Goal: Task Accomplishment & Management: Complete application form

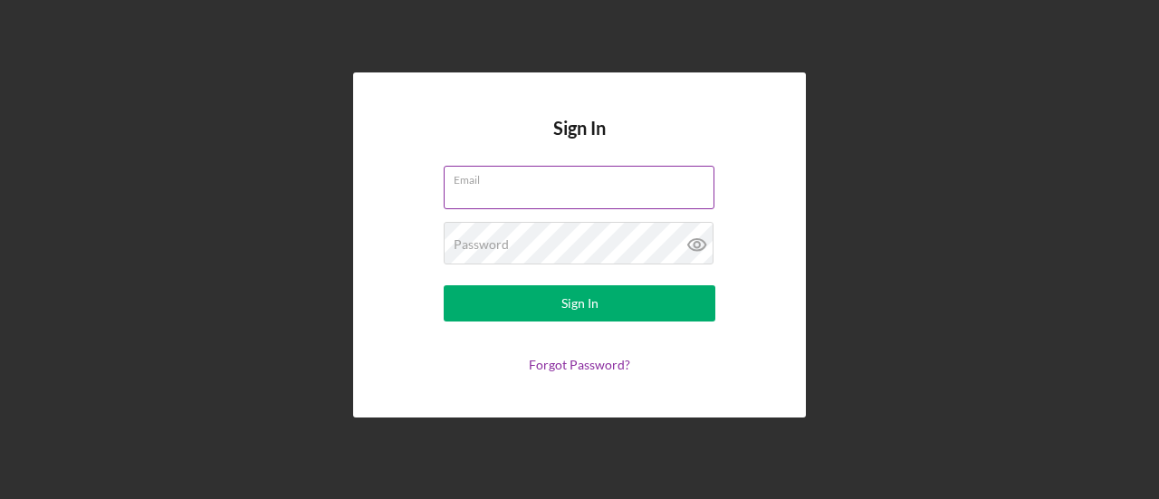
click at [581, 185] on div "Email" at bounding box center [580, 188] width 272 height 45
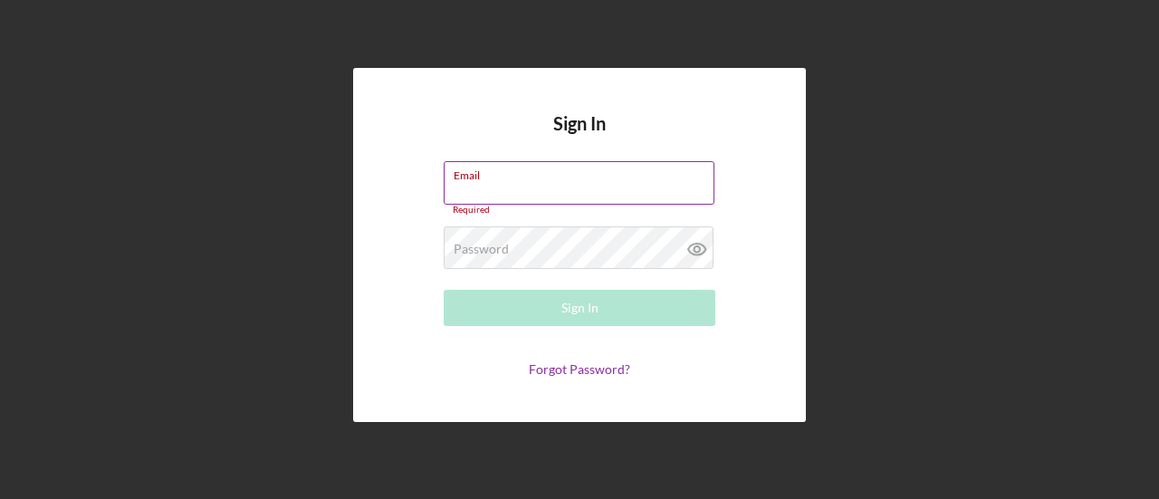
click at [606, 182] on div "Email Required" at bounding box center [580, 188] width 272 height 54
click at [592, 180] on label "Email" at bounding box center [584, 172] width 261 height 20
click at [592, 180] on input "Email" at bounding box center [579, 182] width 271 height 43
click at [615, 180] on div "Email Required" at bounding box center [580, 188] width 272 height 54
drag, startPoint x: 615, startPoint y: 180, endPoint x: 625, endPoint y: 181, distance: 10.0
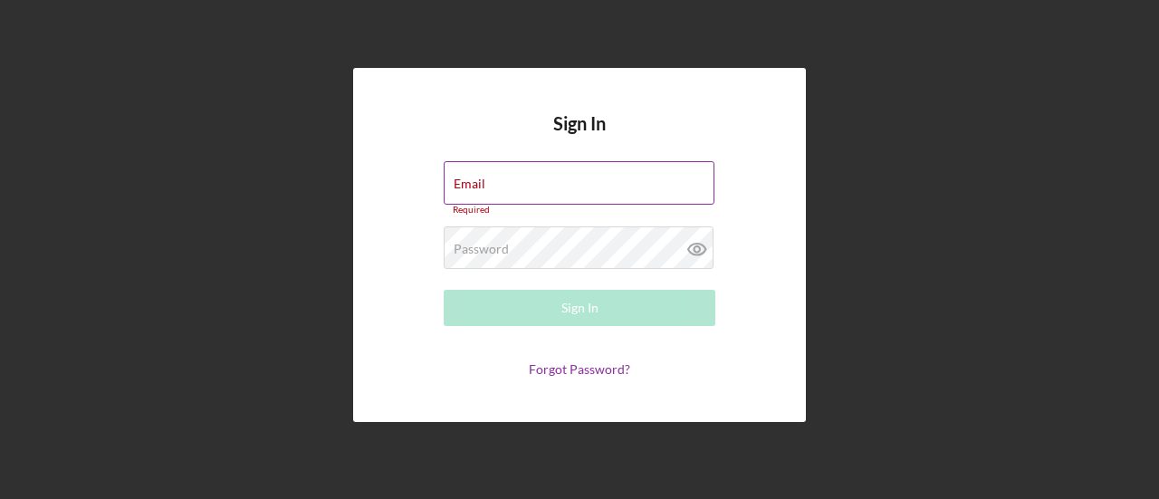
click at [625, 181] on div "Email Required" at bounding box center [580, 188] width 272 height 54
type input "[EMAIL_ADDRESS][DOMAIN_NAME]"
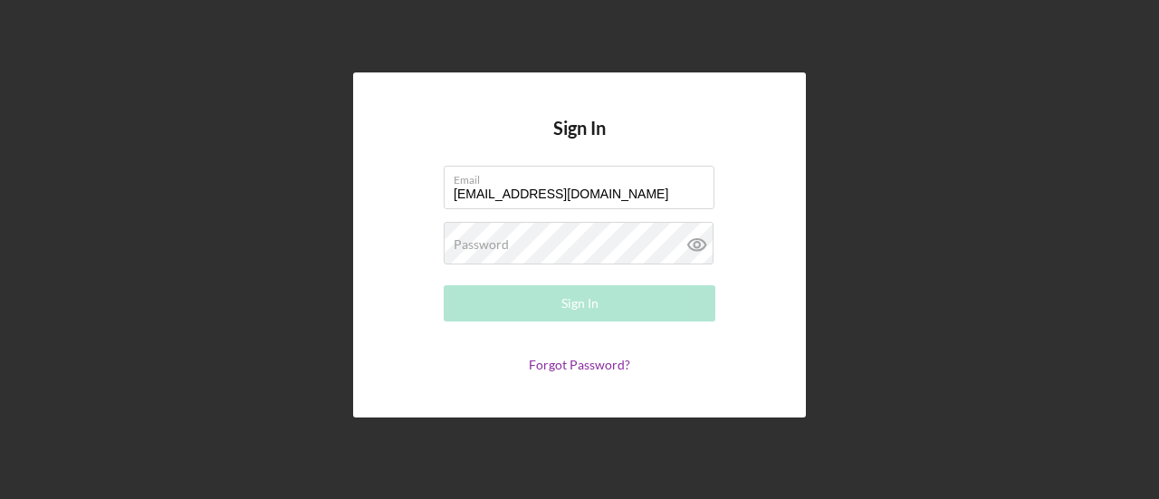
drag, startPoint x: 1069, startPoint y: 118, endPoint x: 1058, endPoint y: 118, distance: 10.9
click at [1065, 118] on div "Sign In Email [EMAIL_ADDRESS][DOMAIN_NAME] Password Required Sign In Forgot Pas…" at bounding box center [579, 245] width 1141 height 490
click at [539, 233] on div "Password Required" at bounding box center [580, 244] width 272 height 45
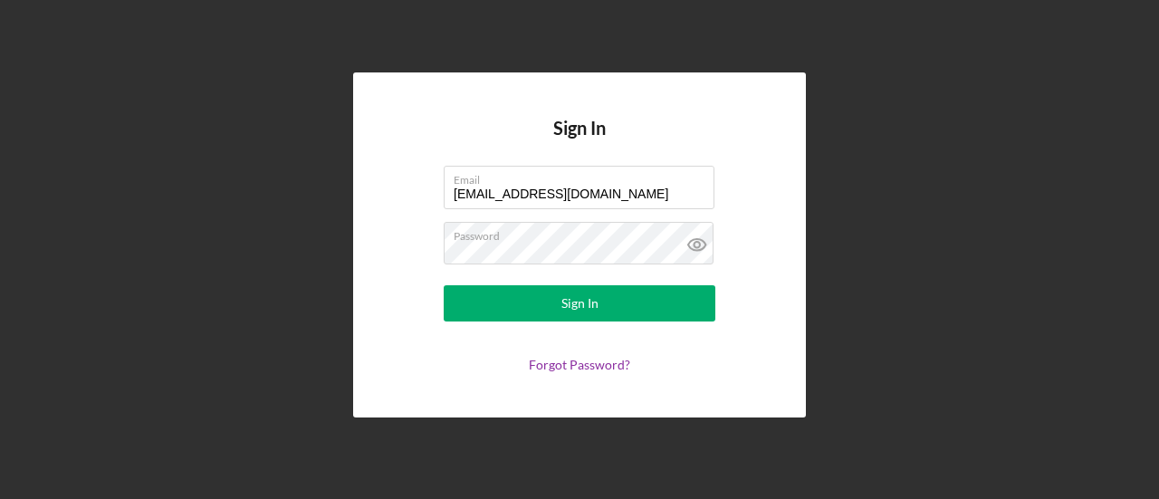
click at [579, 325] on form "Email [EMAIL_ADDRESS][DOMAIN_NAME] Password Sign In Forgot Password?" at bounding box center [580, 269] width 362 height 207
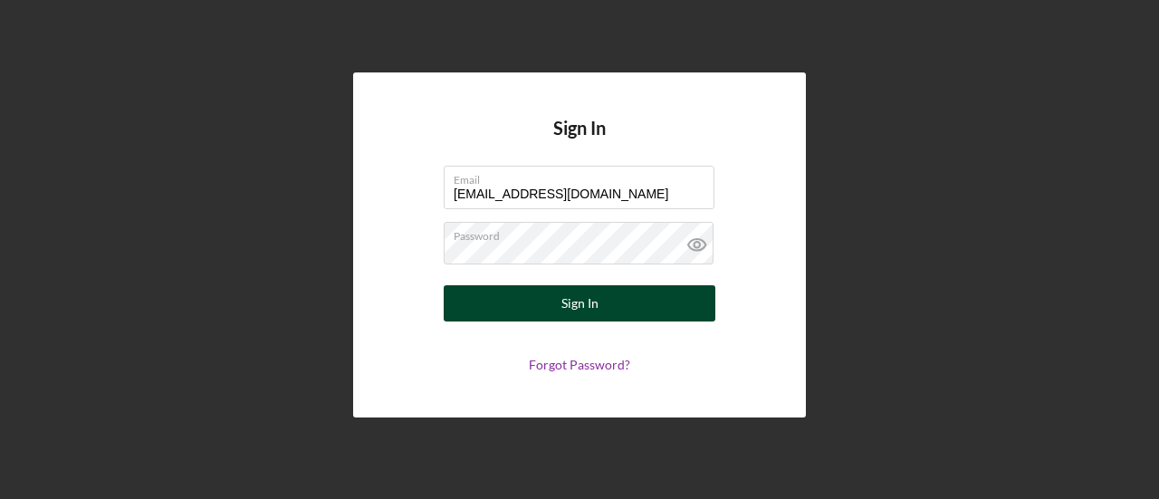
click at [579, 302] on div "Sign In" at bounding box center [580, 303] width 37 height 36
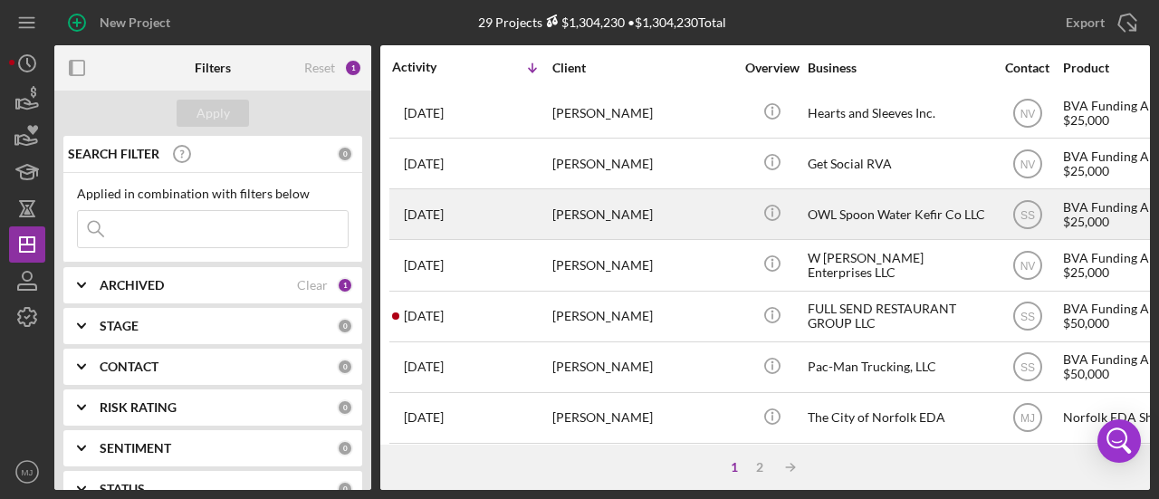
scroll to position [924, 0]
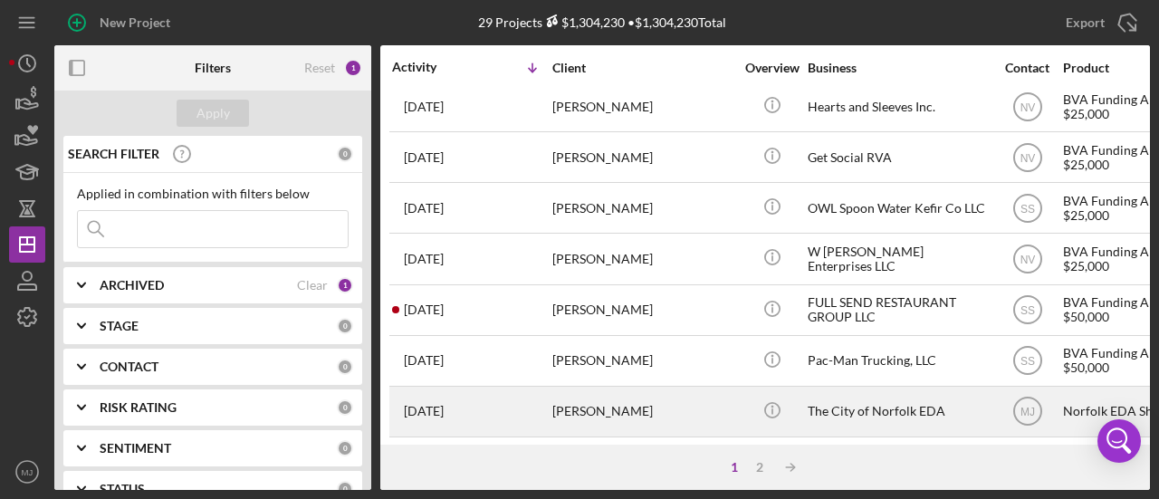
click at [837, 403] on div "The City of Norfolk EDA" at bounding box center [898, 412] width 181 height 48
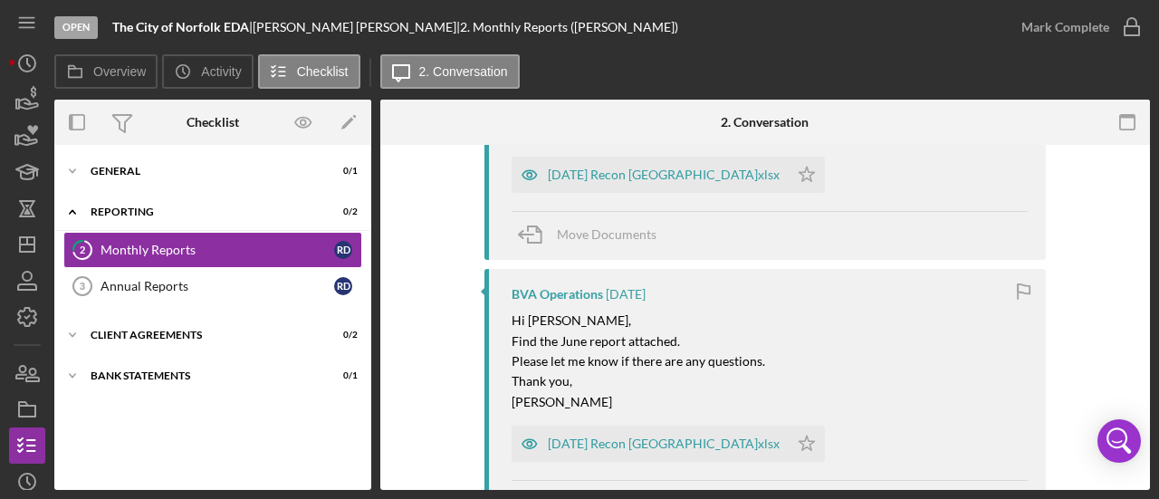
scroll to position [362, 0]
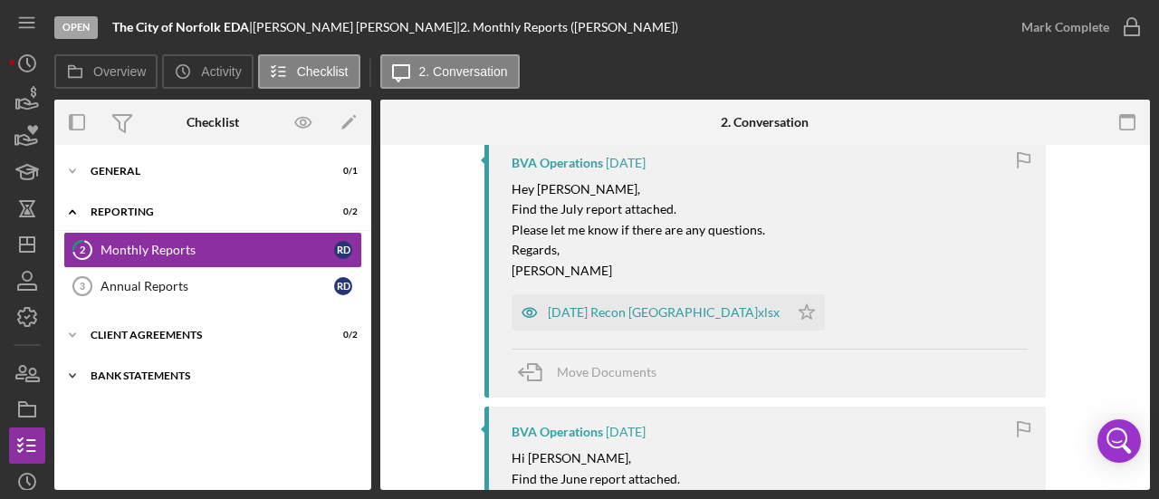
click at [123, 368] on div "Icon/Expander Bank Statements 0 / 1" at bounding box center [212, 376] width 317 height 36
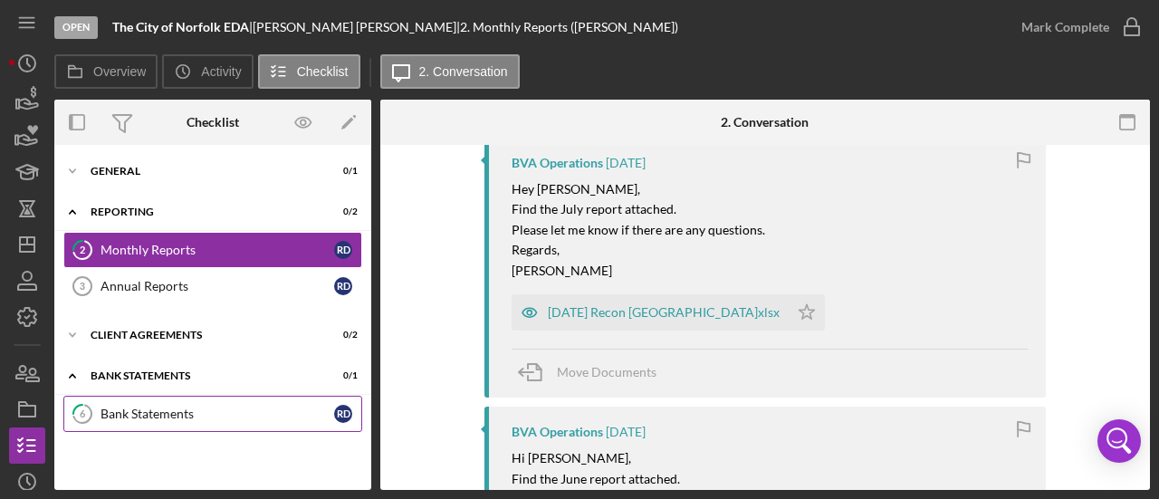
click at [146, 399] on link "6 Bank Statements R D" at bounding box center [212, 414] width 299 height 36
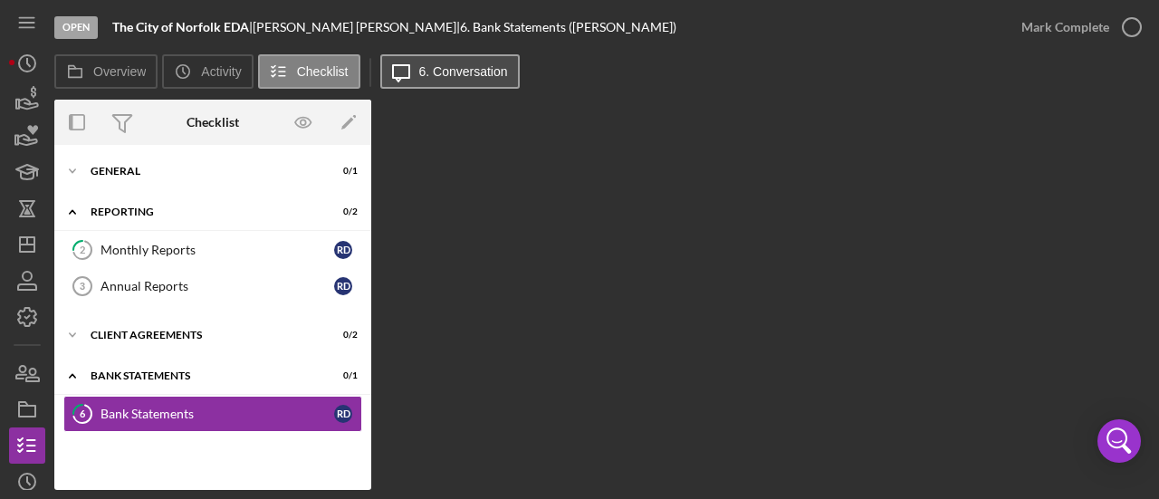
click at [423, 75] on label "6. Conversation" at bounding box center [463, 71] width 89 height 14
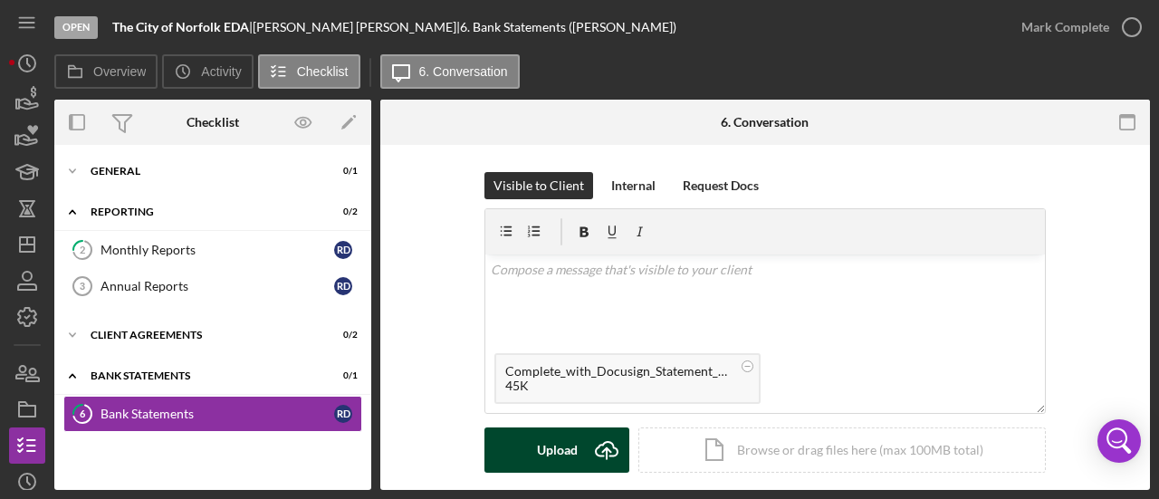
click at [562, 445] on div "Upload" at bounding box center [557, 450] width 41 height 45
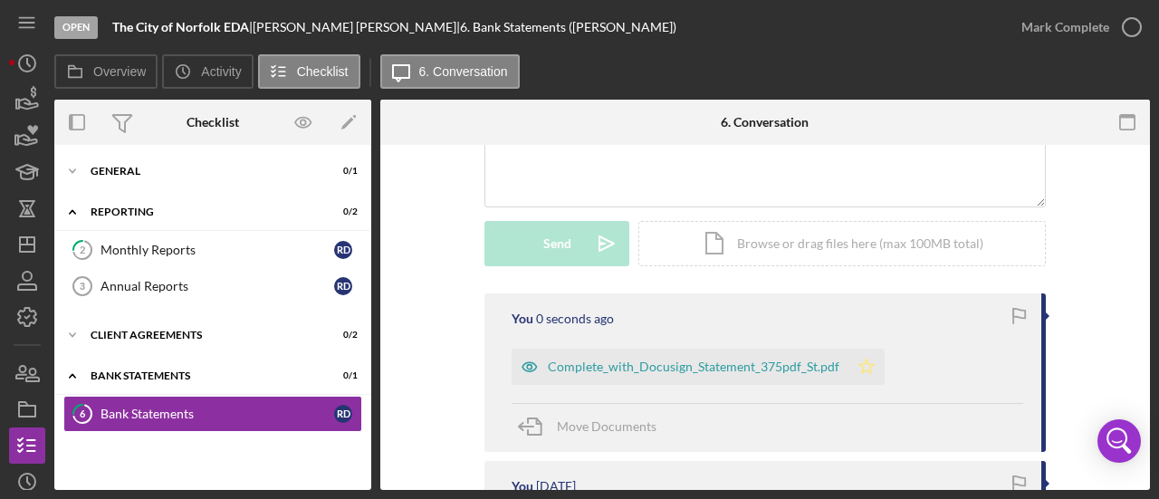
scroll to position [272, 0]
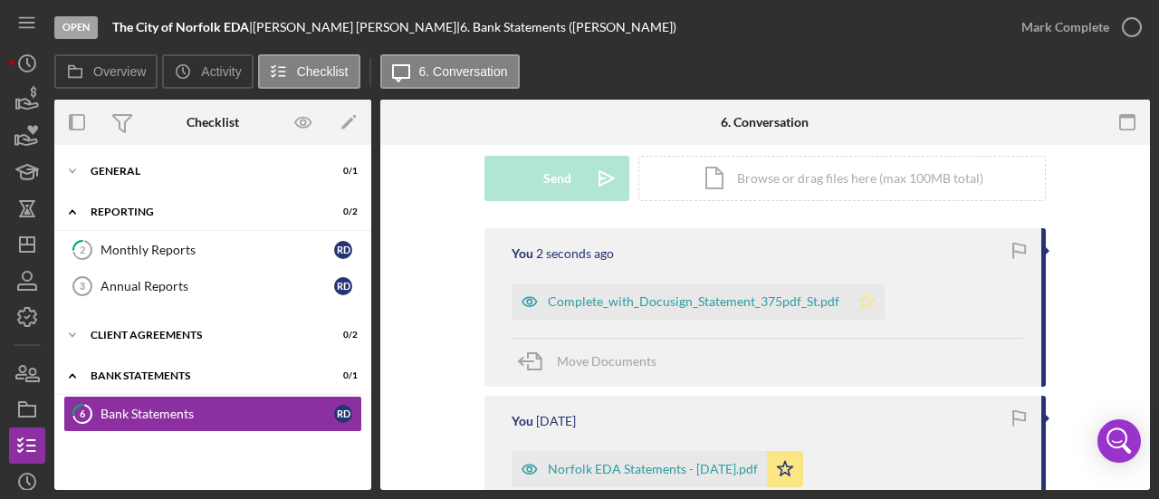
click at [860, 306] on polygon "button" at bounding box center [867, 300] width 15 height 14
click at [717, 298] on div "Complete_with_Docusign_Statement_375pdf_St.pdf" at bounding box center [694, 301] width 292 height 14
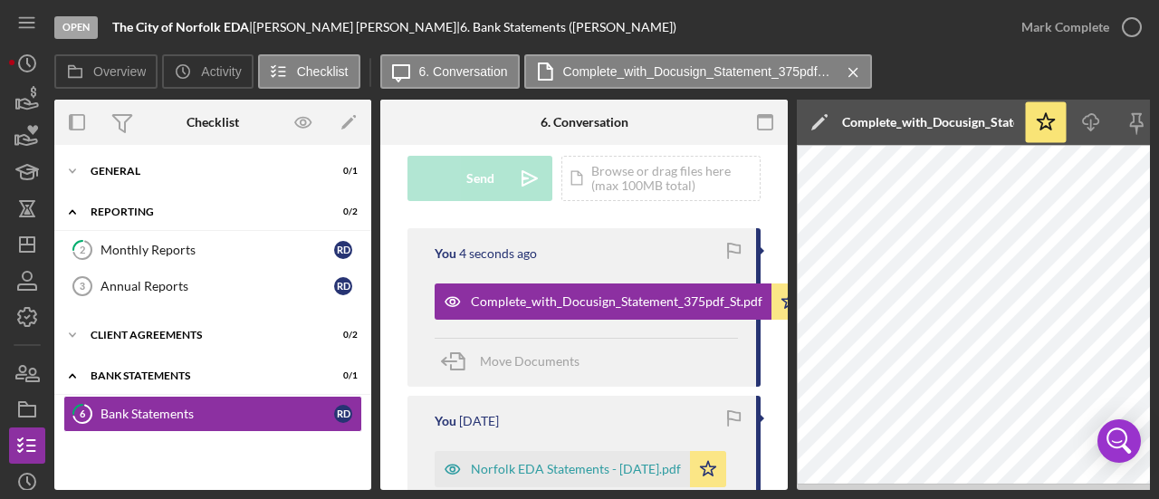
click at [820, 118] on icon "Icon/Edit" at bounding box center [819, 122] width 45 height 45
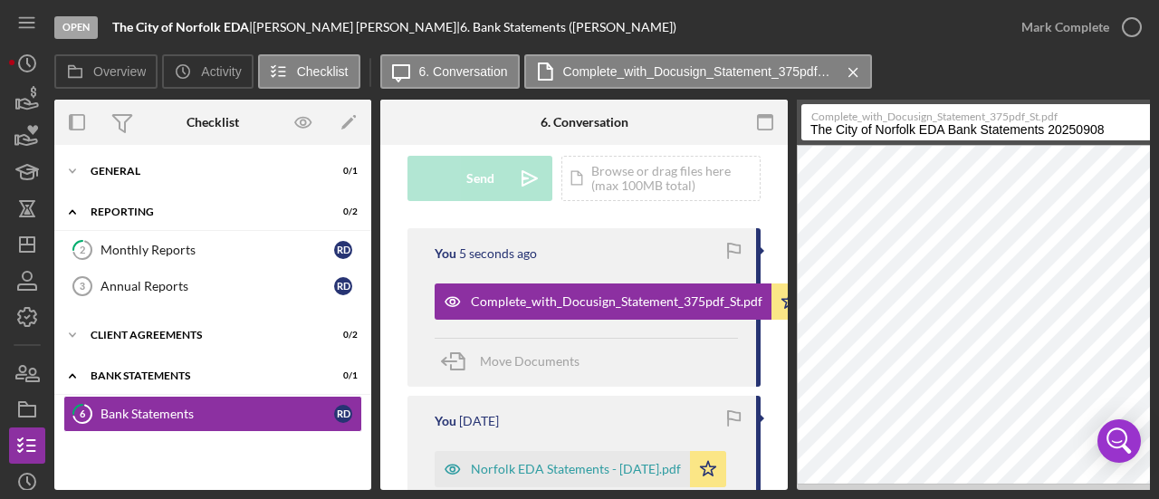
click at [840, 129] on input "The City of Norfolk EDA Bank Statements 20250908" at bounding box center [997, 122] width 390 height 36
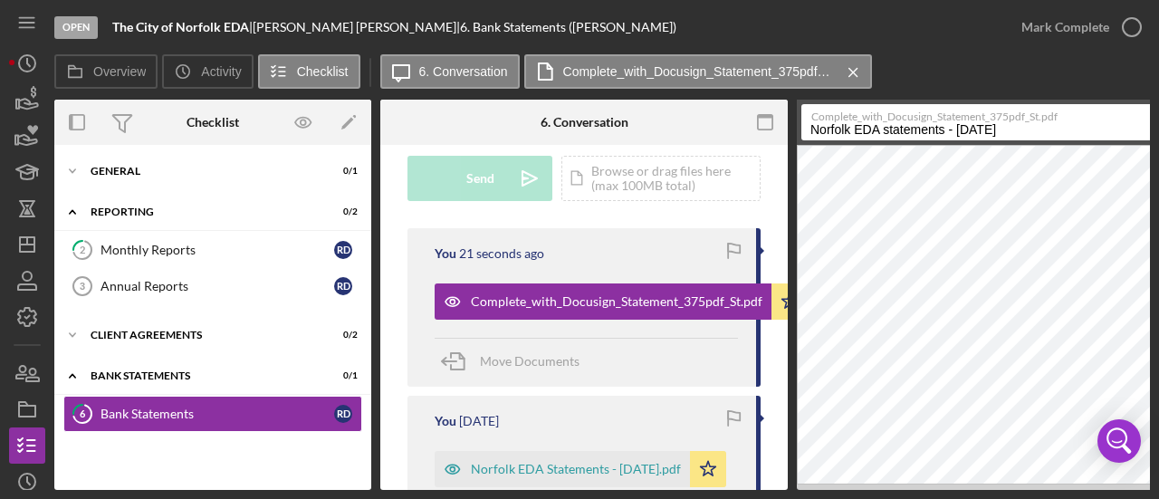
type input "Norfolk EDA statements - August 2025"
click at [793, 495] on div "Open The City of Norfolk EDA | Ryan Dawn | 6. Bank Statements (Ryan D.) Mark Co…" at bounding box center [579, 249] width 1159 height 499
click at [793, 481] on div "Overview Internal Workflow Stage Open Icon/Dropdown Arrow Archive (can unarchiv…" at bounding box center [602, 295] width 1096 height 390
click at [1016, 492] on div "Open The City of Norfolk EDA | Ryan Dawn | 6. Bank Statements (Ryan D.) Mark Co…" at bounding box center [579, 249] width 1159 height 499
click at [1018, 492] on div "Open The City of Norfolk EDA | Ryan Dawn | 6. Bank Statements (Ryan D.) Mark Co…" at bounding box center [579, 249] width 1159 height 499
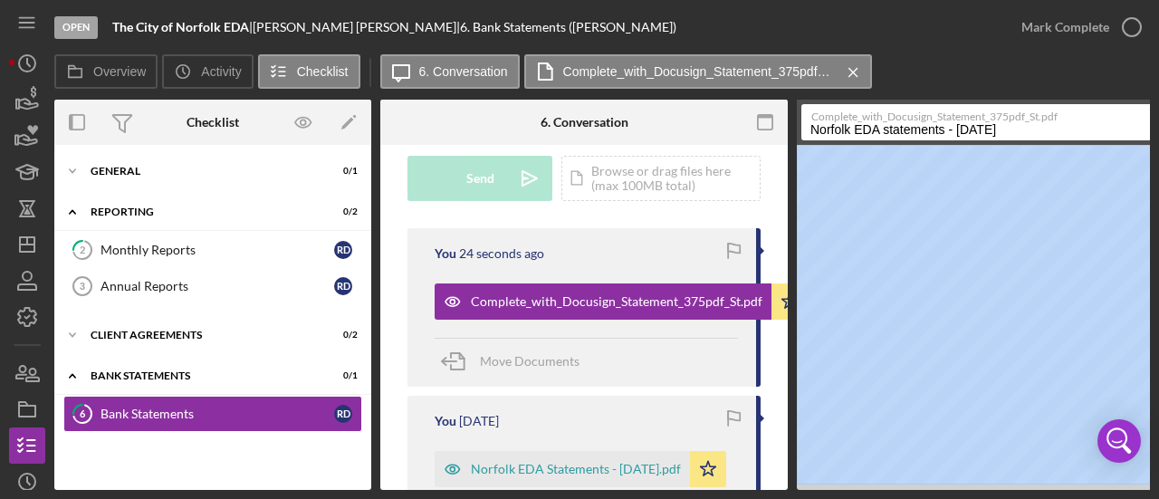
click at [1018, 492] on div "Open The City of Norfolk EDA | Ryan Dawn | 6. Bank Statements (Ryan D.) Mark Co…" at bounding box center [579, 249] width 1159 height 499
click at [1068, 116] on label "Complete_with_Docusign_Statement_375pdf_St.pdf" at bounding box center [1002, 114] width 380 height 18
click at [1068, 116] on input "Norfolk EDA statements - August 2025" at bounding box center [997, 122] width 390 height 36
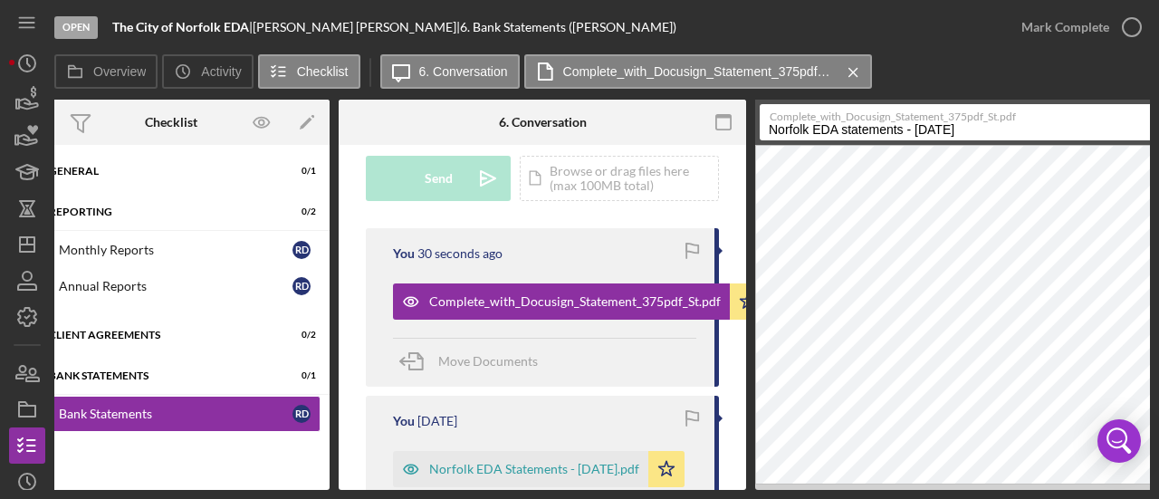
scroll to position [0, 190]
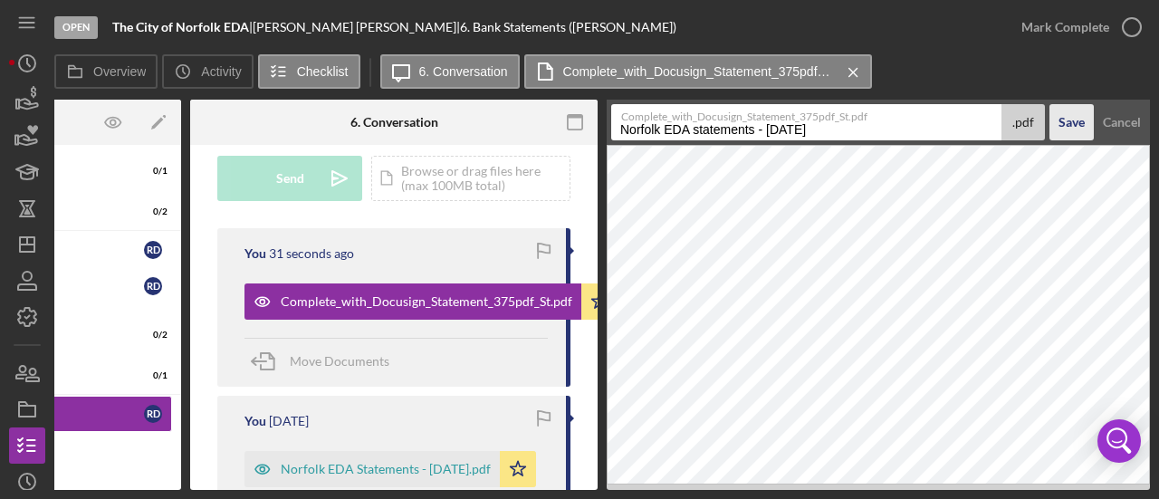
click at [1078, 131] on div "Save" at bounding box center [1072, 122] width 26 height 36
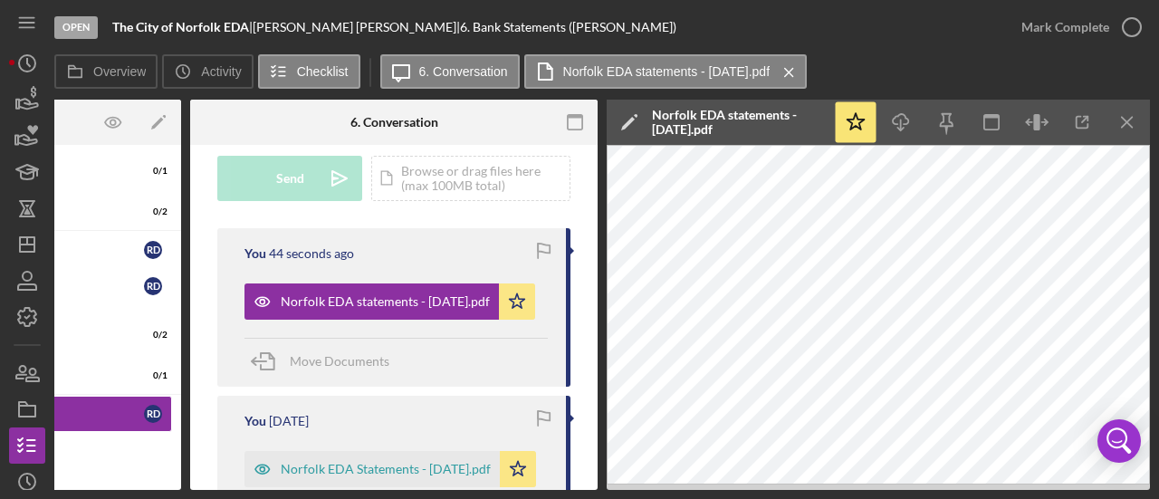
scroll to position [0, 0]
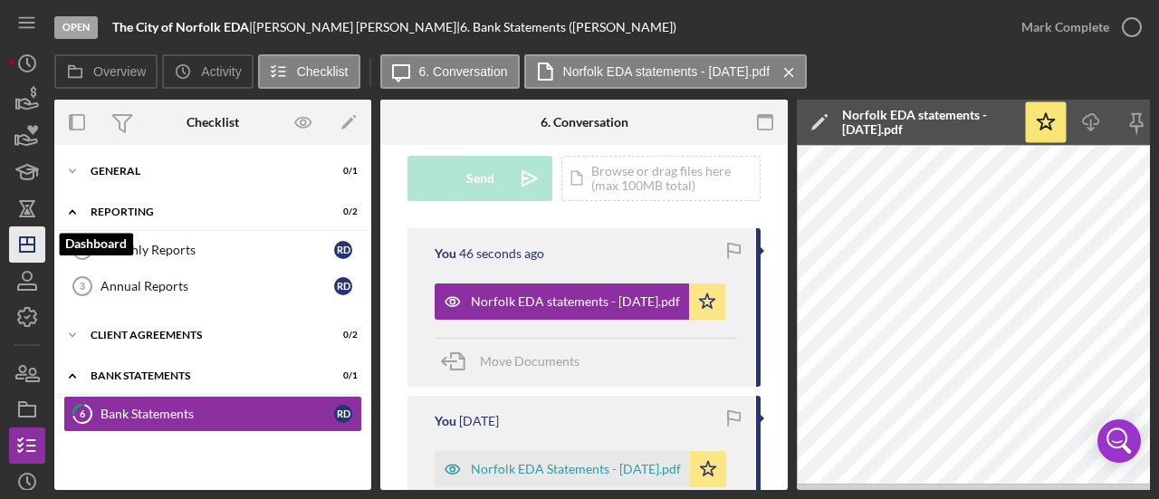
click at [22, 256] on icon "Icon/Dashboard" at bounding box center [27, 244] width 45 height 45
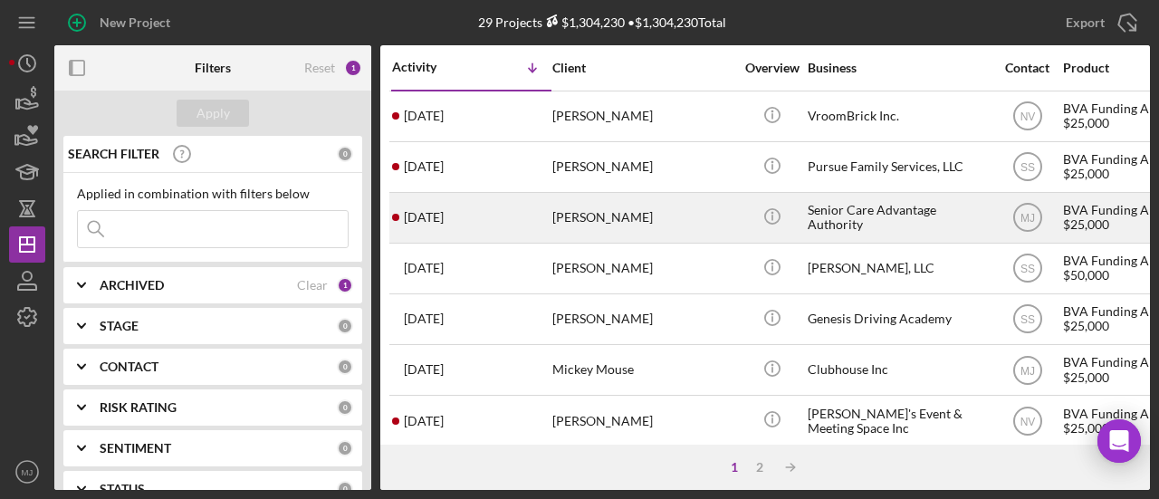
click at [830, 216] on div "Senior Care Advantage Authority" at bounding box center [898, 218] width 181 height 48
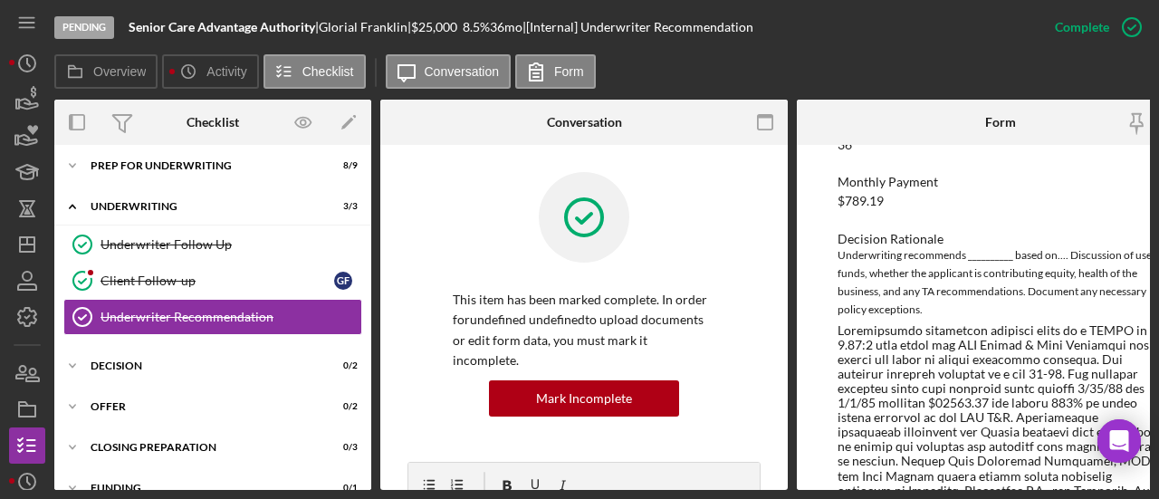
scroll to position [453, 0]
click at [143, 361] on div "Decision" at bounding box center [220, 366] width 258 height 11
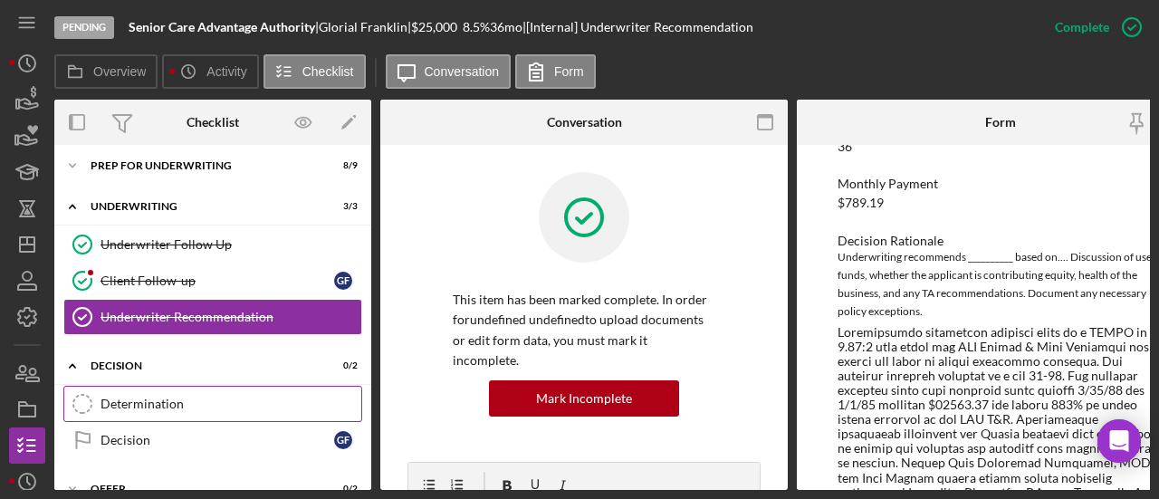
drag, startPoint x: 133, startPoint y: 399, endPoint x: 166, endPoint y: 399, distance: 32.6
click at [133, 399] on div "Determination" at bounding box center [231, 404] width 261 height 14
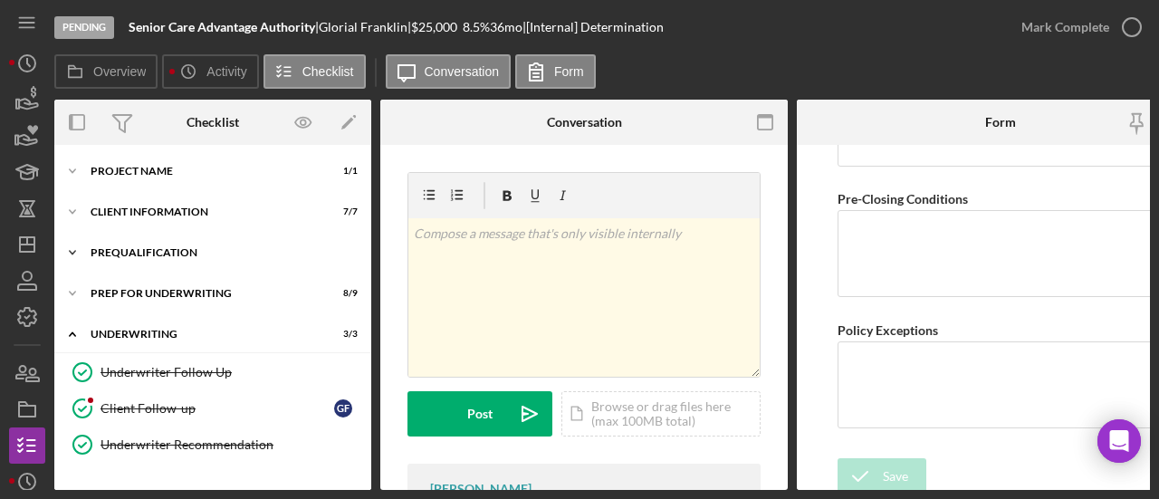
click at [129, 255] on div "Prequalification" at bounding box center [220, 252] width 258 height 11
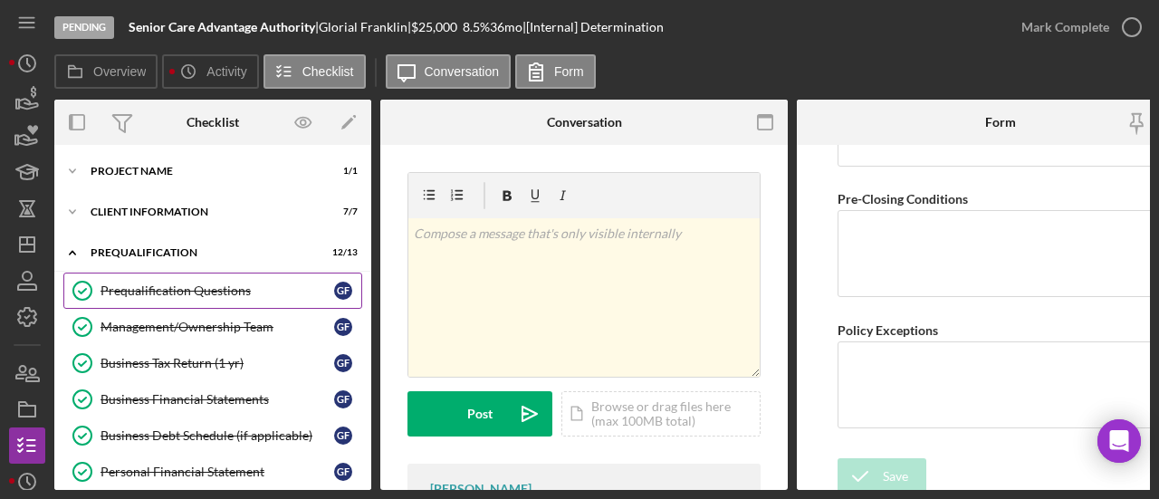
click at [136, 284] on div "Prequalification Questions" at bounding box center [218, 291] width 234 height 14
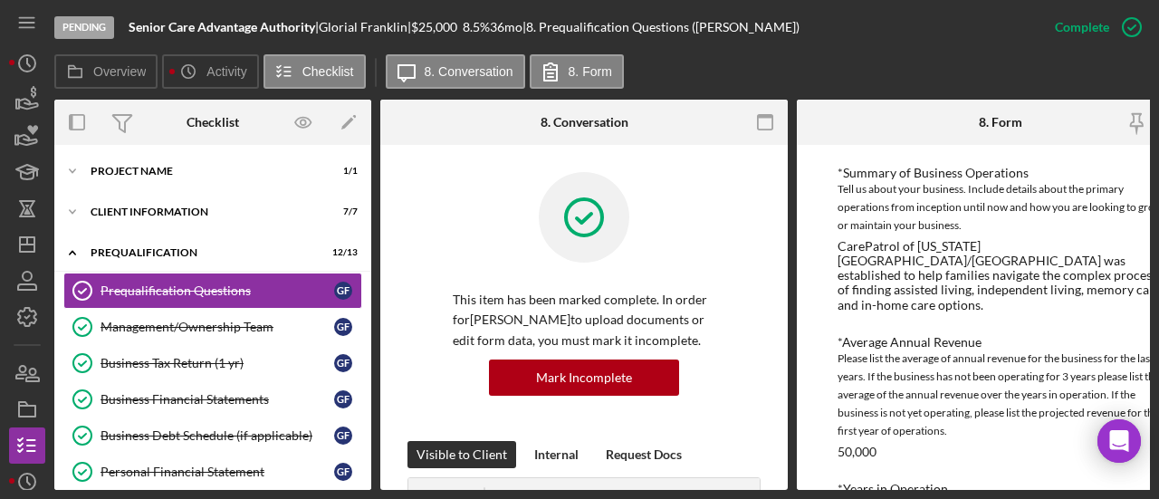
scroll to position [543, 0]
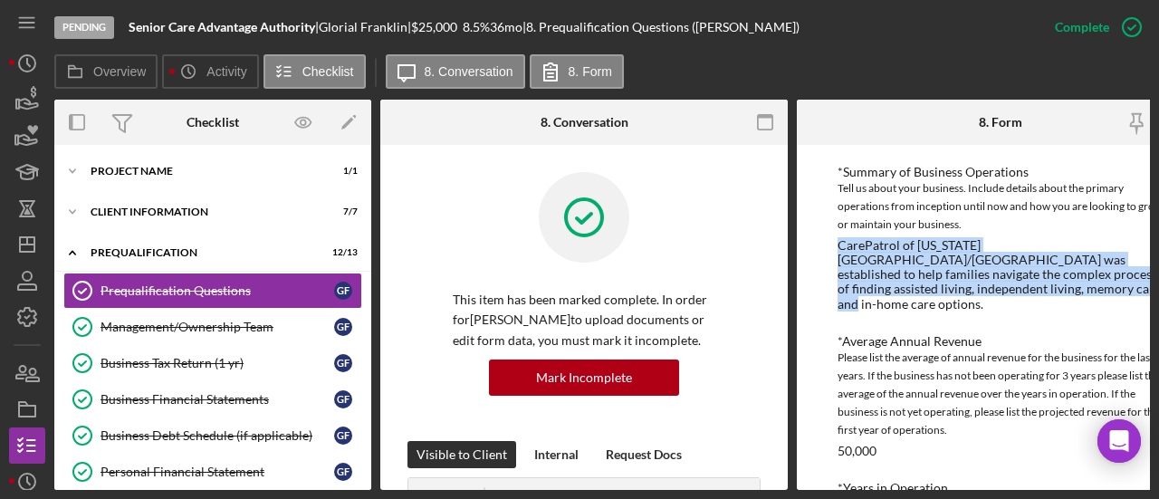
drag, startPoint x: 837, startPoint y: 248, endPoint x: 978, endPoint y: 289, distance: 147.1
click at [978, 289] on div "CarePatrol of [US_STATE][GEOGRAPHIC_DATA]/[GEOGRAPHIC_DATA] was established to …" at bounding box center [1001, 274] width 326 height 72
copy div "CarePatrol of [US_STATE][GEOGRAPHIC_DATA]/[GEOGRAPHIC_DATA] was established to …"
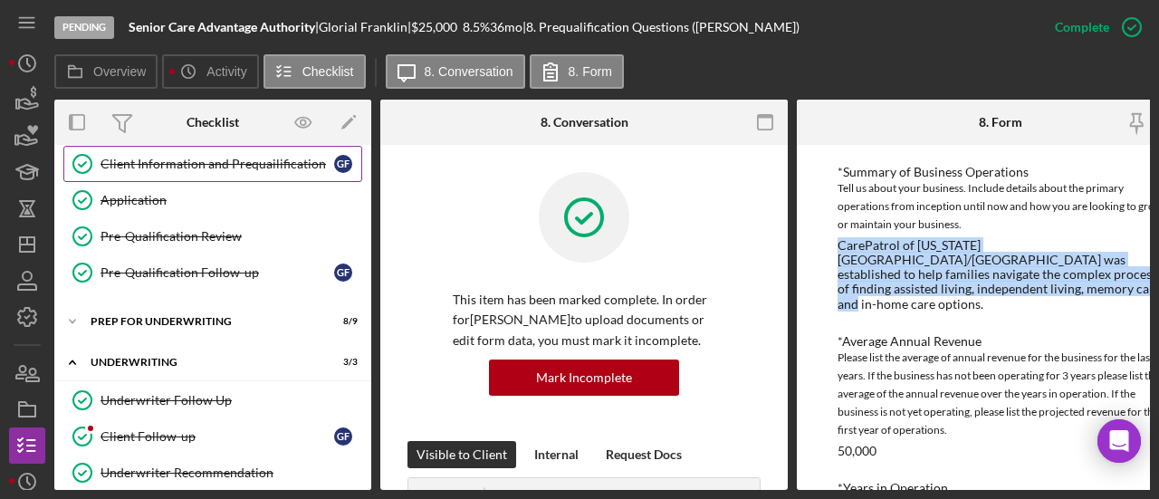
scroll to position [634, 0]
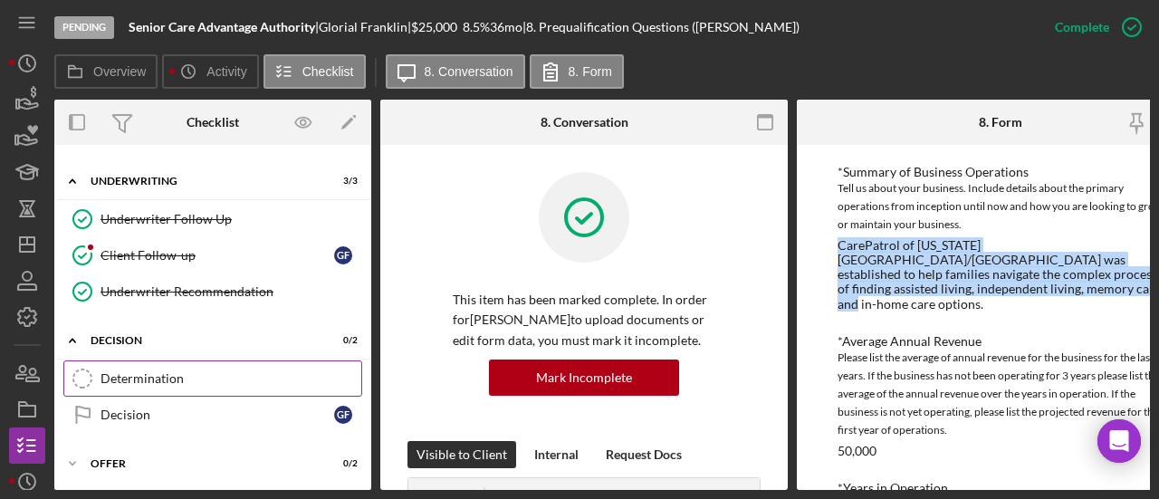
click at [176, 371] on div "Determination" at bounding box center [231, 378] width 261 height 14
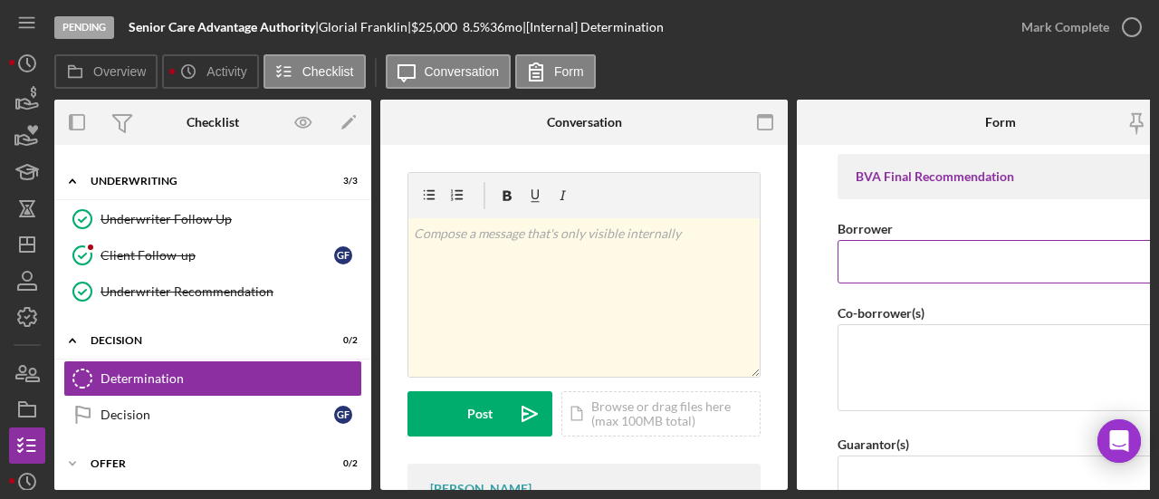
click at [880, 243] on input "Borrower" at bounding box center [1001, 261] width 326 height 43
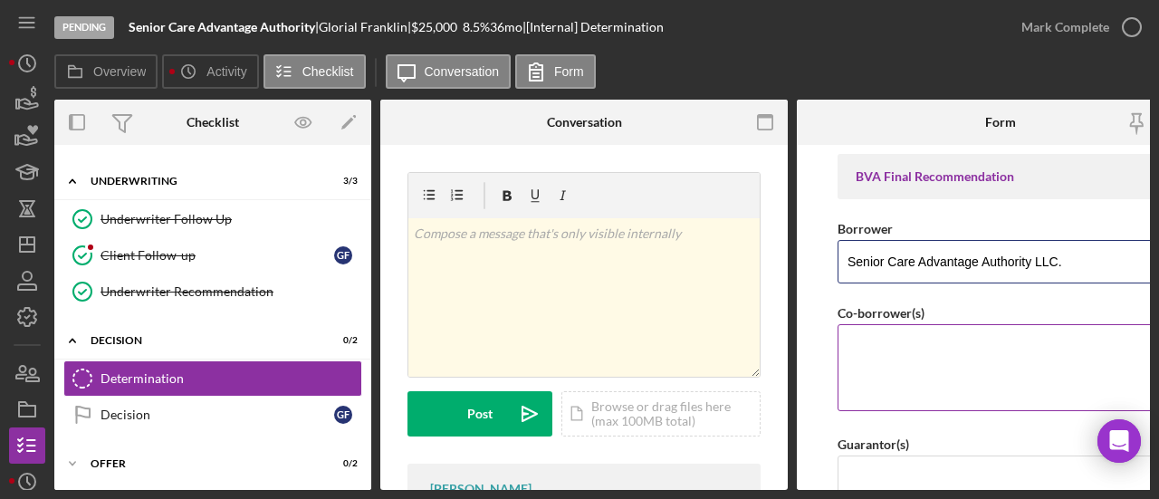
type input "Senior Care Advantage Authority LLC."
click at [921, 353] on textarea "Co-borrower(s)" at bounding box center [1001, 367] width 326 height 87
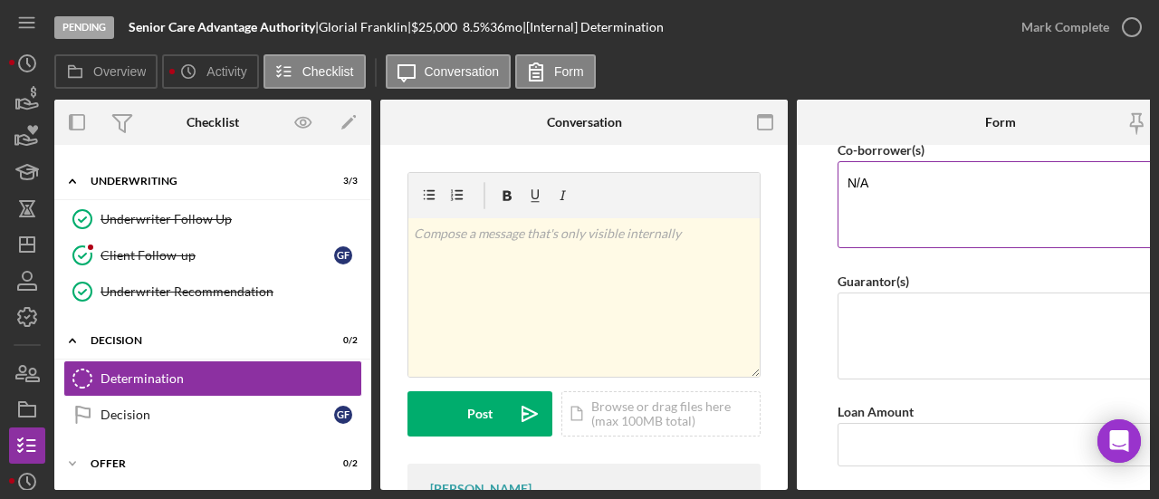
scroll to position [272, 0]
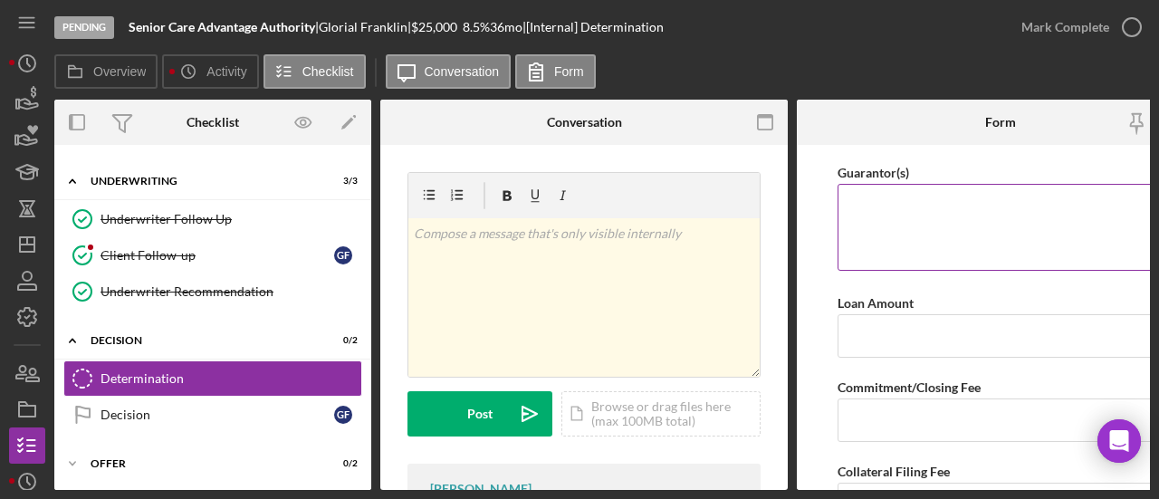
type textarea "N/A"
click at [911, 232] on textarea "Guarantor(s)" at bounding box center [1001, 227] width 326 height 87
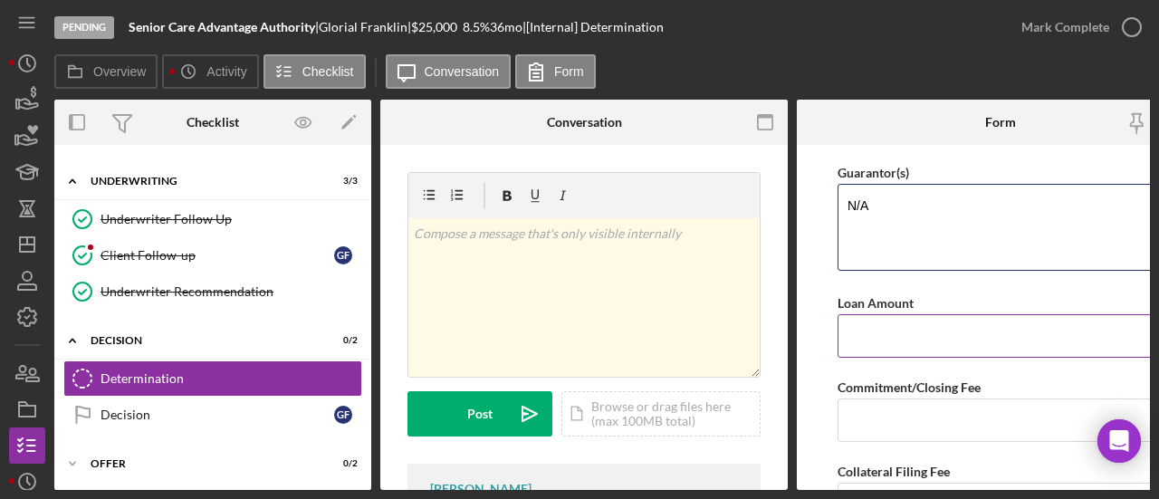
type textarea "N/A"
click at [882, 332] on input "Loan Amount" at bounding box center [1001, 335] width 326 height 43
type input "$25,000.00"
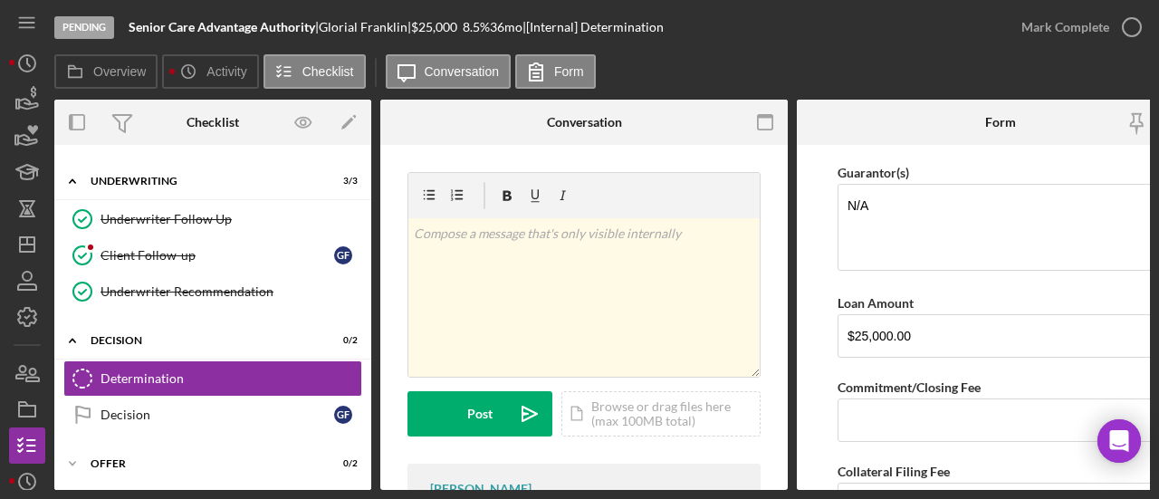
click at [893, 423] on input "Commitment/Closing Fee" at bounding box center [1001, 420] width 326 height 43
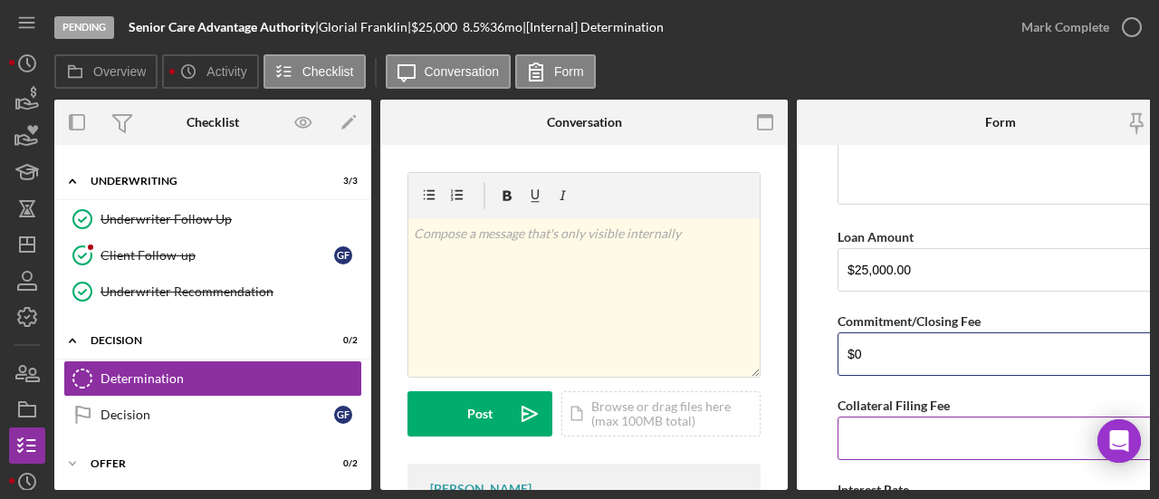
scroll to position [362, 0]
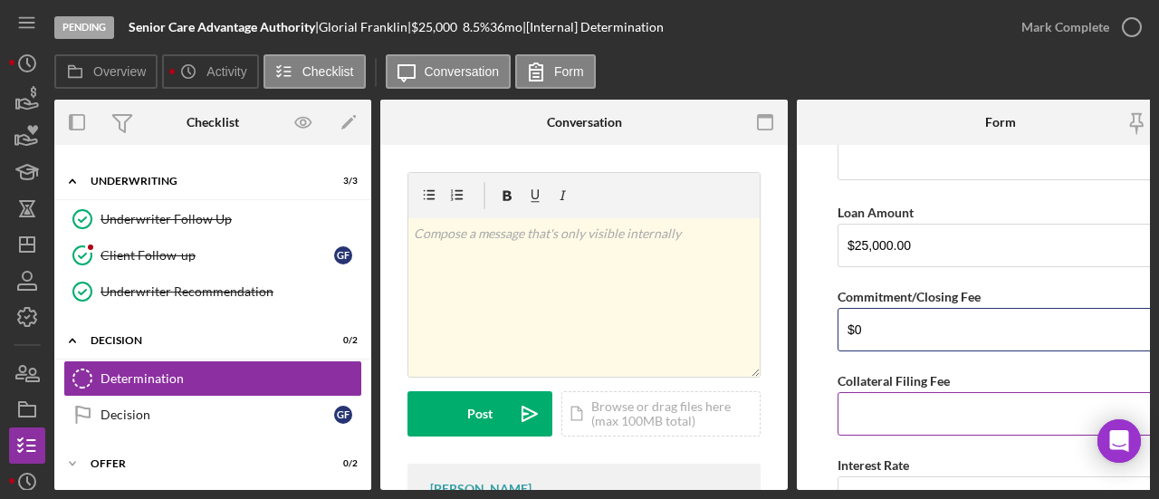
type input "$0"
click at [889, 397] on input "Collateral Filing Fee" at bounding box center [1001, 413] width 326 height 43
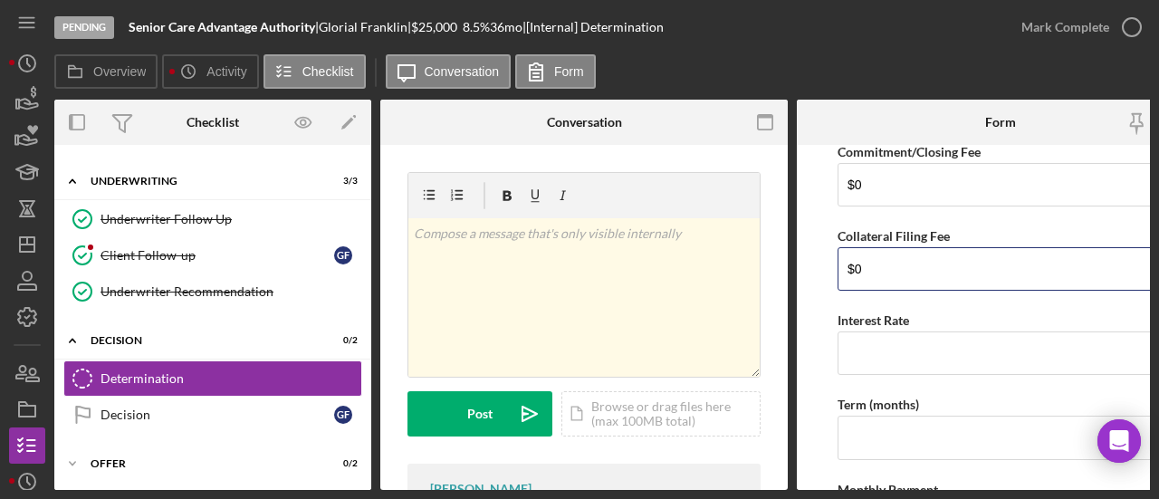
scroll to position [543, 0]
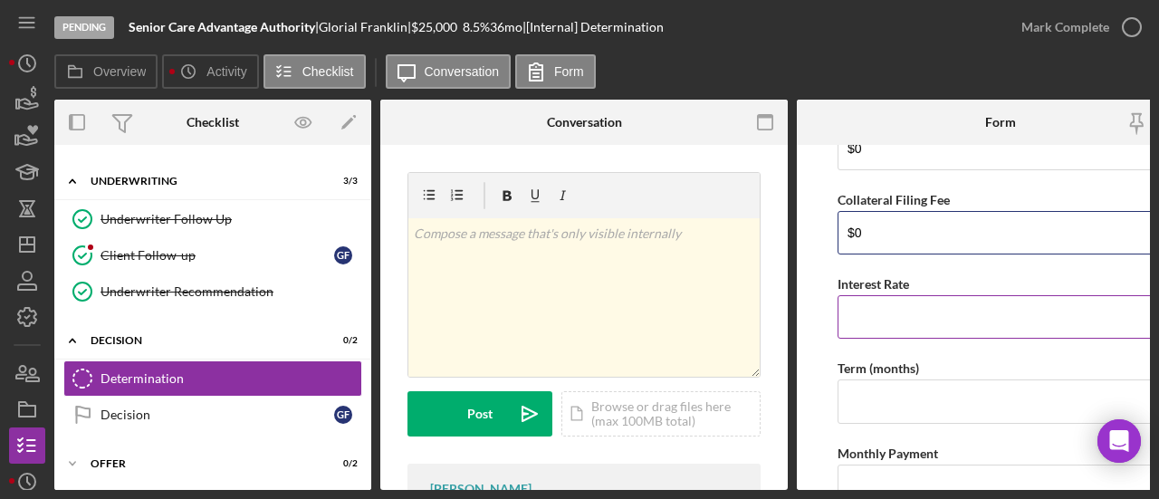
type input "$0"
click at [875, 317] on input "Interest Rate" at bounding box center [1001, 316] width 326 height 43
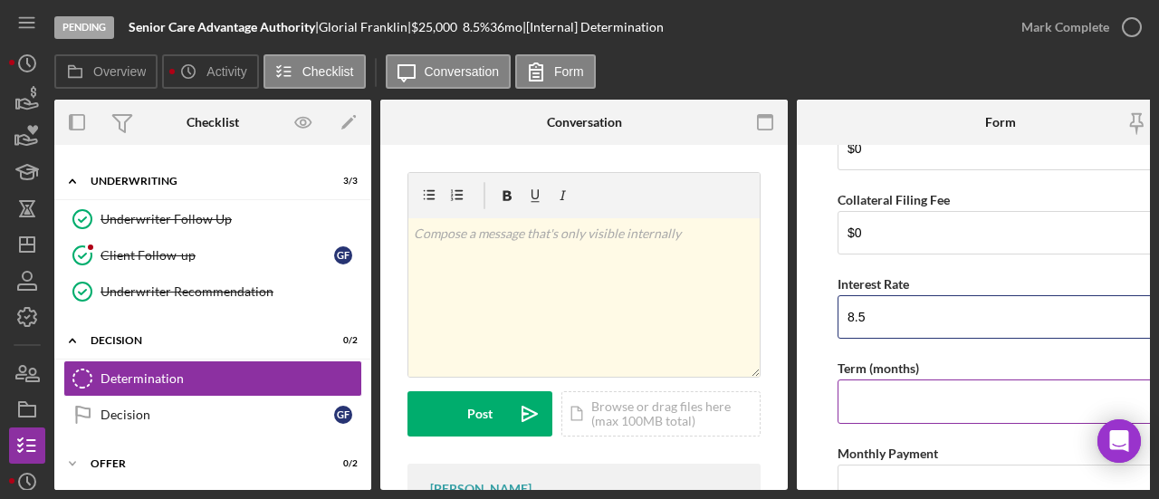
type input "8.5"
click at [883, 399] on input "Term (months)" at bounding box center [1001, 401] width 326 height 43
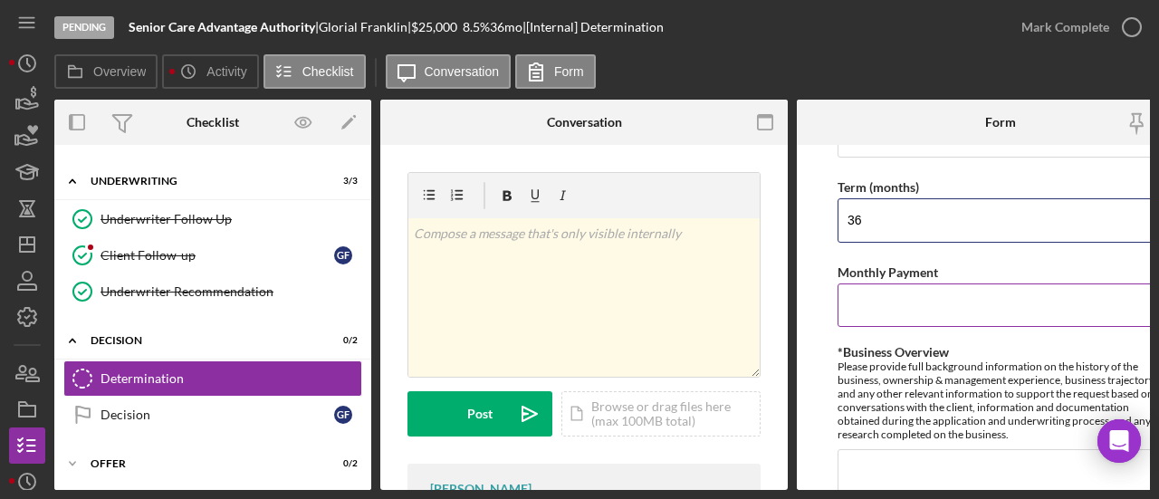
type input "36"
click at [899, 296] on input "Monthly Payment" at bounding box center [1001, 305] width 326 height 43
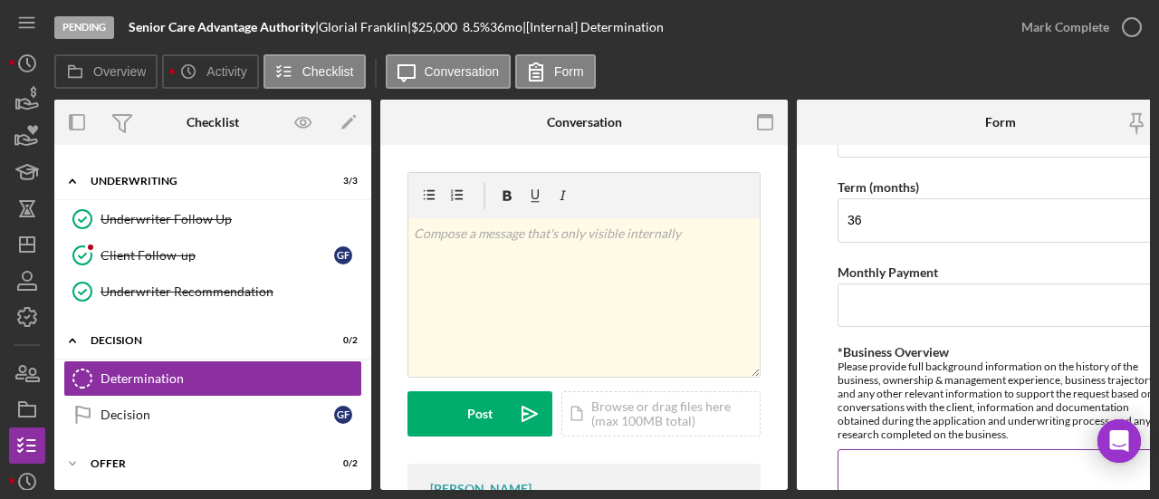
click at [873, 453] on textarea "*Business Overview" at bounding box center [1001, 492] width 326 height 87
paste textarea "CarePatrol of [US_STATE][GEOGRAPHIC_DATA]/[GEOGRAPHIC_DATA] was established to …"
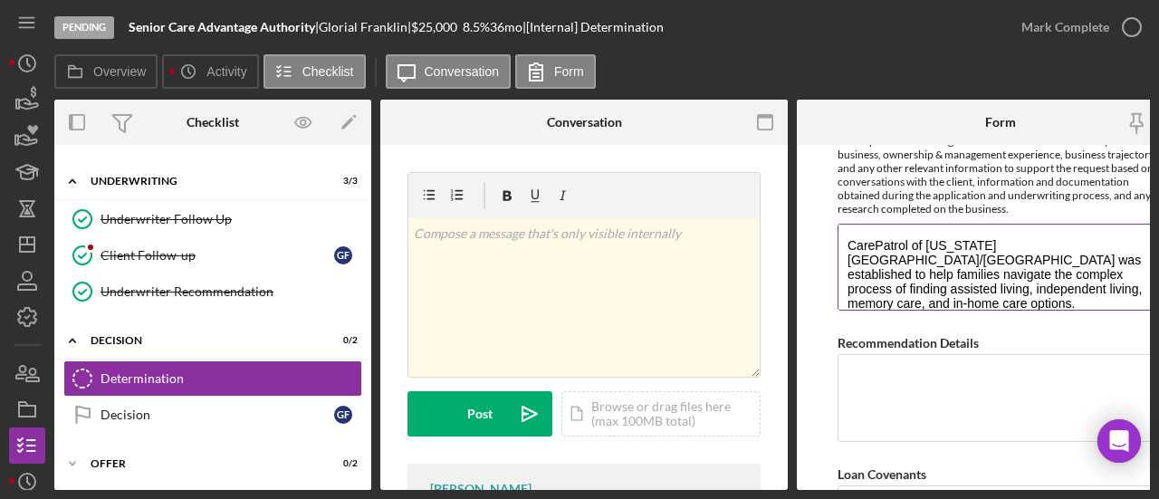
scroll to position [1026, 0]
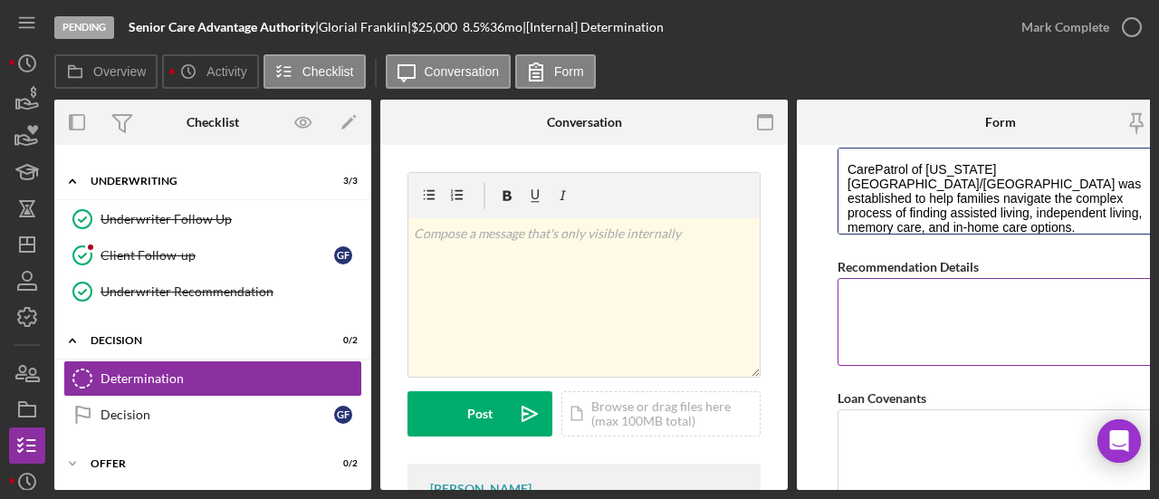
type textarea "CarePatrol of [US_STATE][GEOGRAPHIC_DATA]/[GEOGRAPHIC_DATA] was established to …"
click at [949, 300] on textarea "Recommendation Details" at bounding box center [1001, 321] width 326 height 87
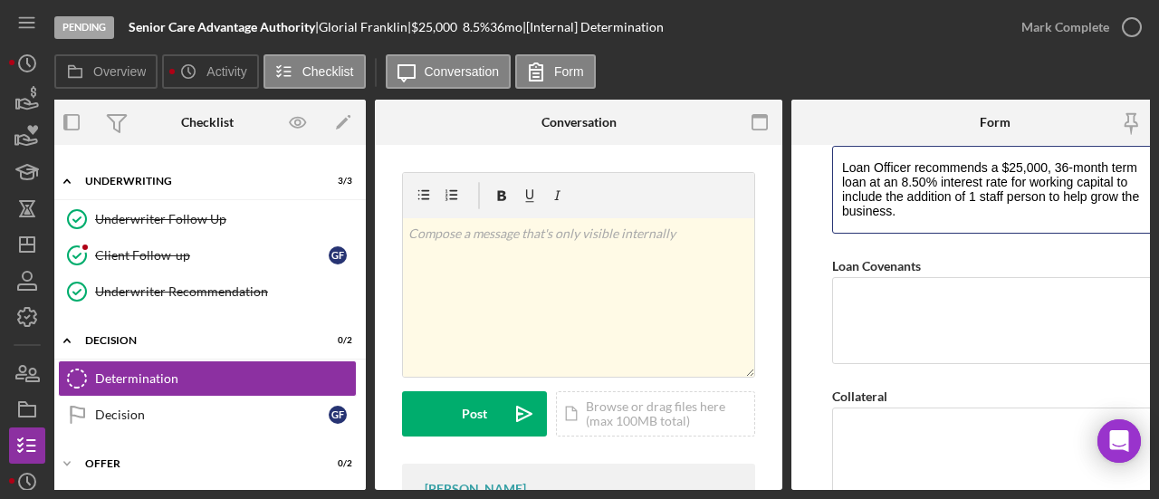
scroll to position [1207, 0]
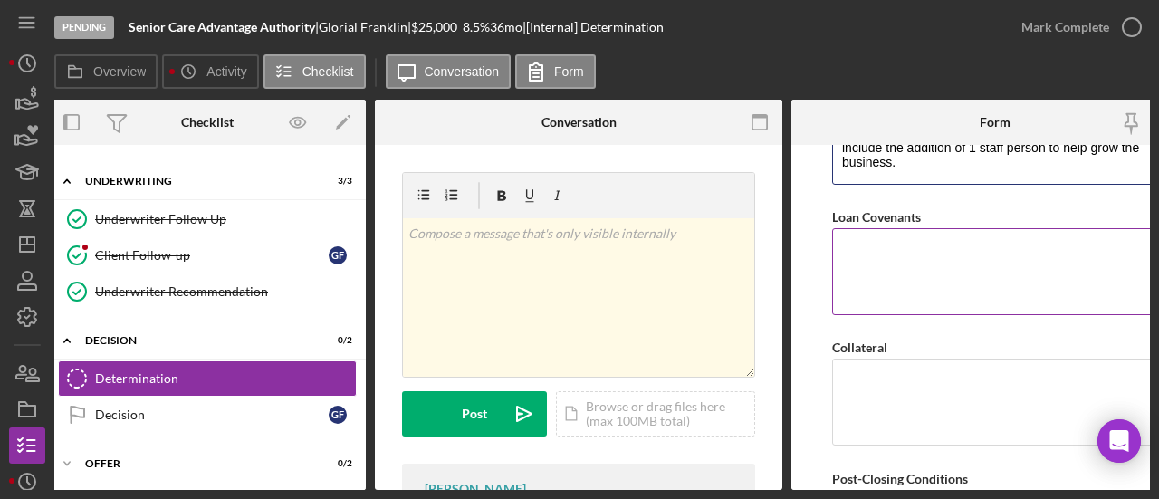
type textarea "Loan Officer recommends a $25,000, 36-month term loan at an 8.50% interest rate…"
click at [937, 228] on textarea "Loan Covenants" at bounding box center [995, 271] width 326 height 87
type textarea "N/A"
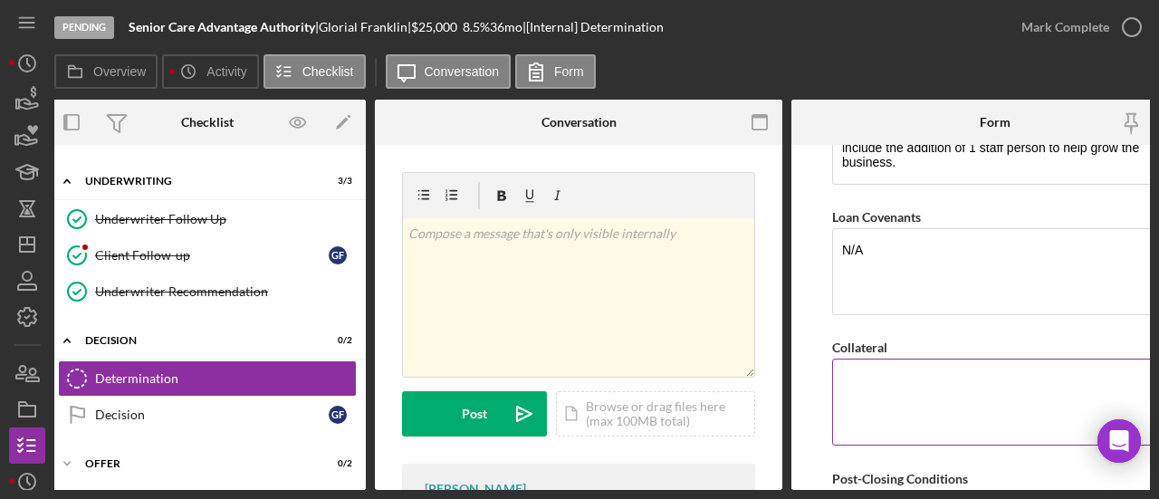
click at [935, 400] on textarea "Collateral" at bounding box center [995, 402] width 326 height 87
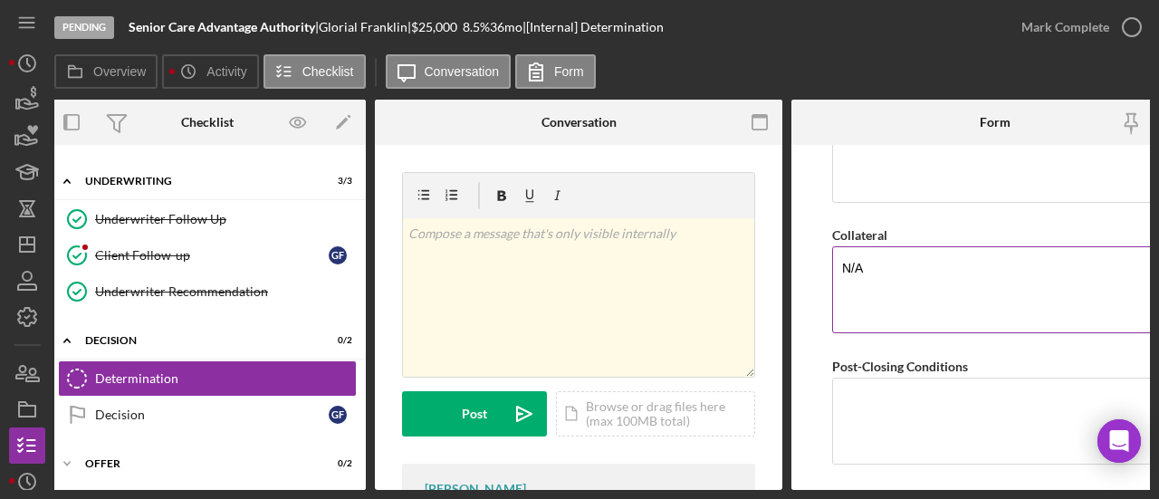
scroll to position [1389, 0]
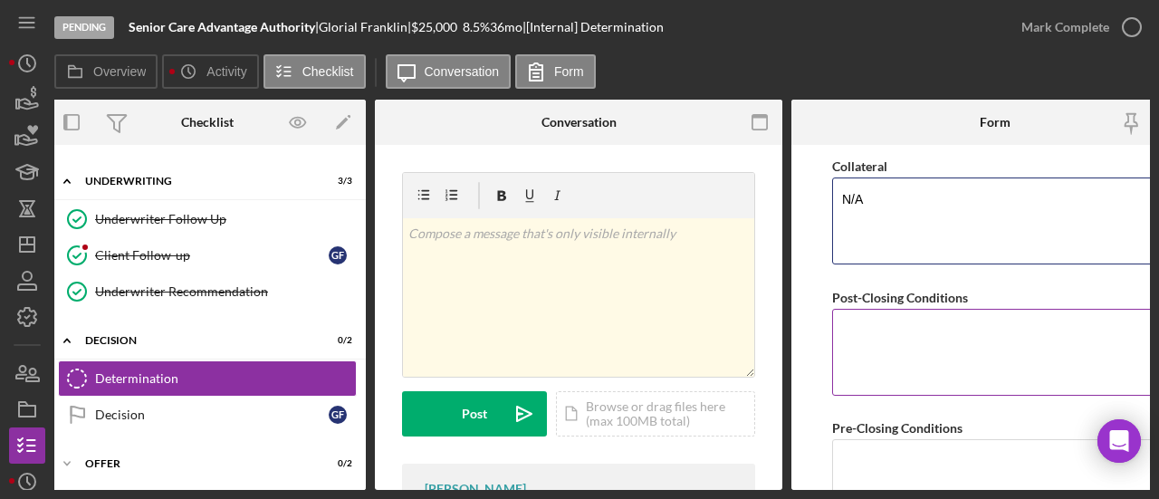
type textarea "N/A"
click at [932, 316] on textarea "Post-Closing Conditions" at bounding box center [995, 352] width 326 height 87
type textarea "n"
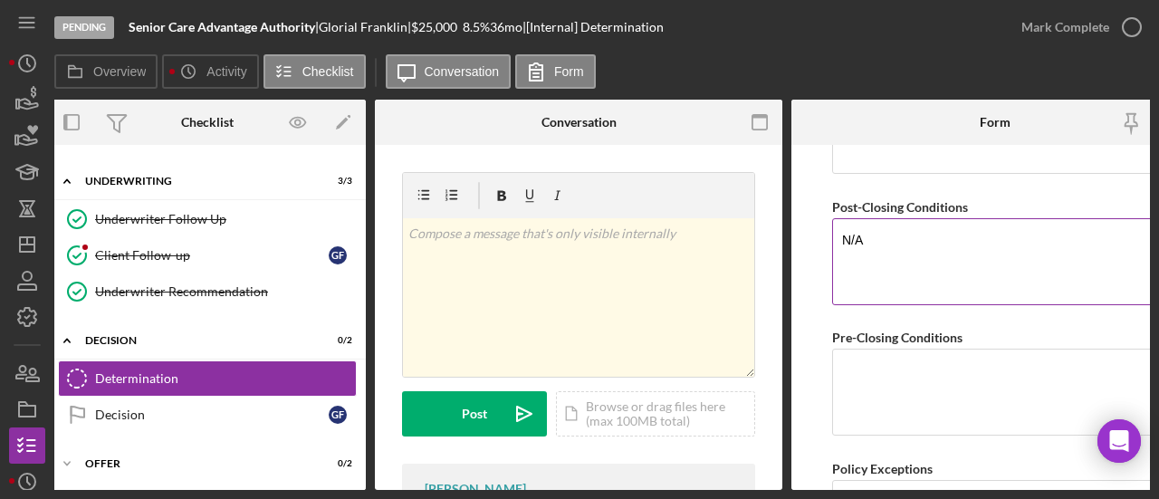
click at [870, 229] on textarea "N/A" at bounding box center [995, 261] width 326 height 87
drag, startPoint x: 909, startPoint y: 244, endPoint x: 801, endPoint y: 217, distance: 110.9
click at [801, 217] on form "BVA Final Recommendation Borrower Senior Care Advantage Authority LLC. Co-borro…" at bounding box center [996, 317] width 408 height 345
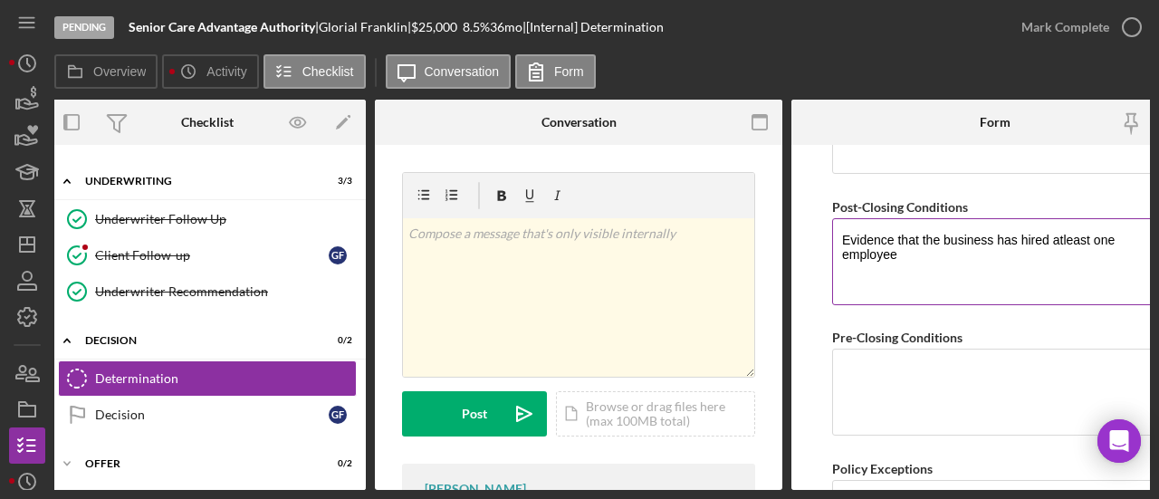
click at [1065, 228] on textarea "Evidence that the business has hired atleast one employee" at bounding box center [995, 261] width 326 height 87
type textarea "Evidence that the business has hired at least one employee"
click at [919, 369] on textarea "Pre-Closing Conditions" at bounding box center [995, 392] width 326 height 87
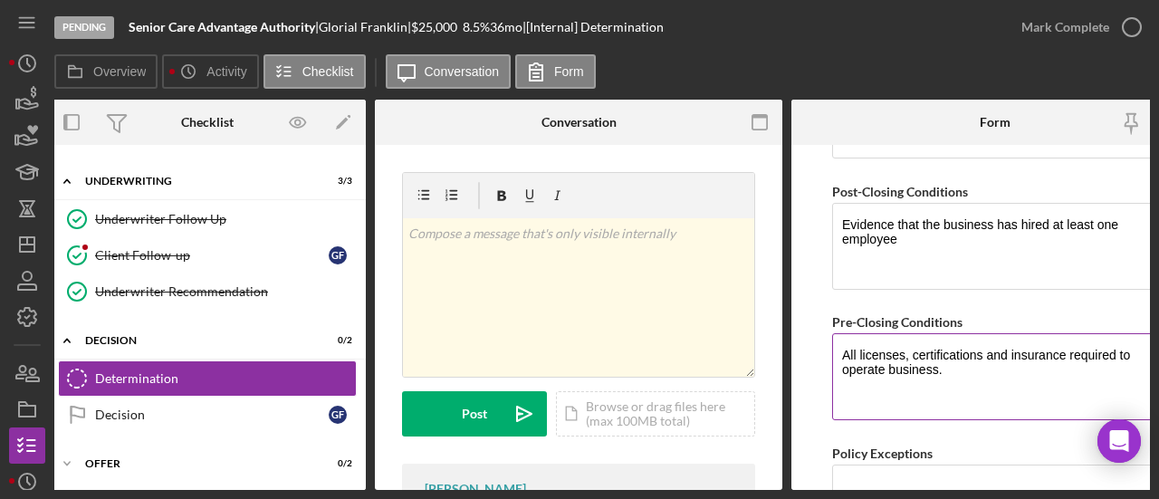
scroll to position [1618, 0]
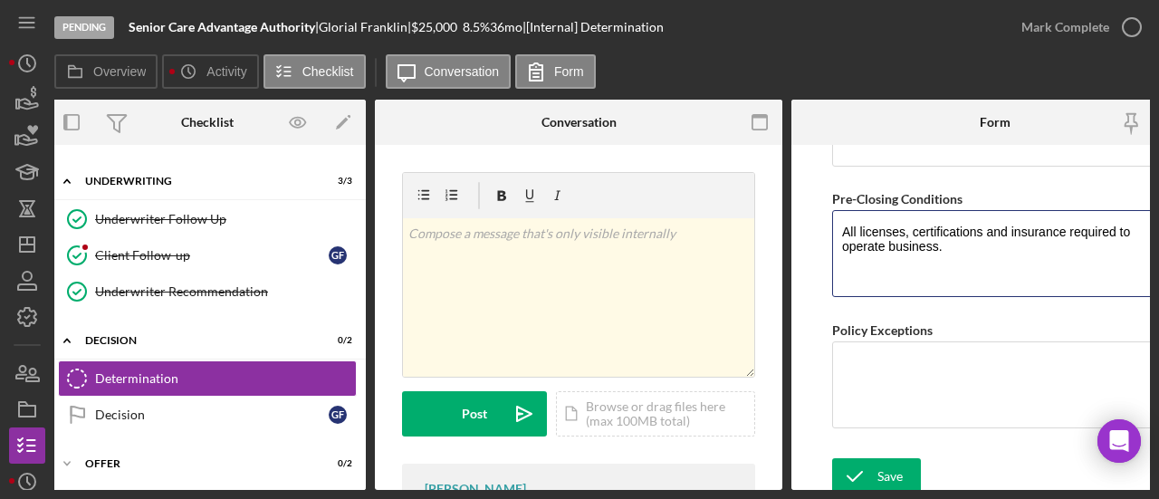
type textarea "All licenses, certifications and insurance required to operate business."
click at [909, 358] on textarea "Policy Exceptions" at bounding box center [995, 384] width 326 height 87
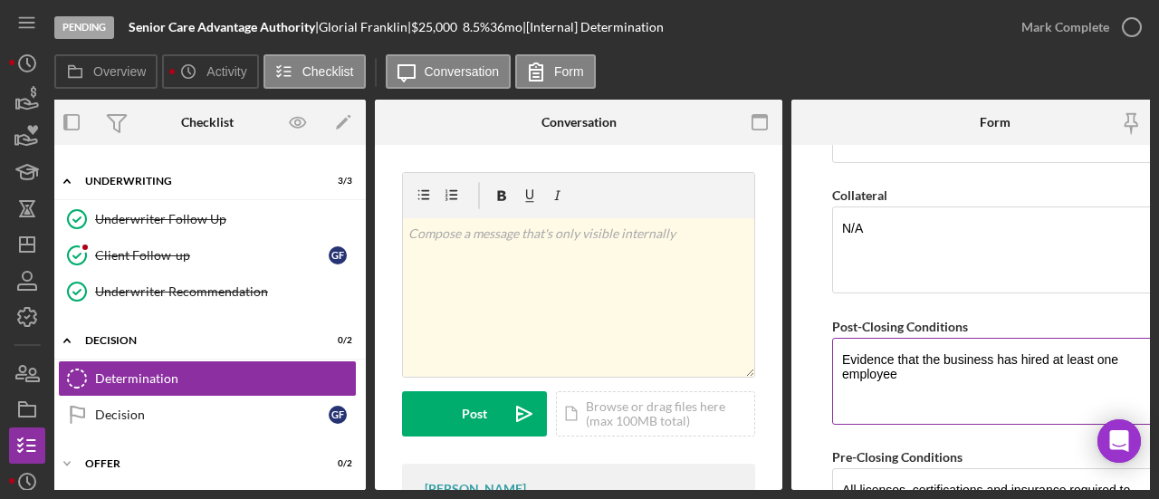
scroll to position [1346, 0]
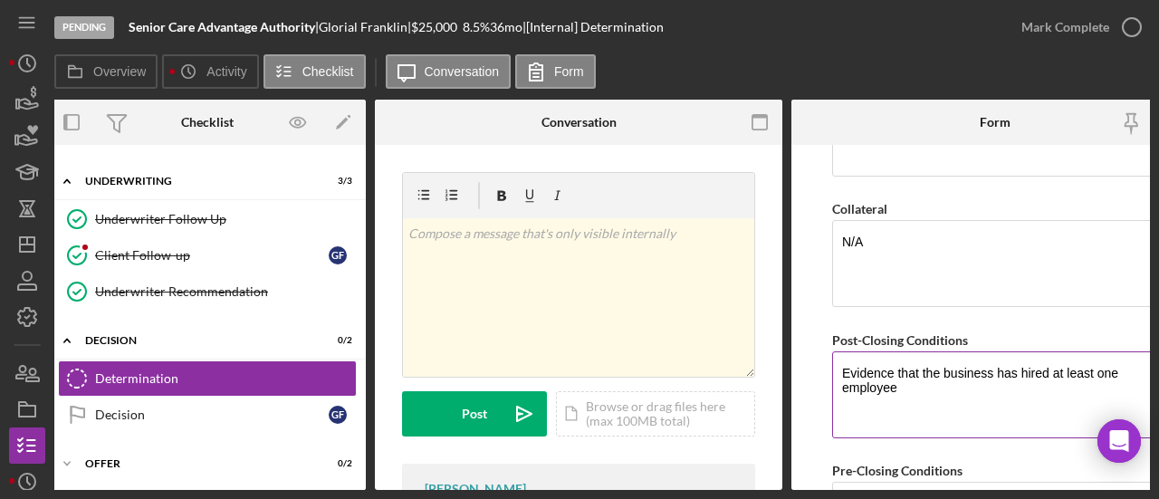
type textarea "N/A"
click at [947, 380] on textarea "Evidence that the business has hired at least one employee" at bounding box center [995, 394] width 326 height 87
click at [938, 380] on textarea "Evidence that the business has hired at least one employee" at bounding box center [995, 394] width 326 height 87
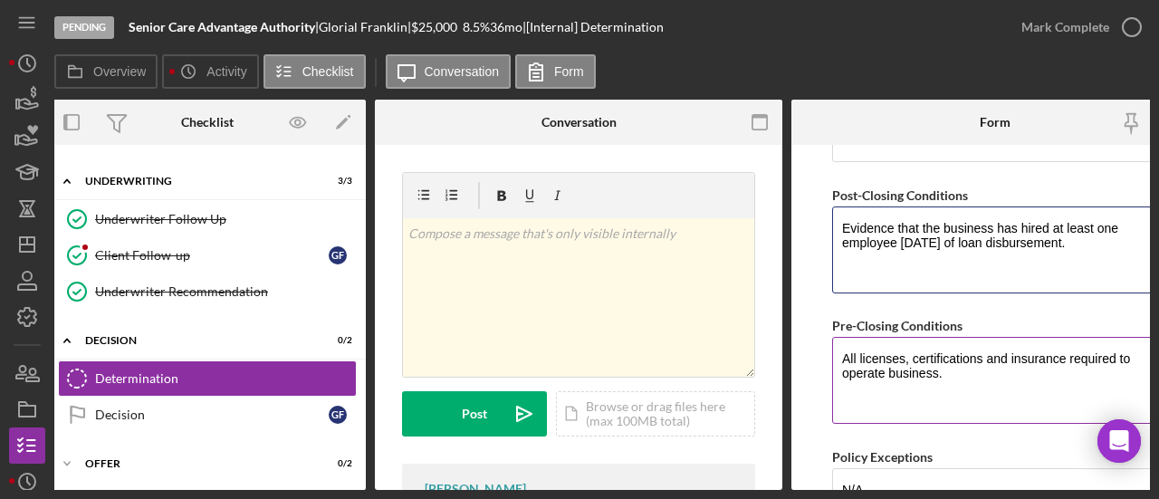
scroll to position [1527, 0]
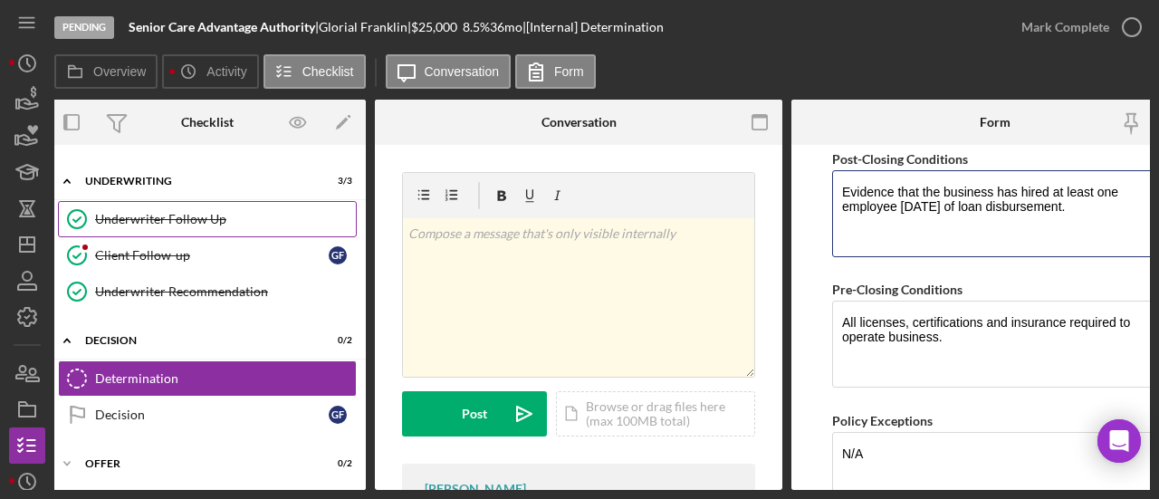
type textarea "Evidence that the business has hired at least one employee [DATE] of loan disbu…"
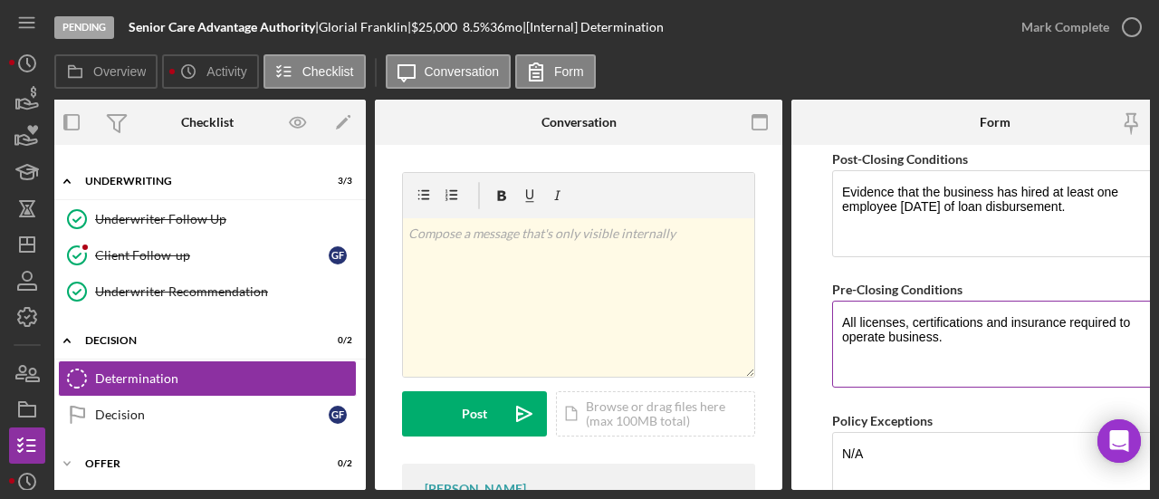
scroll to position [1618, 0]
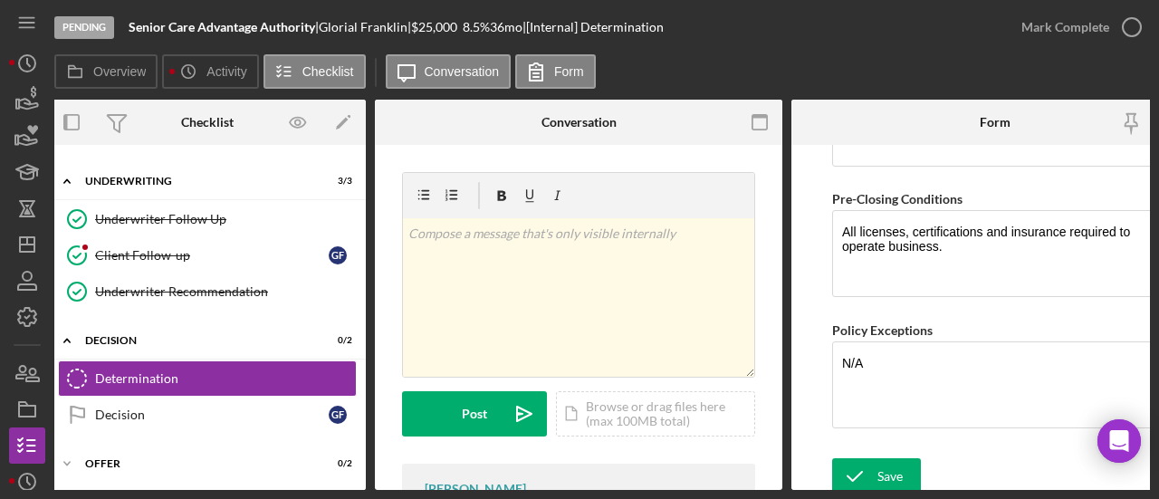
drag, startPoint x: 909, startPoint y: 471, endPoint x: 772, endPoint y: 443, distance: 139.6
click at [909, 471] on button "Save" at bounding box center [876, 476] width 89 height 36
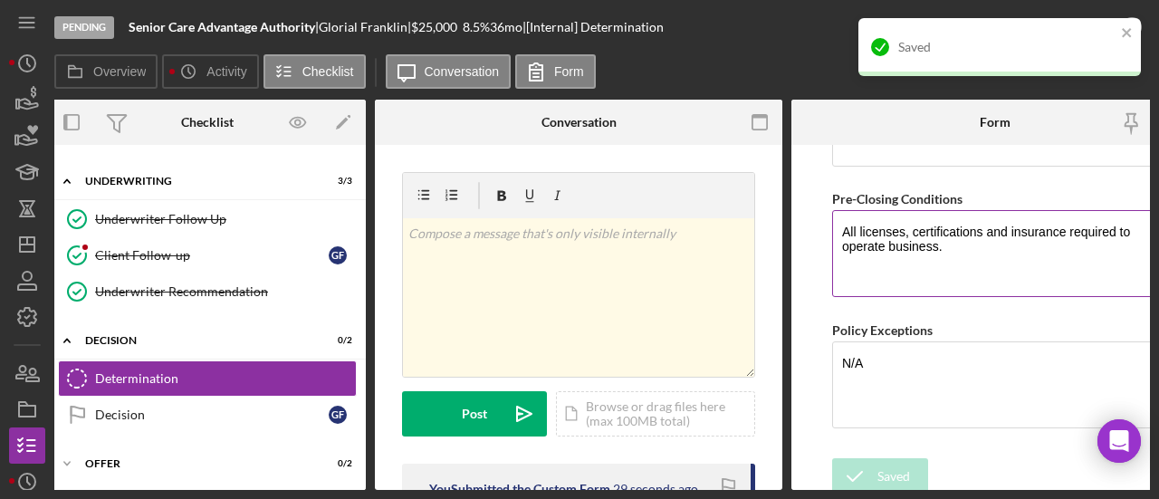
click at [980, 232] on textarea "All licenses, certifications and insurance required to operate business." at bounding box center [995, 253] width 326 height 87
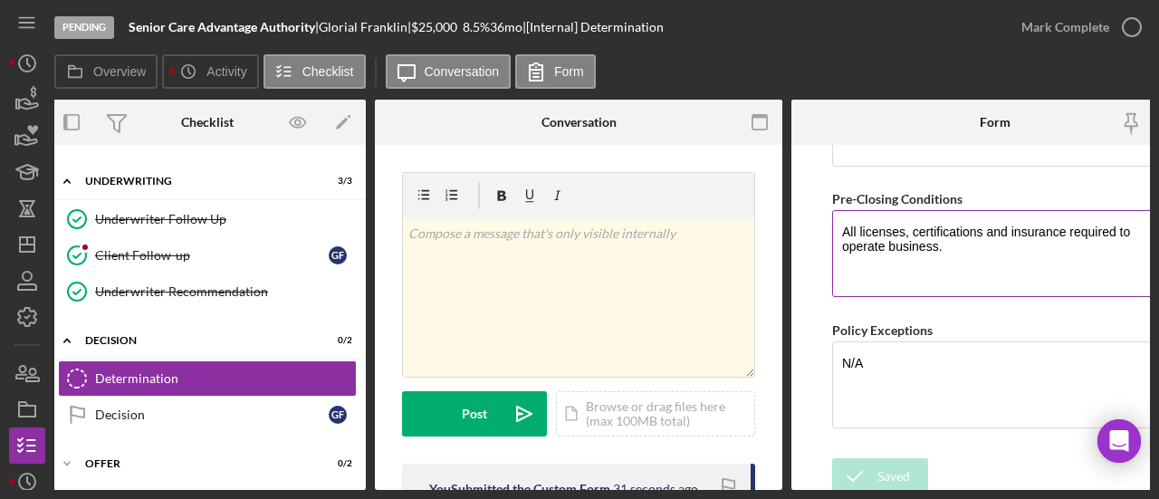
click at [976, 240] on textarea "All licenses, certifications and insurance required to operate business." at bounding box center [995, 253] width 326 height 87
paste textarea "Recent pay stub from Millies Home."
click at [1070, 252] on textarea "All licenses, certifications and insurance required to operate business. Recent…" at bounding box center [995, 253] width 326 height 87
click at [951, 234] on textarea "All licenses, certifications and insurance required to operate business. Recent…" at bounding box center [995, 253] width 326 height 87
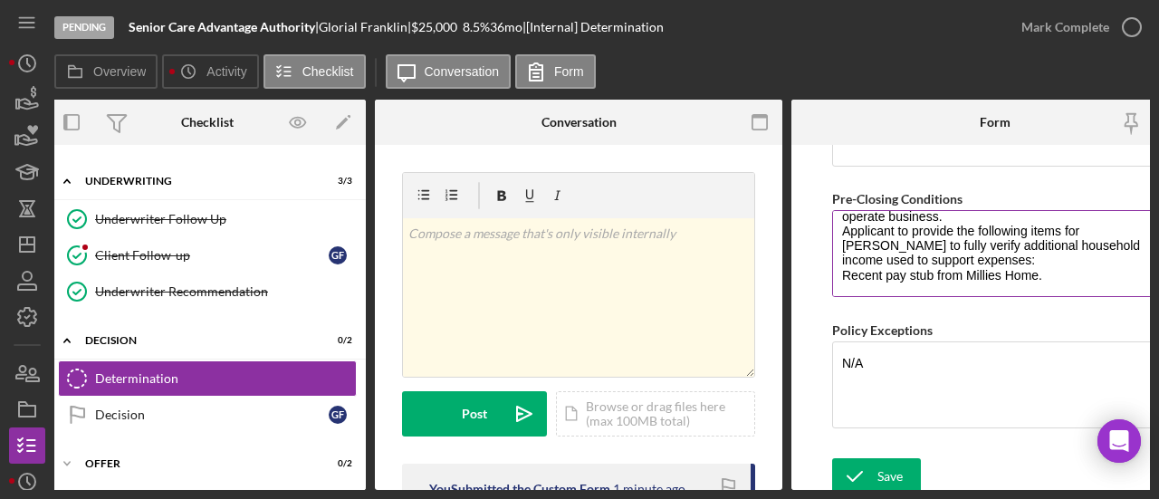
scroll to position [43, 0]
click at [1067, 247] on textarea "All licenses, certifications and insurance required to operate business. Applic…" at bounding box center [995, 253] width 326 height 87
paste textarea "Recent pay stub from Navy Exchange."
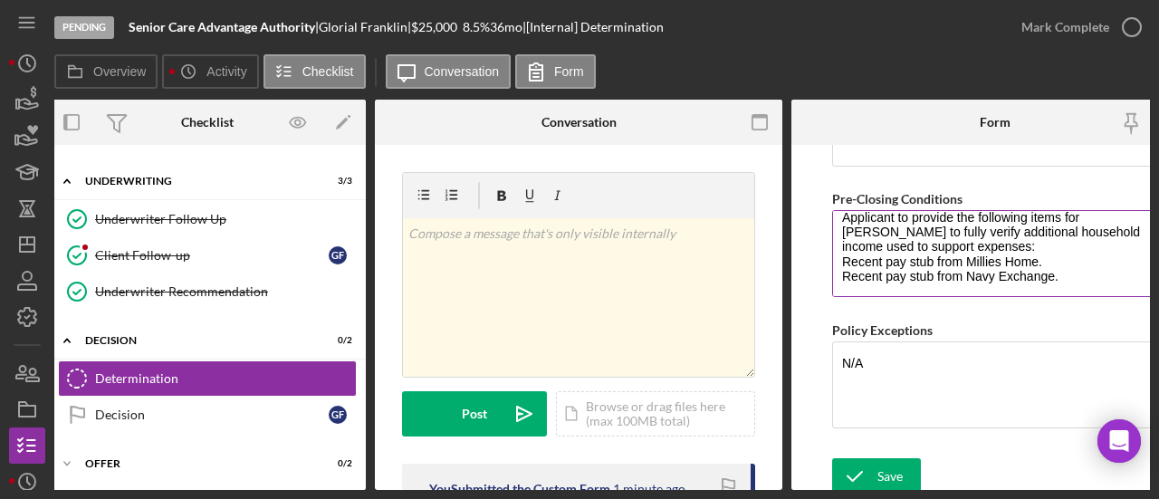
scroll to position [44, 0]
click at [1082, 263] on textarea "All licenses, certifications and insurance required to operate business. Applic…" at bounding box center [995, 253] width 326 height 87
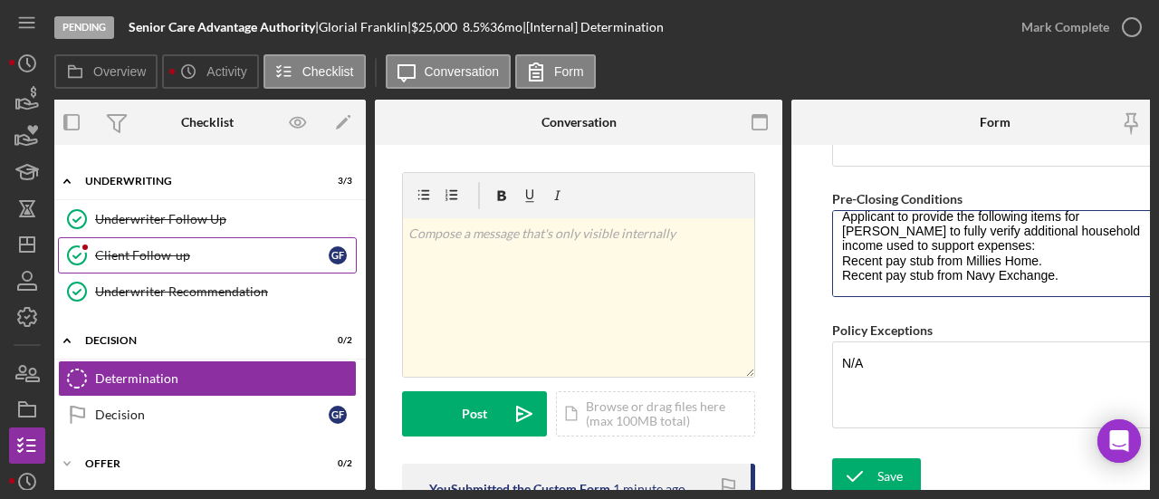
paste textarea "[PERSON_NAME]'s social security benefit letter."
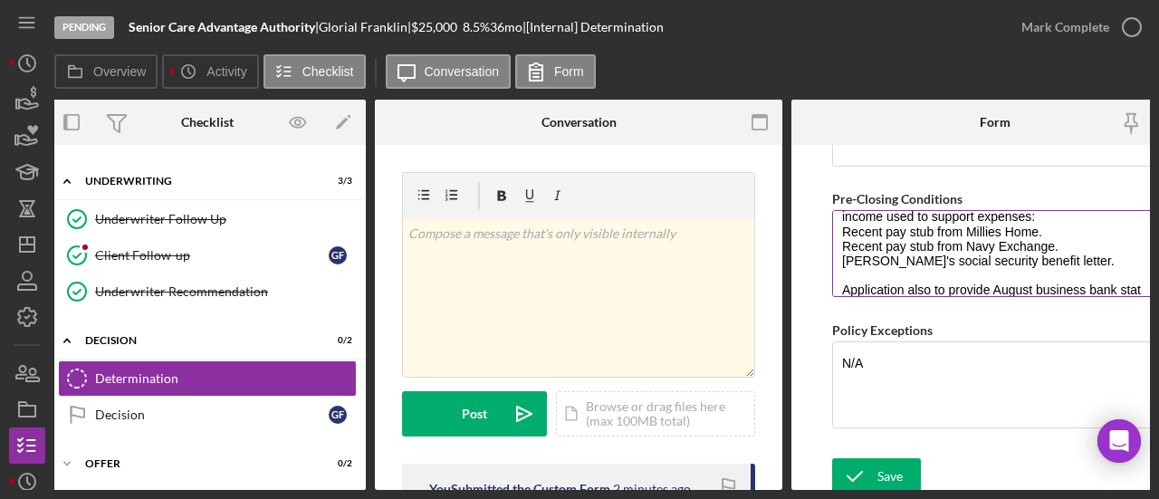
scroll to position [88, 0]
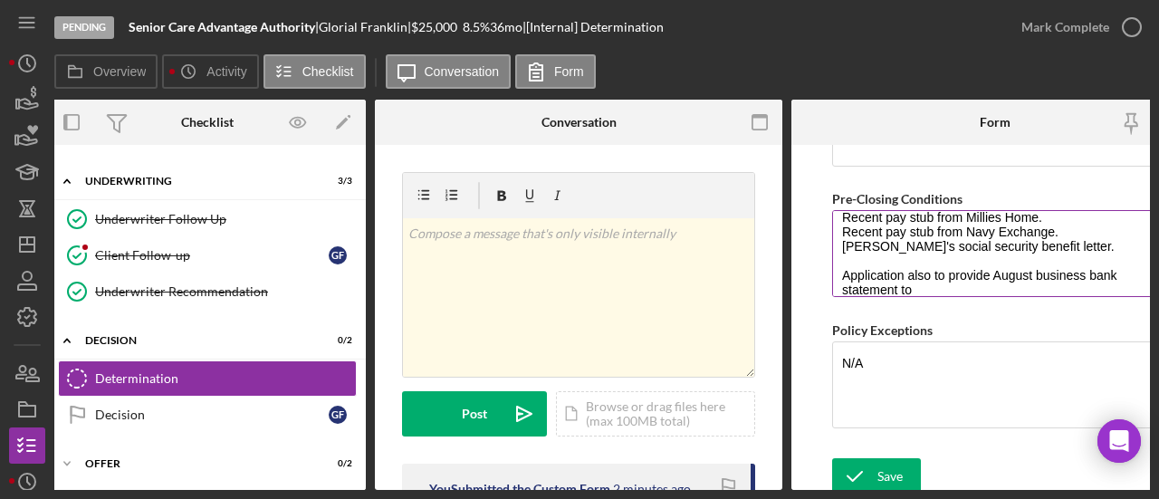
paste textarea "corroborate"
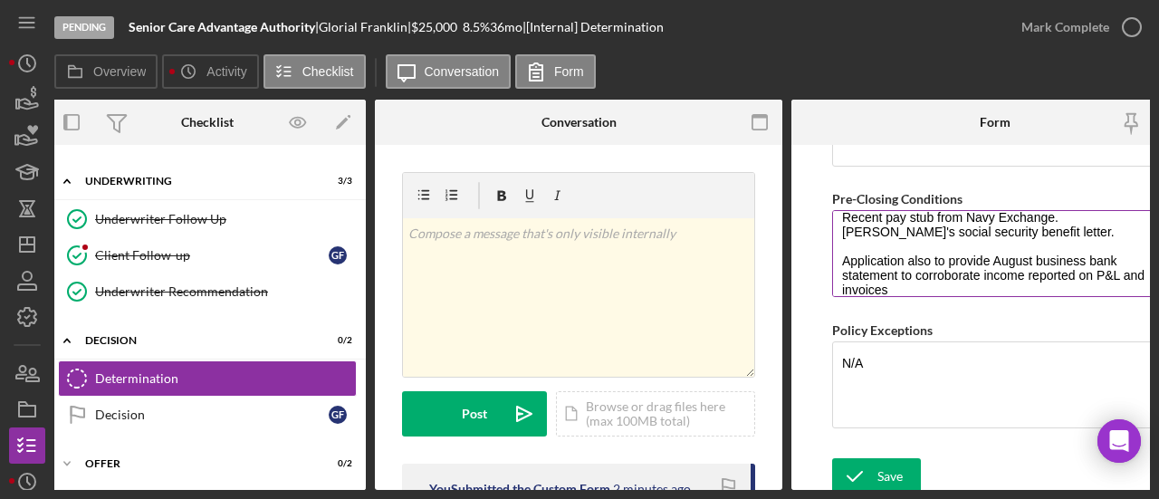
click at [1030, 246] on textarea "All licenses, certifications and insurance required to operate business. Applic…" at bounding box center [995, 253] width 326 height 87
click at [990, 284] on textarea "All licenses, certifications and insurance required to operate business. Applic…" at bounding box center [995, 253] width 326 height 87
type textarea "All licenses, certifications and insurance required to operate business. Applic…"
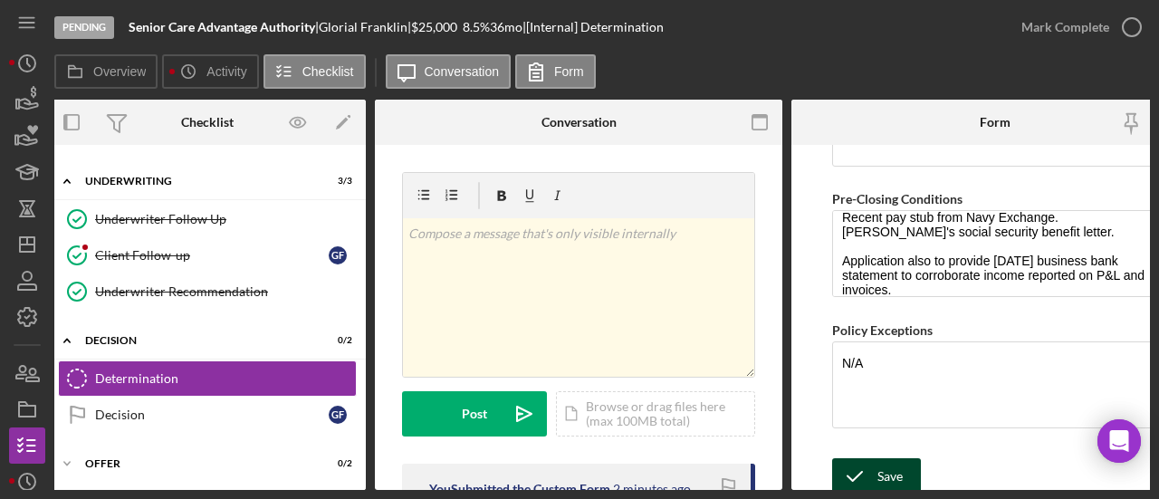
click at [893, 458] on div "Save" at bounding box center [890, 476] width 25 height 36
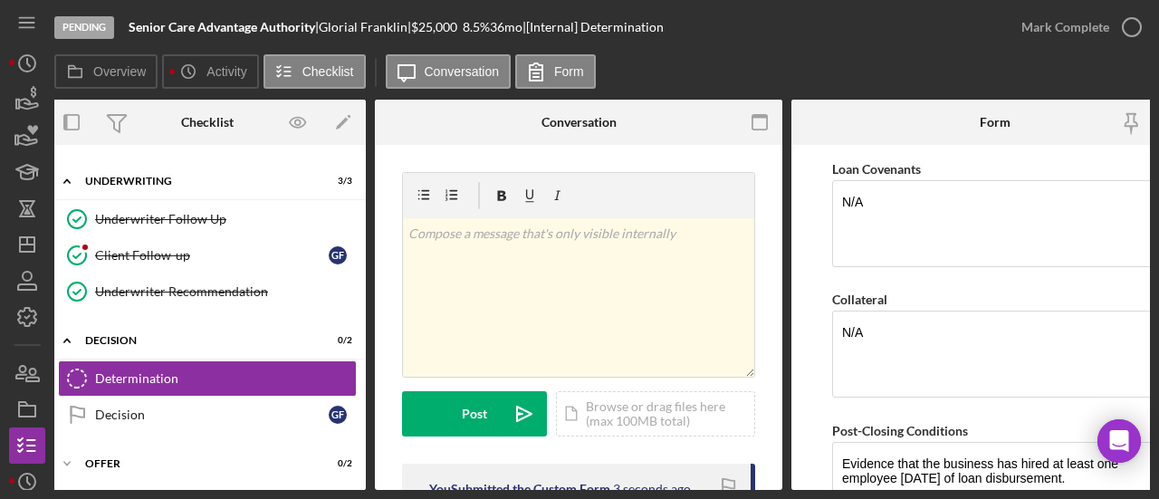
scroll to position [1165, 0]
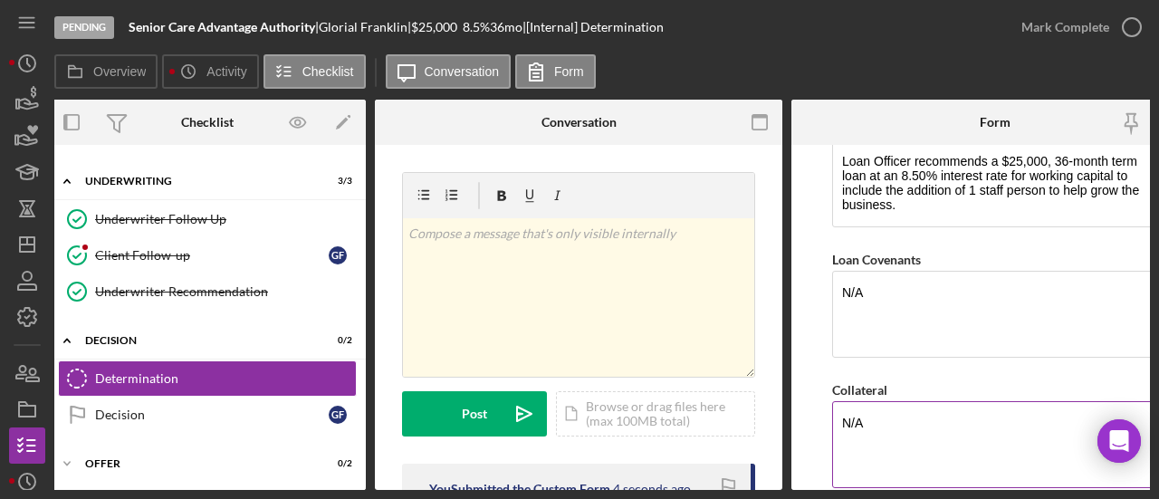
click at [928, 416] on textarea "N/A" at bounding box center [995, 444] width 326 height 87
click at [878, 407] on textarea "If aplicable, [GEOGRAPHIC_DATA] to secure 1st UCC lien on business assests." at bounding box center [995, 444] width 326 height 87
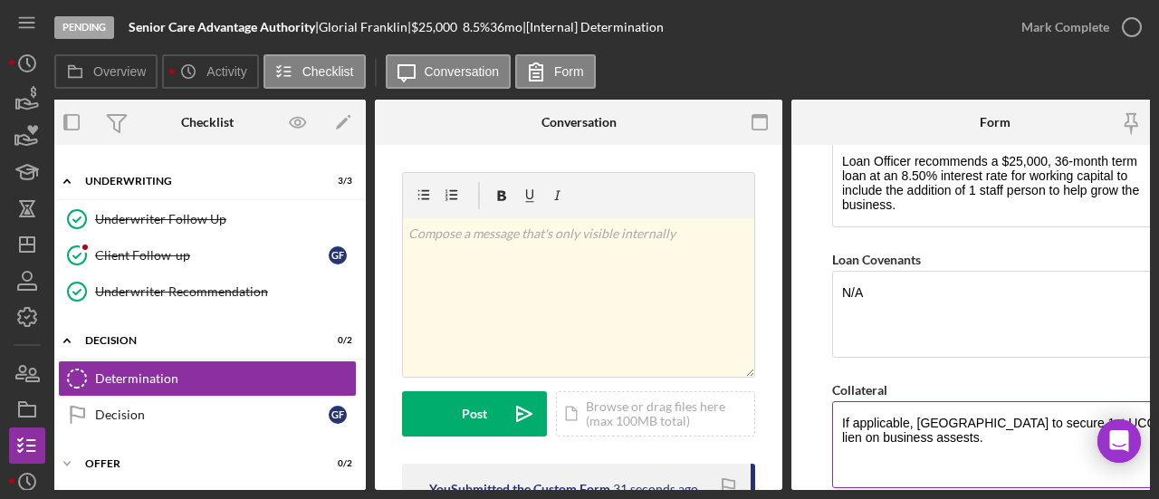
click at [914, 439] on textarea "If applicable, [GEOGRAPHIC_DATA] to secure 1st UCC lien on business assests." at bounding box center [995, 444] width 326 height 87
click at [918, 425] on textarea "If applicable, [GEOGRAPHIC_DATA] to secure 1st UCC lien on business assests." at bounding box center [995, 444] width 326 height 87
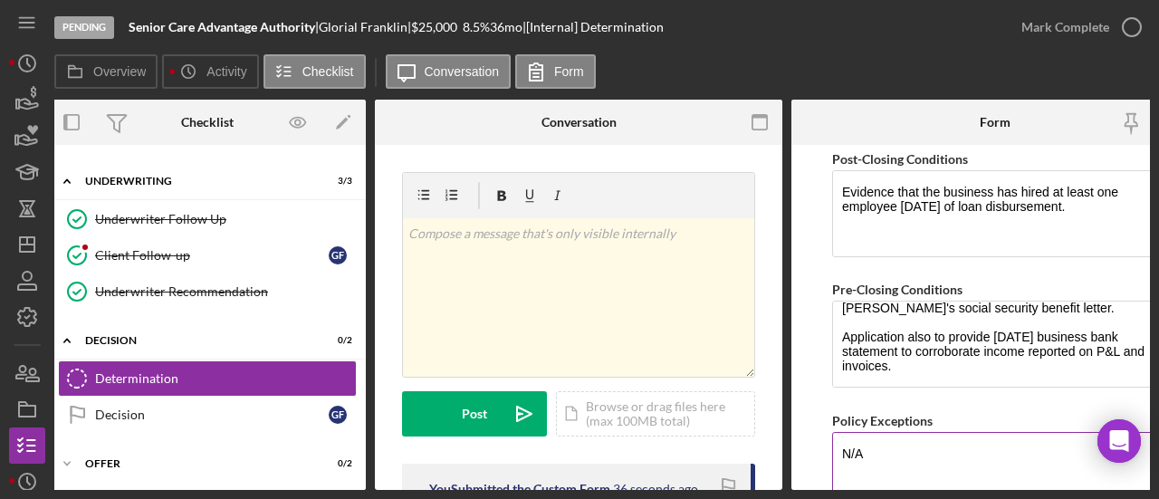
scroll to position [1618, 0]
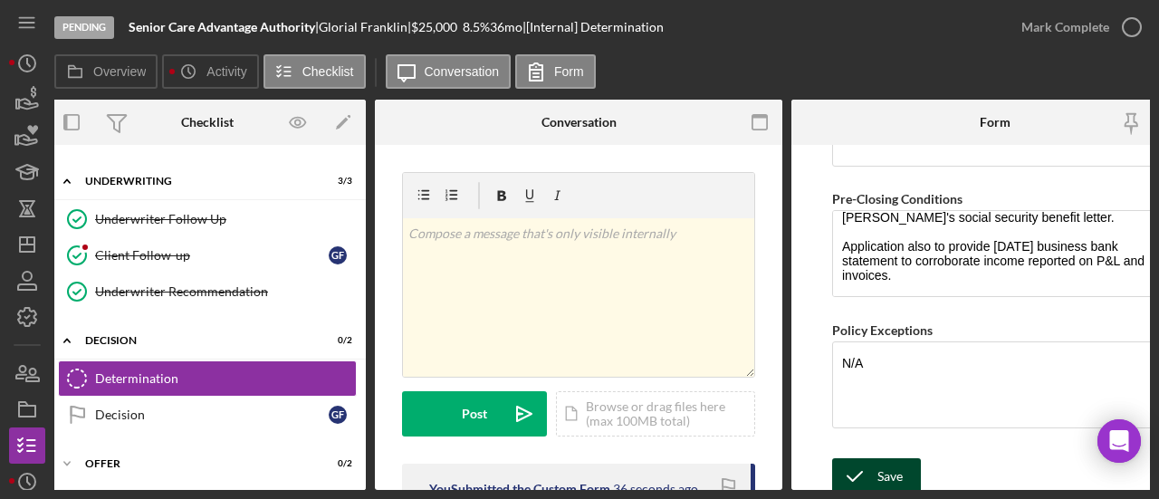
type textarea "If applicable, [GEOGRAPHIC_DATA] to secure 1st UCC lien on business assets."
click at [871, 457] on icon "submit" at bounding box center [854, 476] width 45 height 45
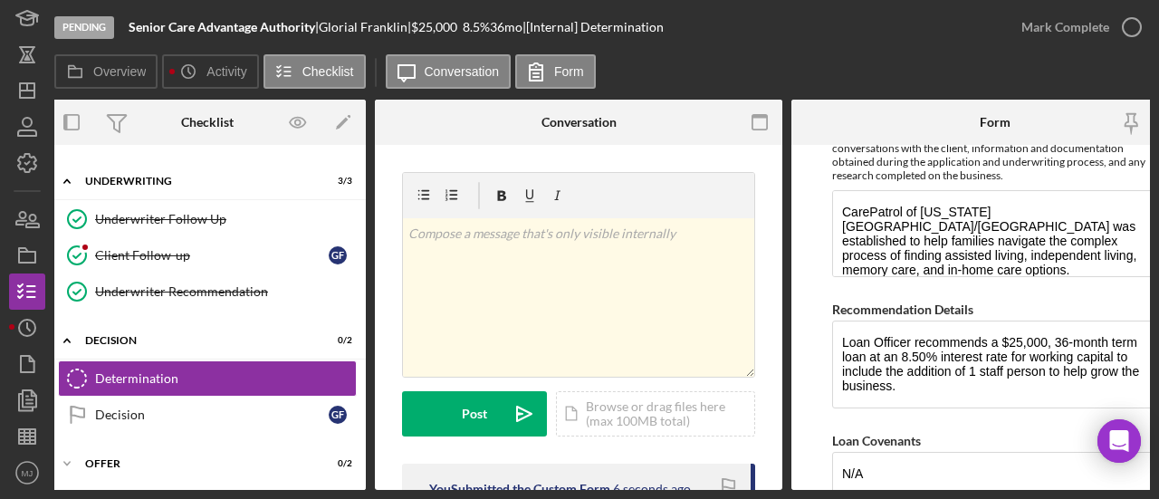
scroll to position [893, 0]
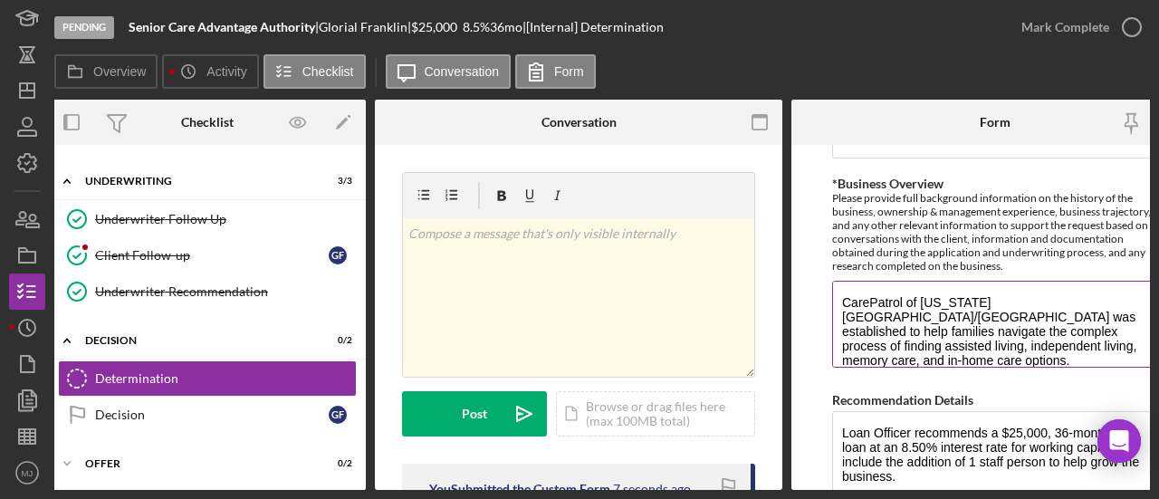
click at [1096, 342] on textarea "CarePatrol of [US_STATE][GEOGRAPHIC_DATA]/[GEOGRAPHIC_DATA] was established to …" at bounding box center [995, 324] width 326 height 87
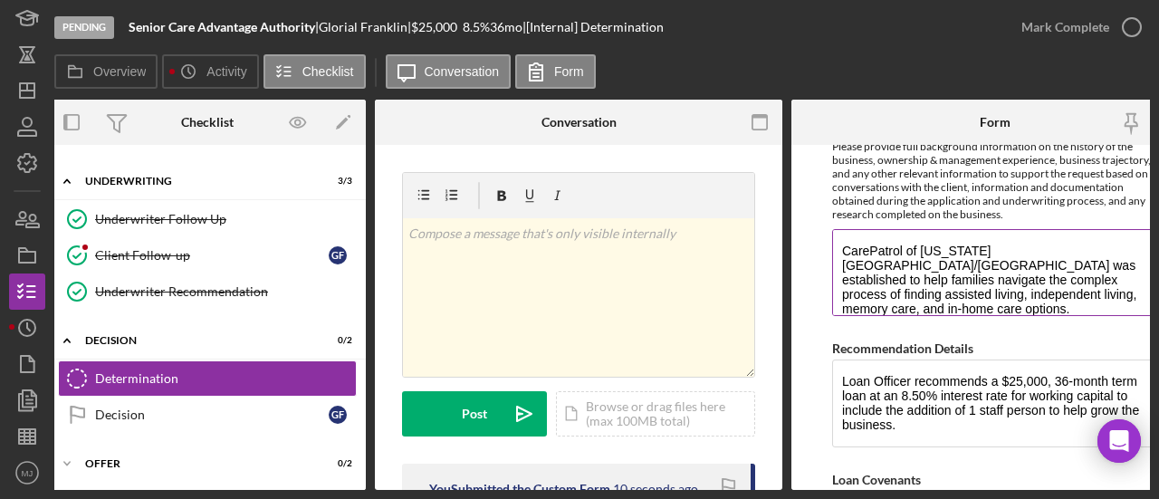
scroll to position [984, 0]
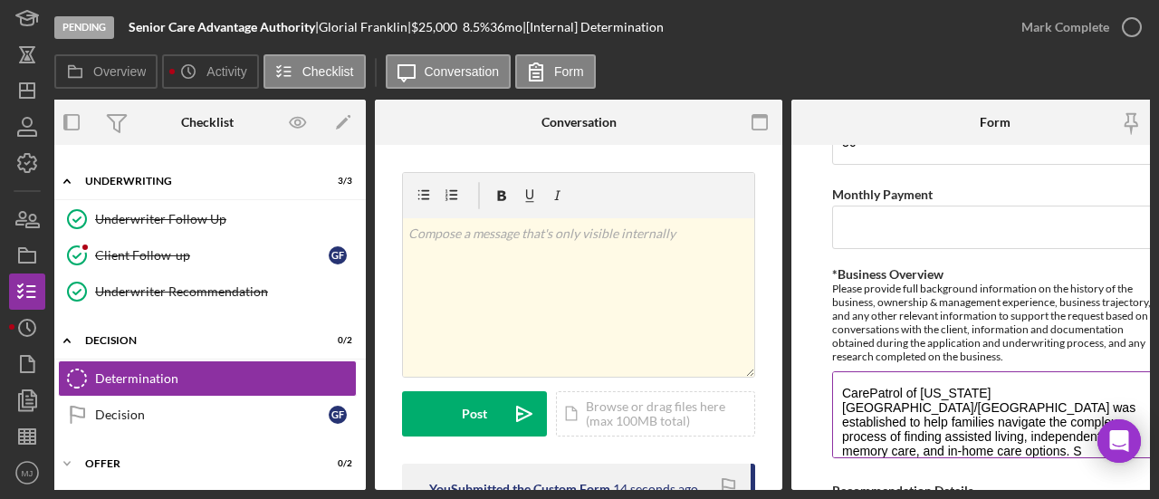
click at [878, 403] on textarea "CarePatrol of [US_STATE][GEOGRAPHIC_DATA]/[GEOGRAPHIC_DATA] was established to …" at bounding box center [995, 414] width 326 height 87
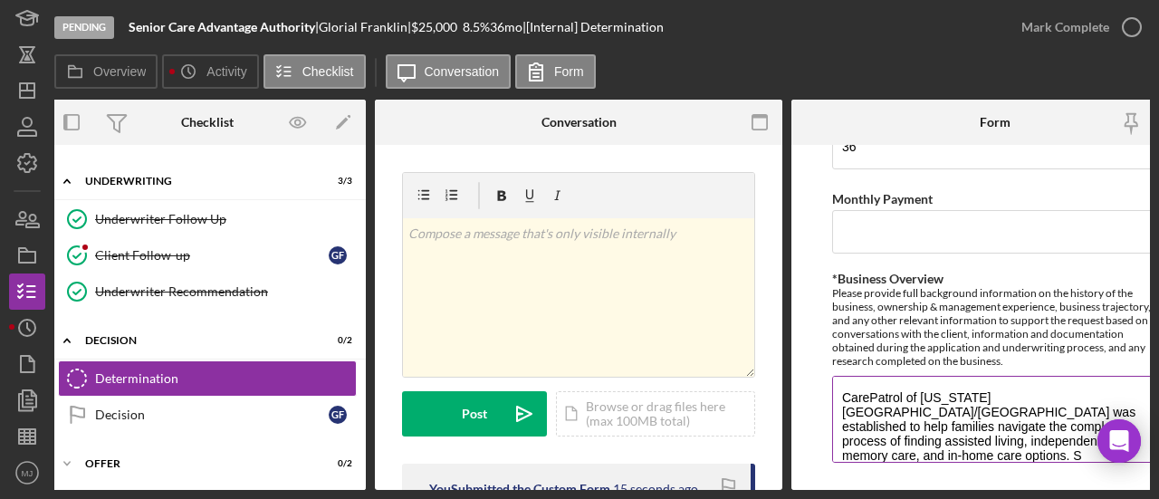
scroll to position [803, 0]
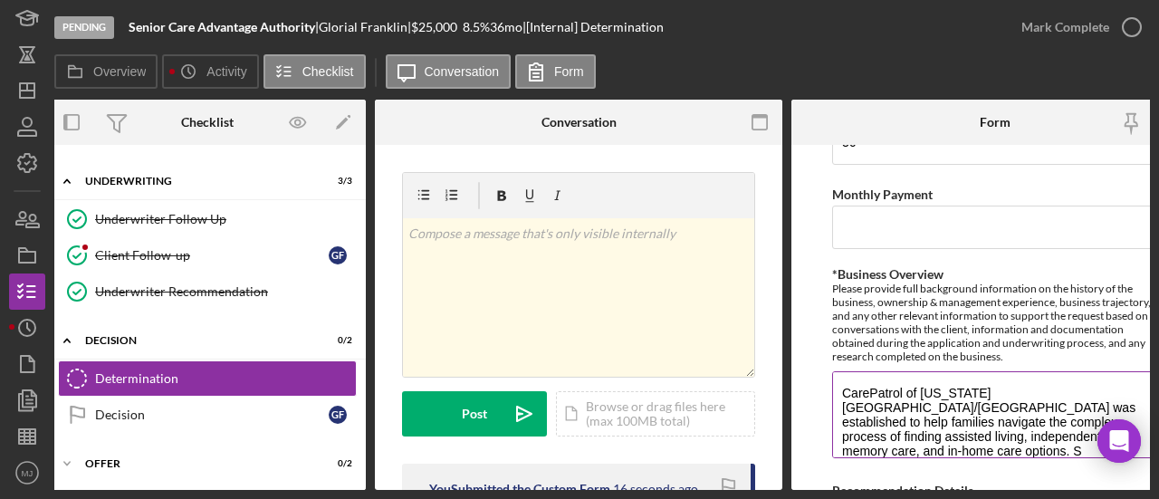
click at [892, 398] on textarea "CarePatrol of [US_STATE][GEOGRAPHIC_DATA]/[GEOGRAPHIC_DATA] was established to …" at bounding box center [995, 414] width 326 height 87
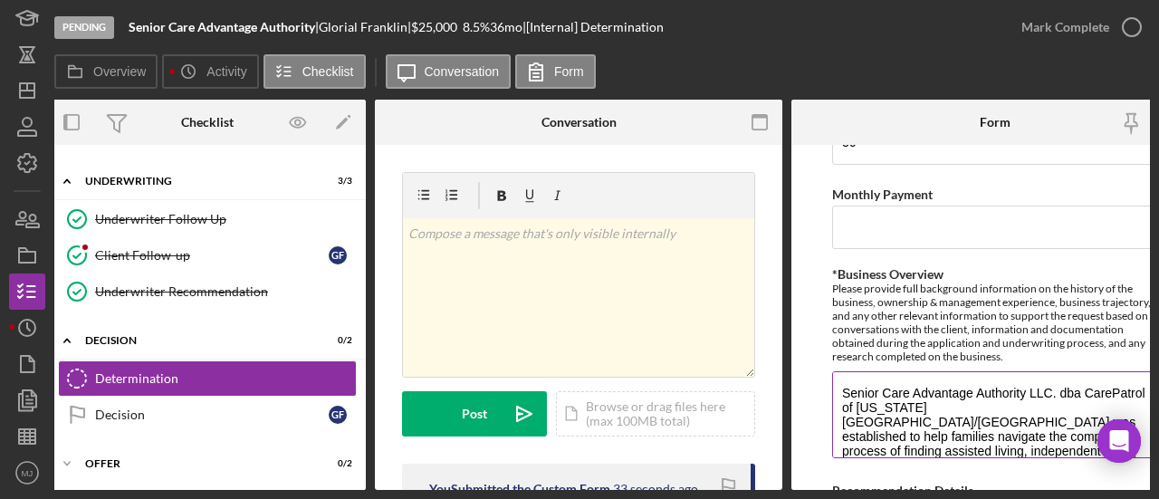
scroll to position [14, 0]
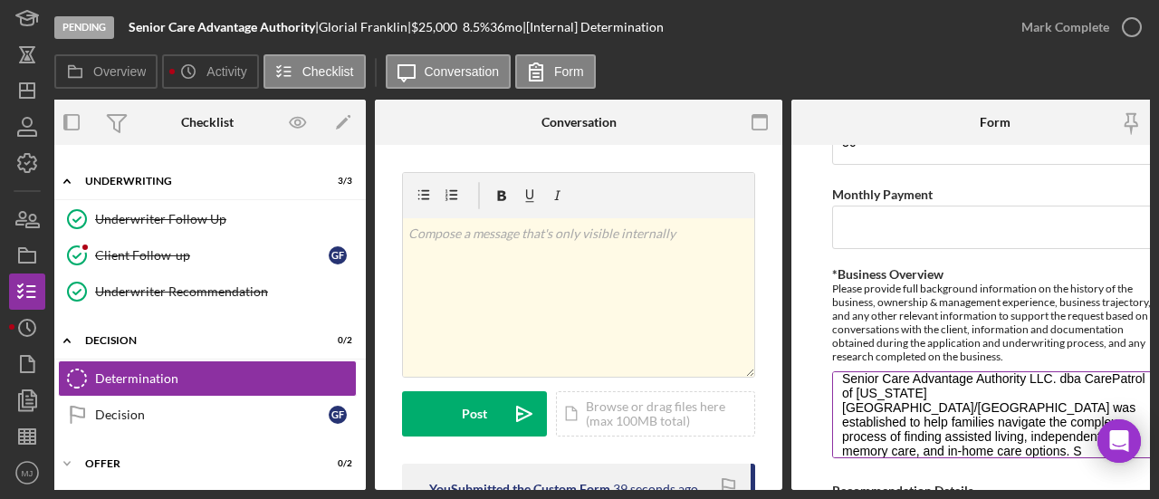
click at [1082, 430] on textarea "Senior Care Advantage Authority LLC. dba CarePatrol of [US_STATE][GEOGRAPHIC_DA…" at bounding box center [995, 414] width 326 height 87
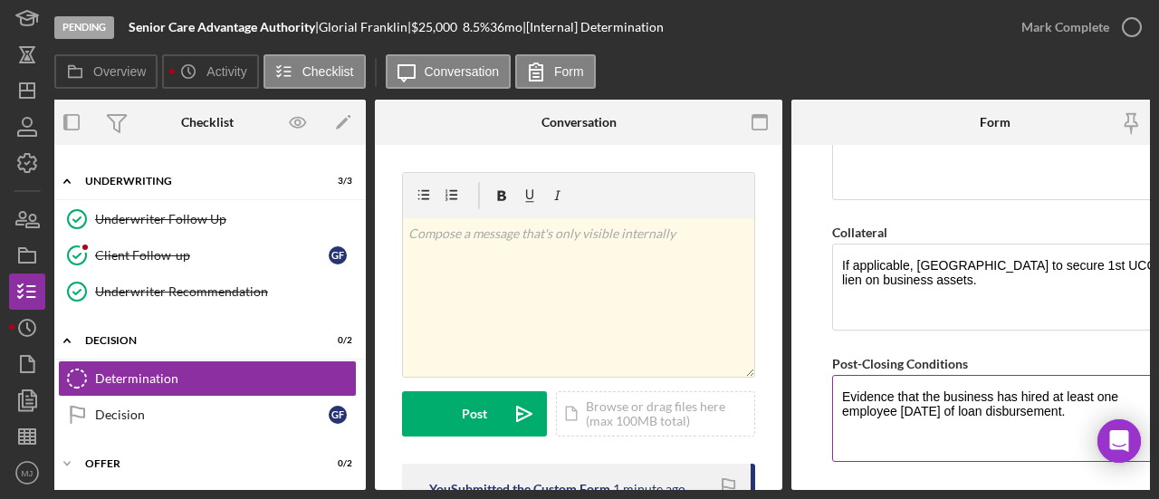
scroll to position [1346, 0]
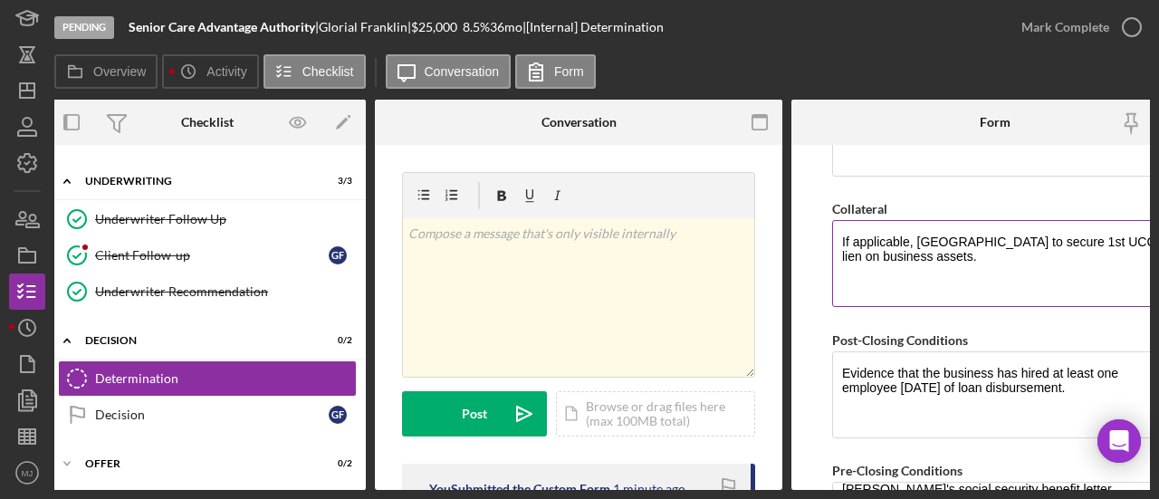
type textarea "Senior Care Advantage Authority LLC. dba CarePatrol of [US_STATE][GEOGRAPHIC_DA…"
click at [996, 249] on textarea "If applicable, [GEOGRAPHIC_DATA] to secure 1st UCC lien on business assets." at bounding box center [995, 263] width 326 height 87
drag, startPoint x: 1082, startPoint y: 235, endPoint x: 1063, endPoint y: 231, distance: 19.4
click at [1063, 231] on textarea "If applicable, [GEOGRAPHIC_DATA] to secure 1st UCC lien on business assets. [GE…" at bounding box center [995, 263] width 326 height 87
click at [1020, 247] on textarea "If applicable, [GEOGRAPHIC_DATA] to secure UCC lien on business assets. [GEOGRA…" at bounding box center [995, 263] width 326 height 87
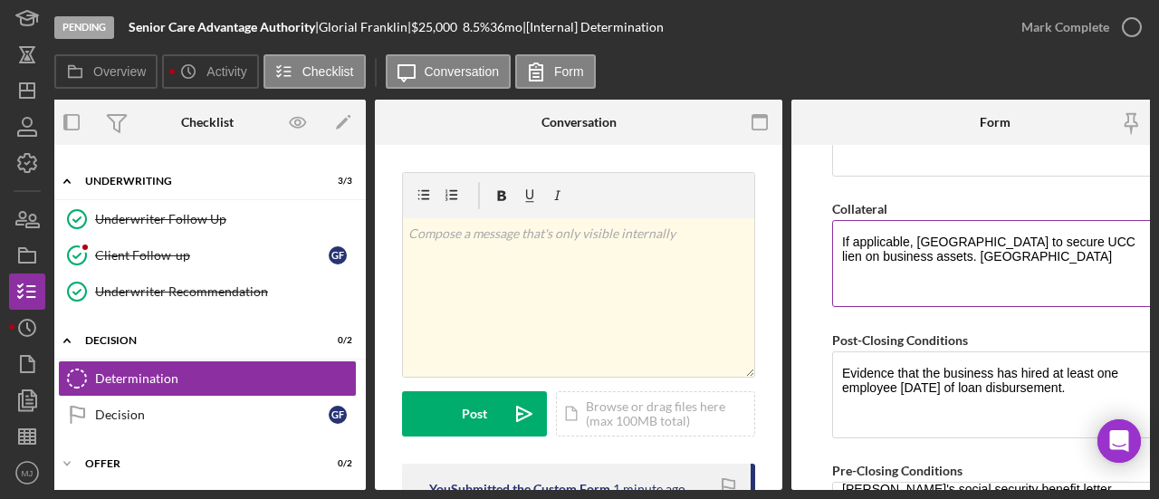
drag, startPoint x: 1011, startPoint y: 244, endPoint x: 940, endPoint y: 249, distance: 70.9
click at [940, 249] on textarea "If applicable, [GEOGRAPHIC_DATA] to secure UCC lien on business assets. [GEOGRA…" at bounding box center [995, 263] width 326 height 87
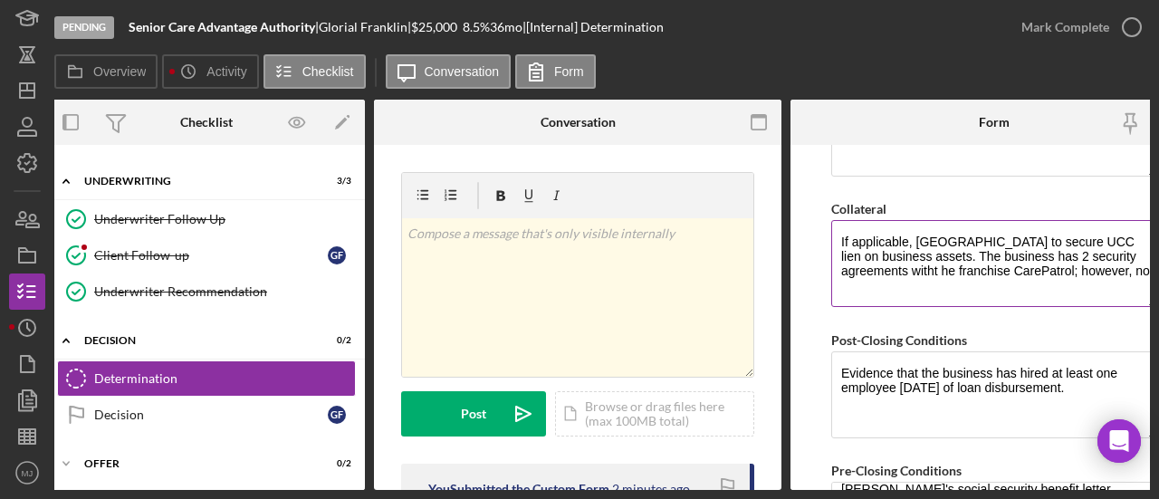
scroll to position [0, 7]
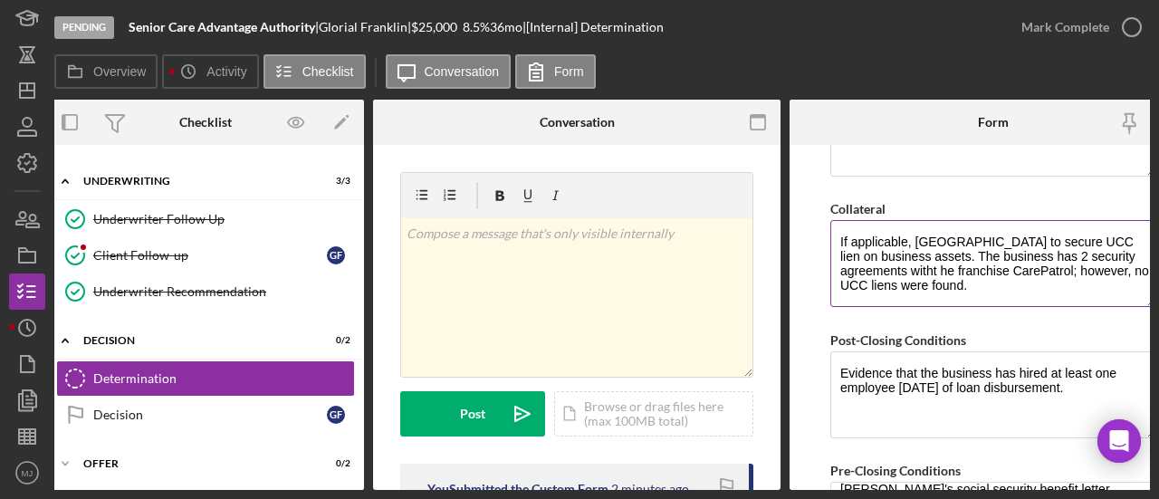
click at [922, 263] on textarea "If applicable, [GEOGRAPHIC_DATA] to secure UCC lien on business assets. The bus…" at bounding box center [994, 263] width 326 height 87
click at [937, 260] on textarea "If applicable, [GEOGRAPHIC_DATA] to secure UCC lien on business assets. The bus…" at bounding box center [994, 263] width 326 height 87
drag, startPoint x: 1009, startPoint y: 264, endPoint x: 955, endPoint y: 258, distance: 54.6
click at [955, 258] on textarea "If applicable, [GEOGRAPHIC_DATA] to secure UCC lien on business assets. The bus…" at bounding box center [994, 263] width 326 height 87
paste textarea "corroborate"
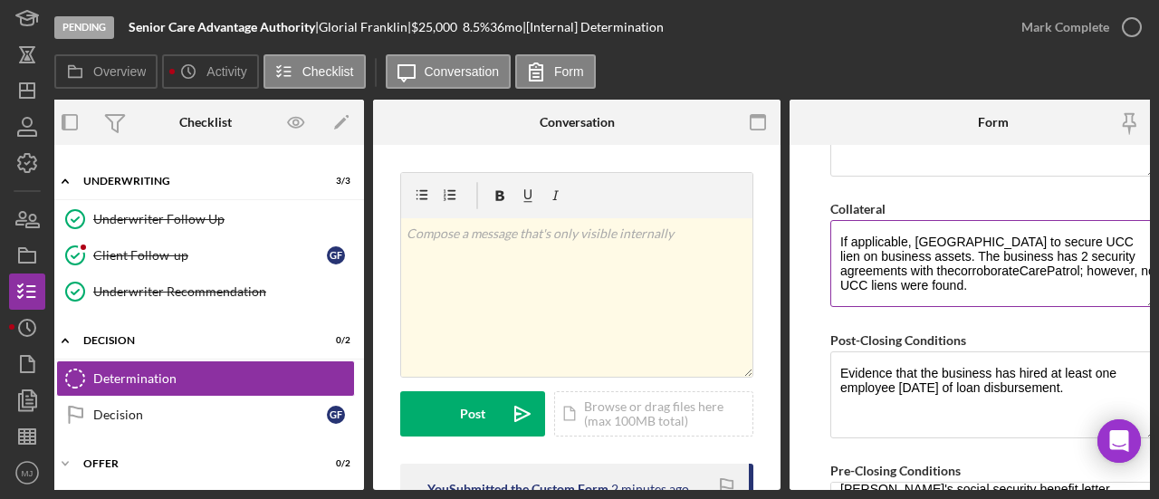
drag, startPoint x: 955, startPoint y: 258, endPoint x: 982, endPoint y: 231, distance: 38.4
click at [972, 225] on textarea "If applicable, [GEOGRAPHIC_DATA] to secure UCC lien on business assets. The bus…" at bounding box center [994, 263] width 326 height 87
drag, startPoint x: 1018, startPoint y: 258, endPoint x: 955, endPoint y: 259, distance: 63.4
click at [955, 259] on textarea "If applicable, [GEOGRAPHIC_DATA] to secure UCC lien on business assets. The bus…" at bounding box center [994, 263] width 326 height 87
click at [1015, 258] on textarea "If applicable, [GEOGRAPHIC_DATA] to secure UCC lien on business assets. The bus…" at bounding box center [994, 263] width 326 height 87
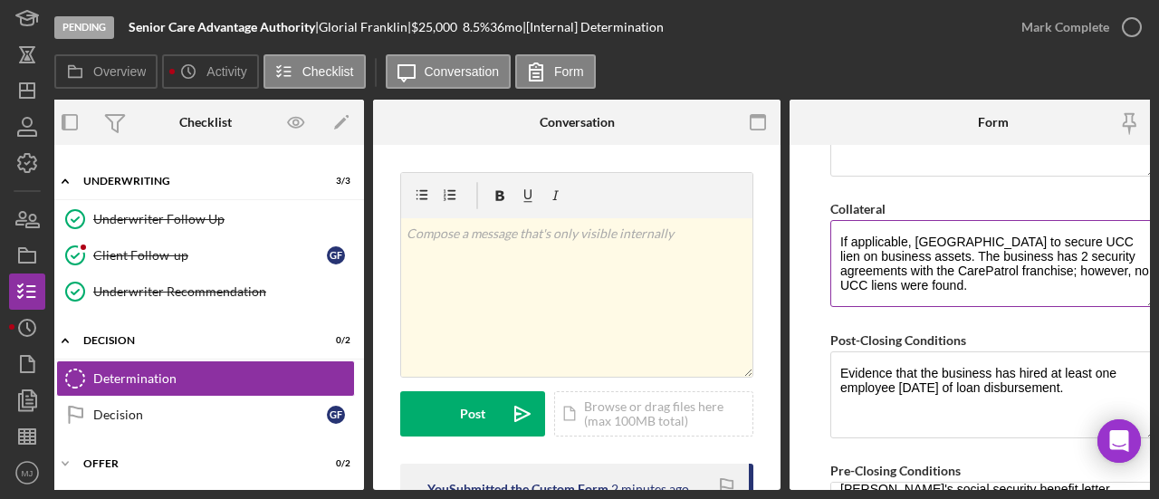
click at [997, 270] on textarea "If applicable, [GEOGRAPHIC_DATA] to secure UCC lien on business assets. The bus…" at bounding box center [994, 263] width 326 height 87
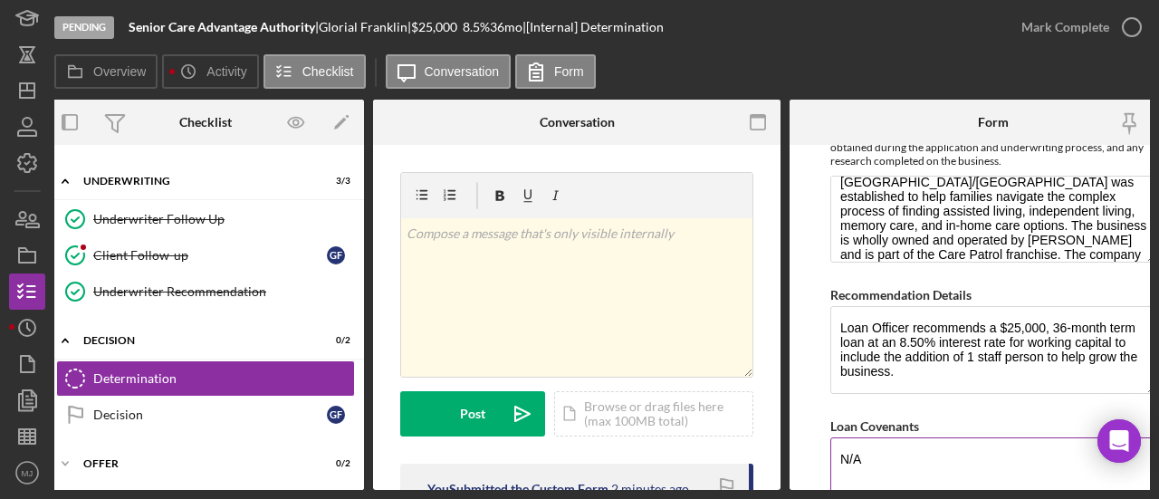
scroll to position [984, 0]
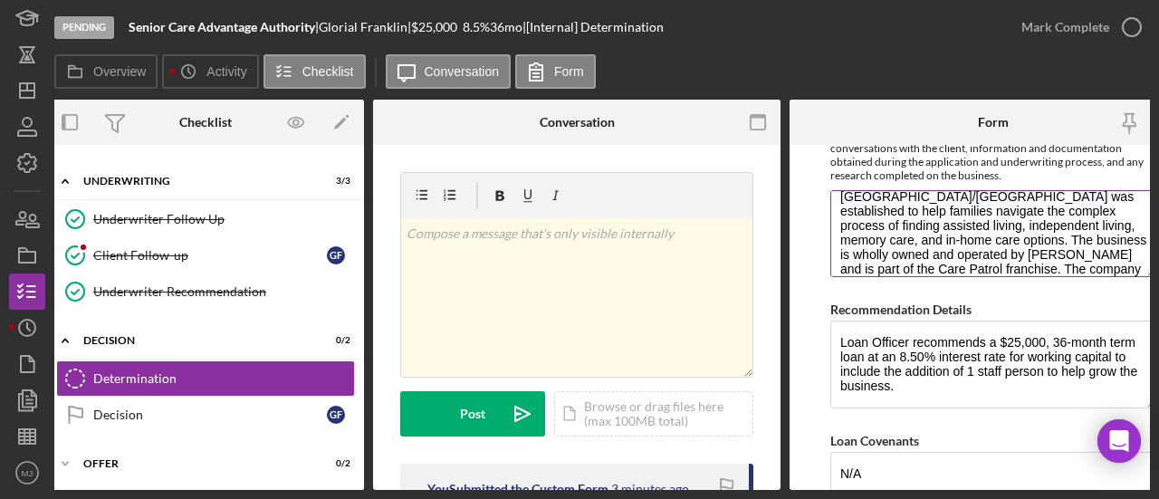
type textarea "If applicable, [GEOGRAPHIC_DATA] to secure UCC lien on business assets. The bus…"
click at [909, 261] on textarea "Senior Care Advantage Authority LLC. dba CarePatrol of [US_STATE][GEOGRAPHIC_DA…" at bounding box center [994, 233] width 326 height 87
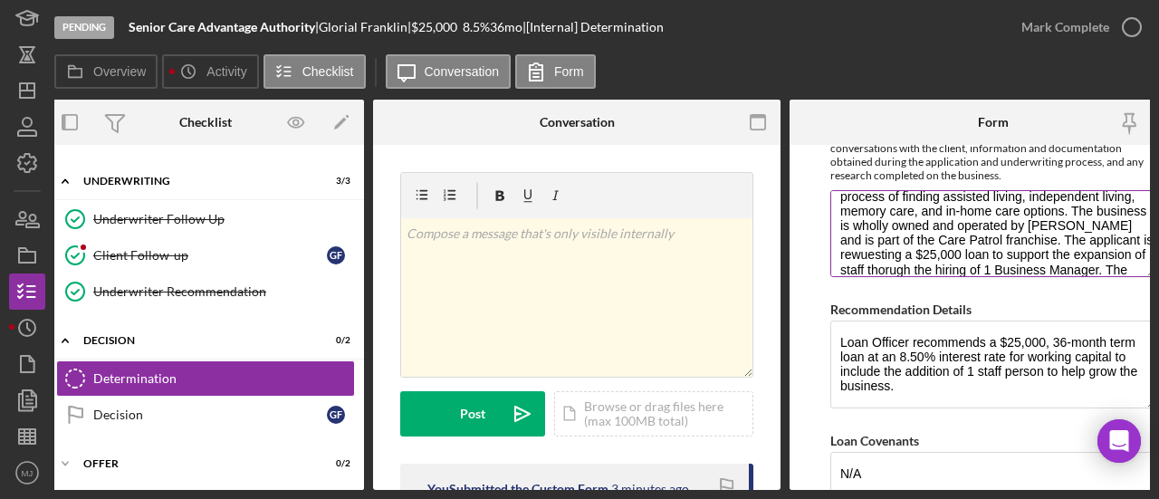
scroll to position [88, 0]
click at [943, 220] on textarea "Senior Care Advantage Authority LLC. dba CarePatrol of [US_STATE][GEOGRAPHIC_DA…" at bounding box center [994, 233] width 326 height 87
click at [971, 237] on textarea "Senior Care Advantage Authority LLC. dba CarePatrol of [US_STATE][GEOGRAPHIC_DA…" at bounding box center [994, 233] width 326 height 87
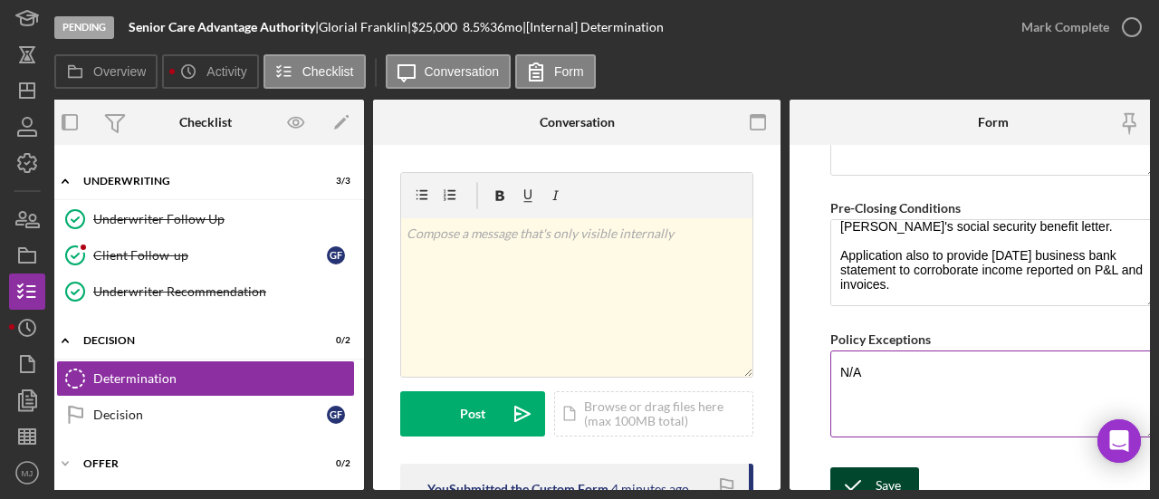
scroll to position [1618, 0]
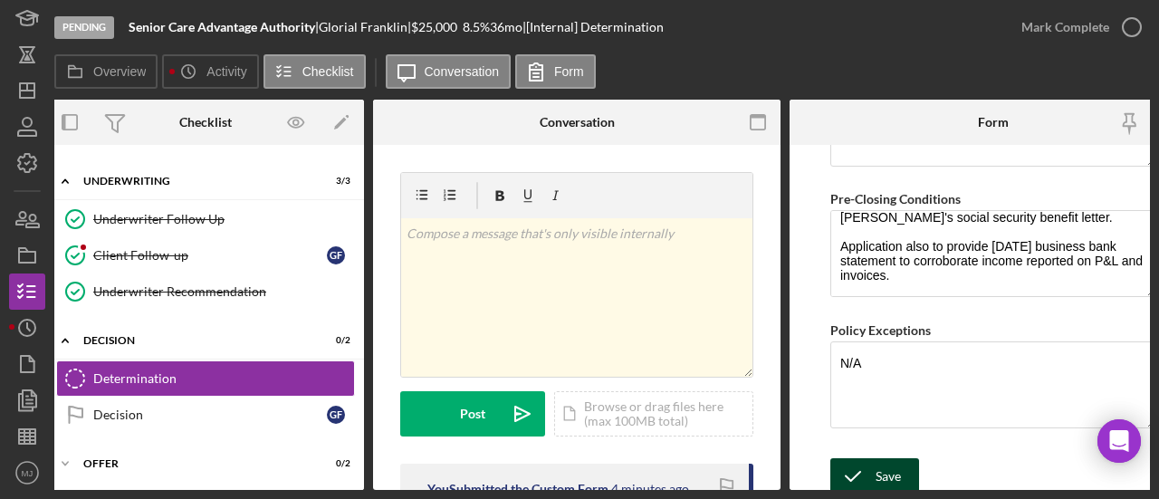
type textarea "Senior Care Advantage Authority LLC. dba CarePatrol of [US_STATE][GEOGRAPHIC_DA…"
click at [891, 459] on div "Save" at bounding box center [888, 476] width 25 height 36
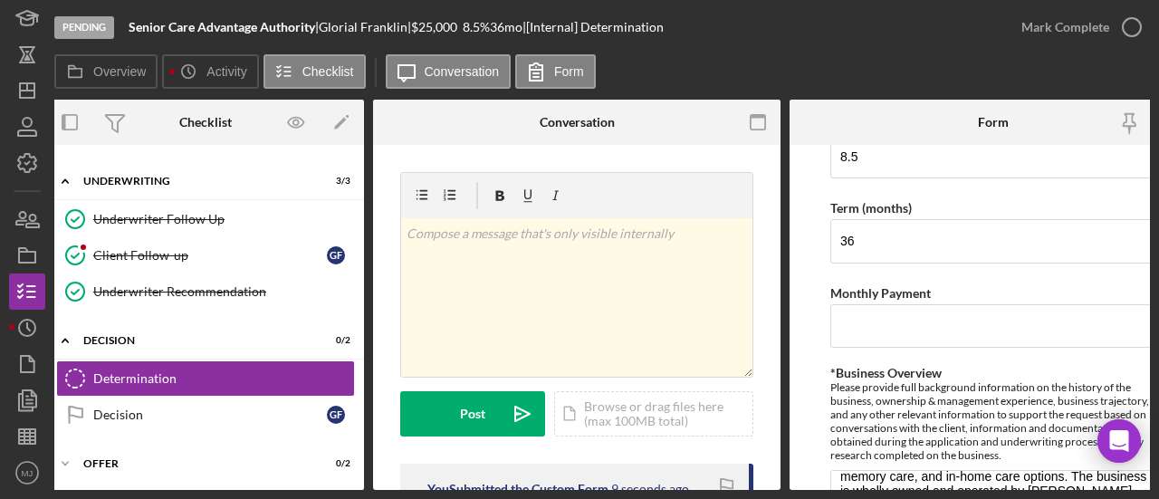
scroll to position [712, 0]
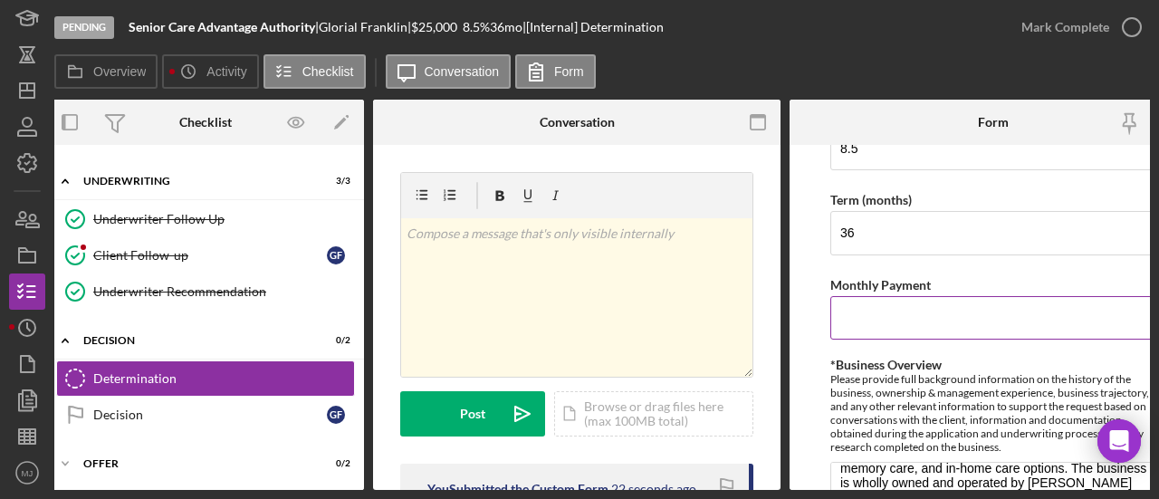
click at [952, 305] on input "Monthly Payment" at bounding box center [994, 317] width 326 height 43
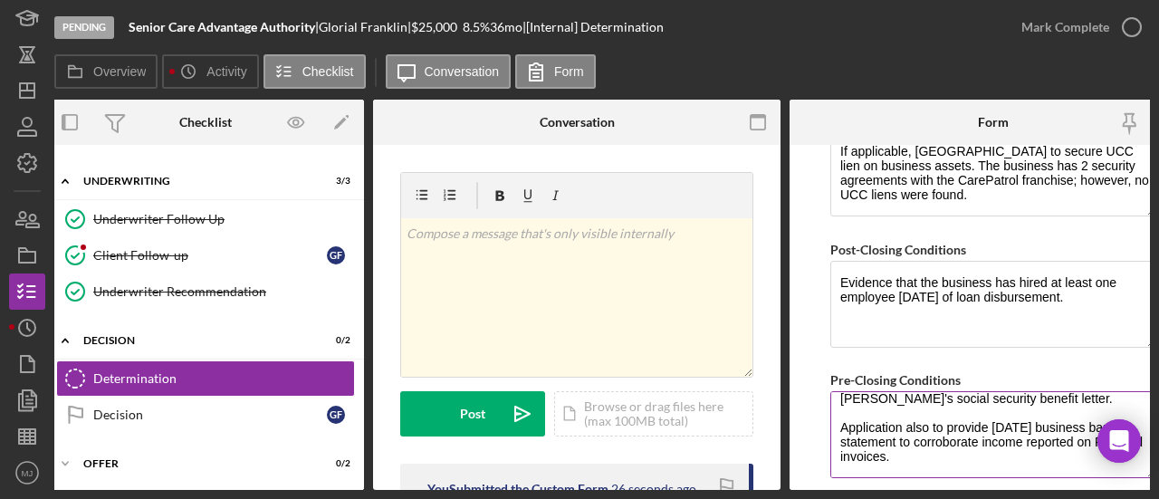
scroll to position [1618, 0]
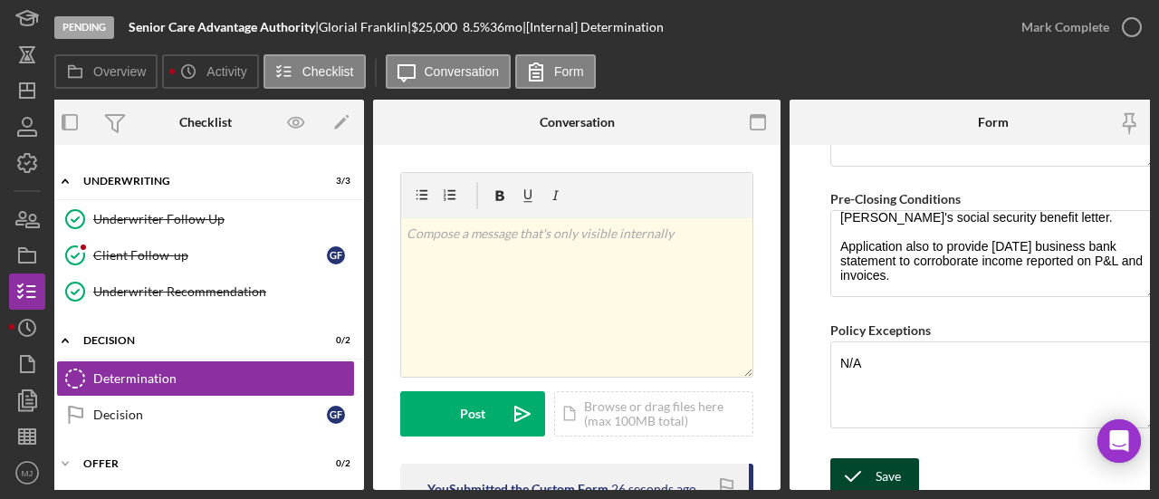
type input "$789.19"
click at [891, 466] on div "Save" at bounding box center [888, 476] width 25 height 36
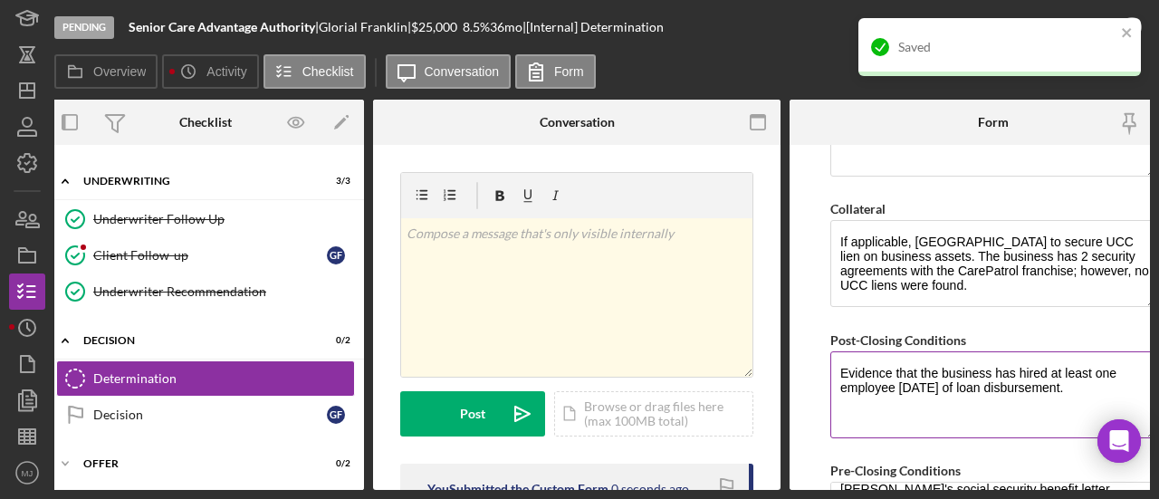
scroll to position [984, 0]
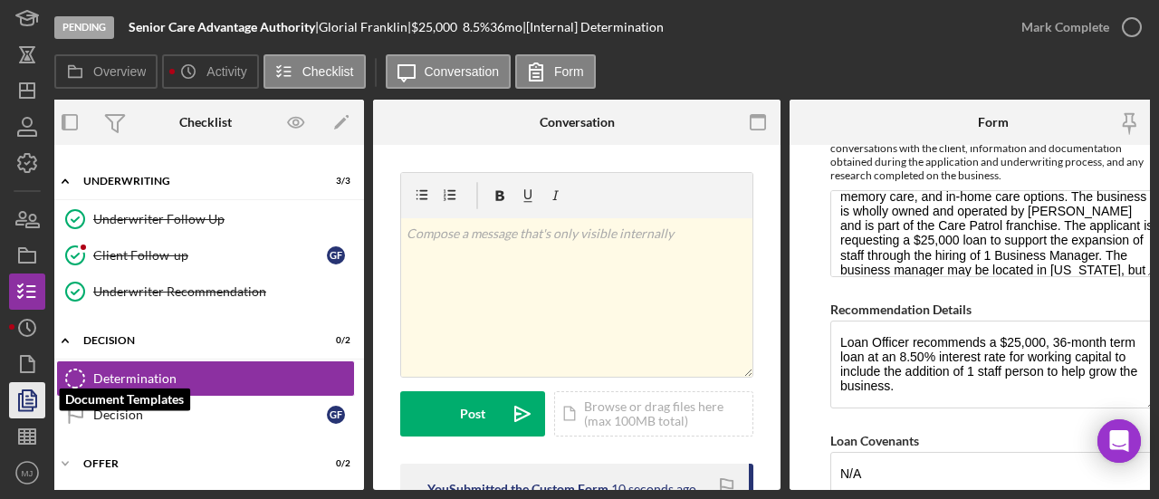
click at [34, 398] on icon "button" at bounding box center [27, 400] width 45 height 45
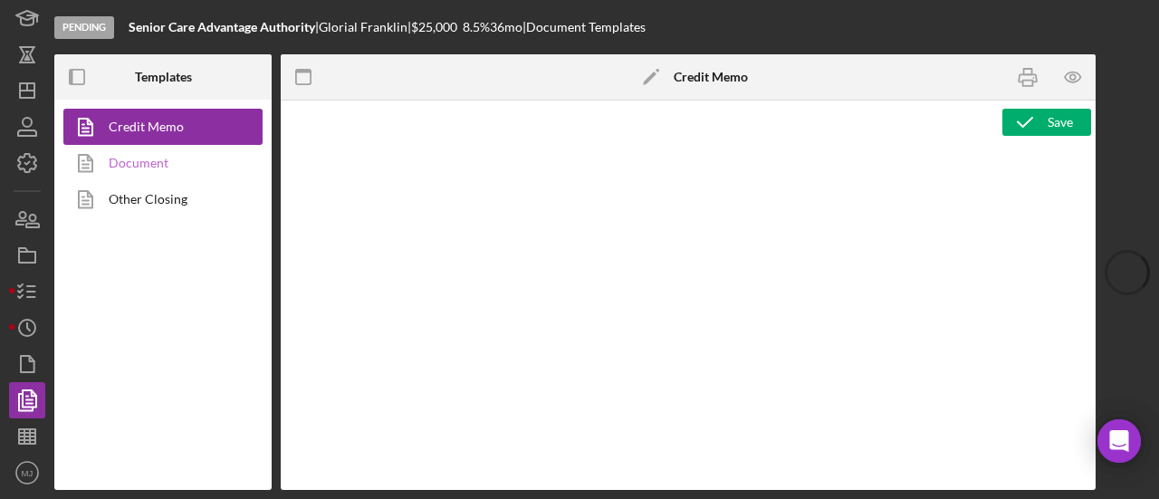
type textarea "<p><span style="text-decoration: underline;"><strong>Final Recommendation</stro…"
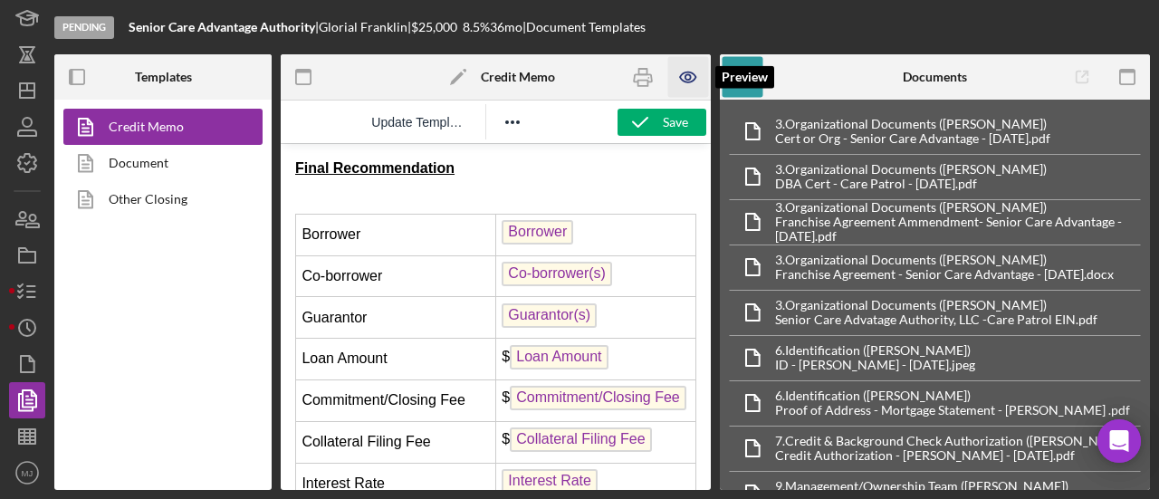
click at [694, 77] on icon "button" at bounding box center [688, 77] width 41 height 41
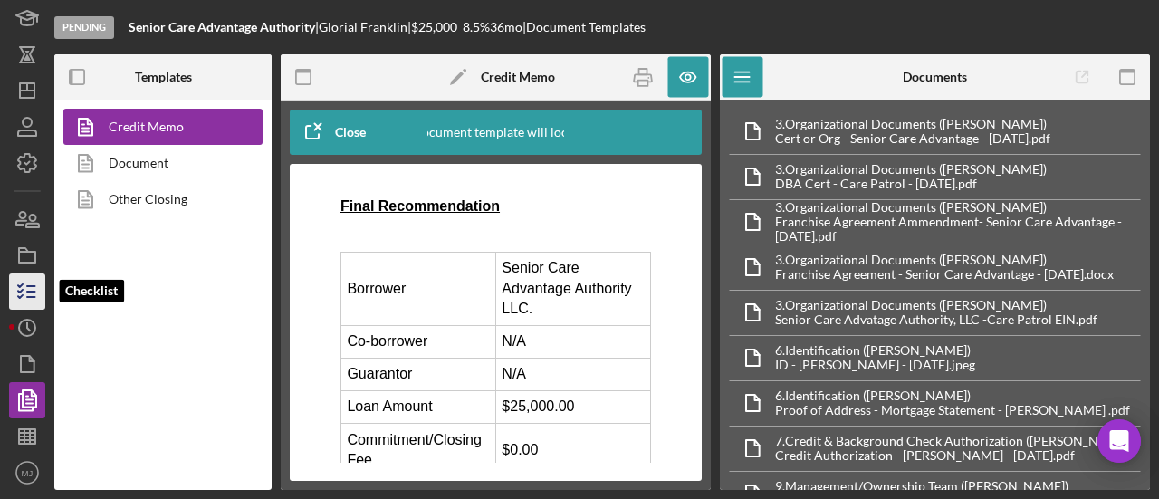
click at [28, 292] on line "button" at bounding box center [31, 292] width 8 height 0
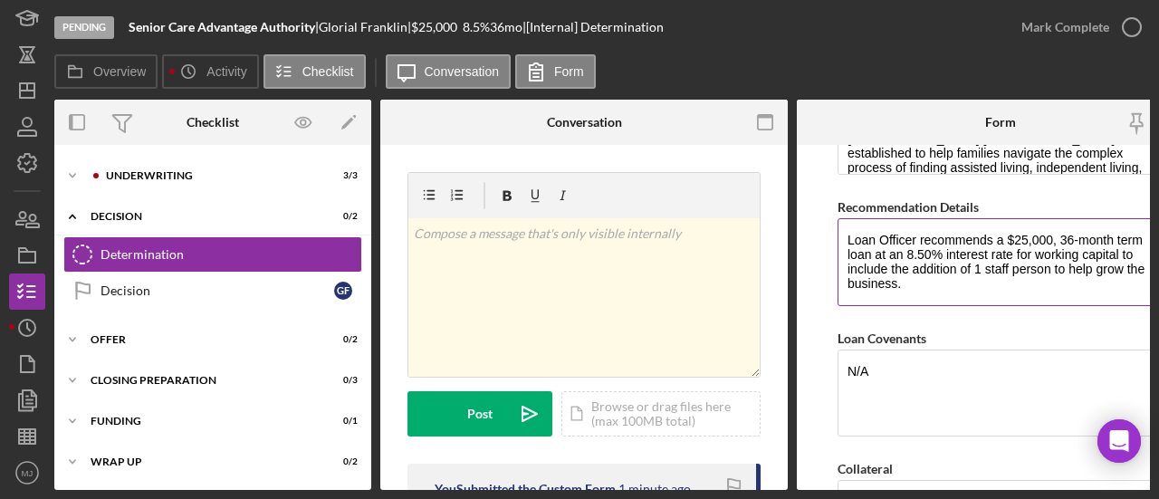
scroll to position [1087, 0]
click at [915, 233] on textarea "Loan Officer recommends a $25,000, 36-month term loan at an 8.50% interest rate…" at bounding box center [1001, 260] width 326 height 87
click at [1136, 226] on textarea "Loan Officer agrees with underwriting recommends a $25,000, 36-month term loan …" at bounding box center [1001, 260] width 326 height 87
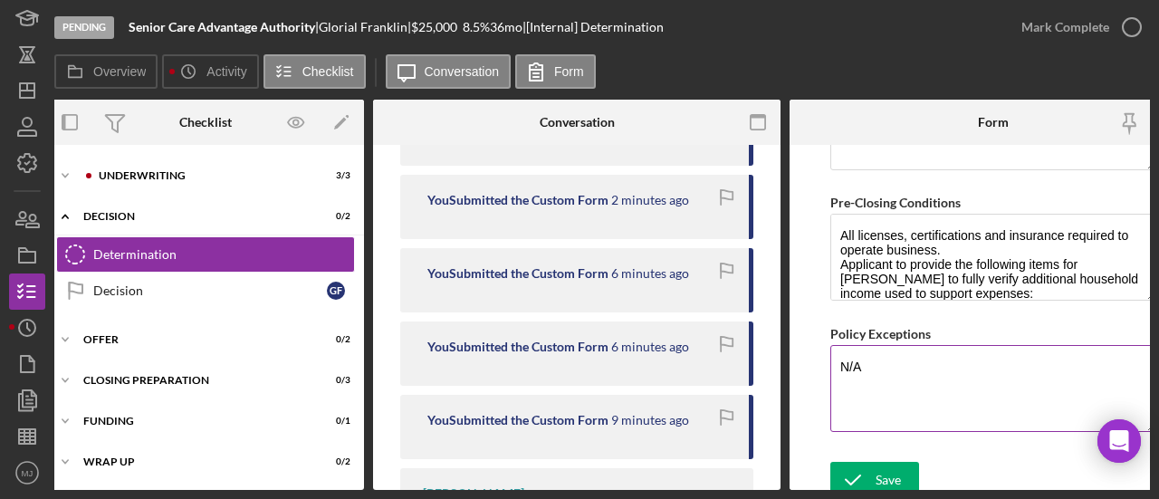
scroll to position [1618, 0]
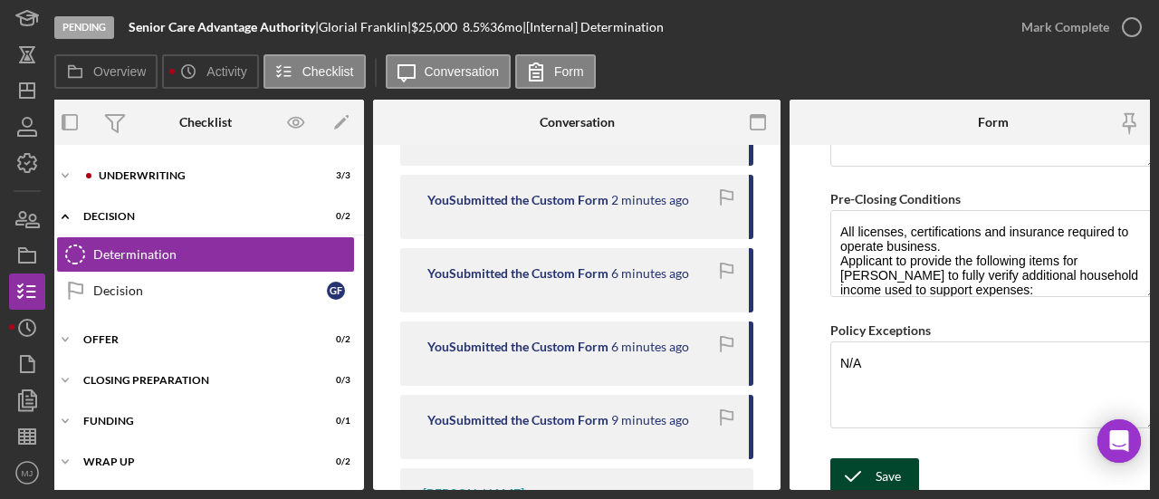
type textarea "Loan Officer agrees with underwriting recommendation for a $25,000, 36-month te…"
click at [876, 466] on div "Save" at bounding box center [888, 476] width 25 height 36
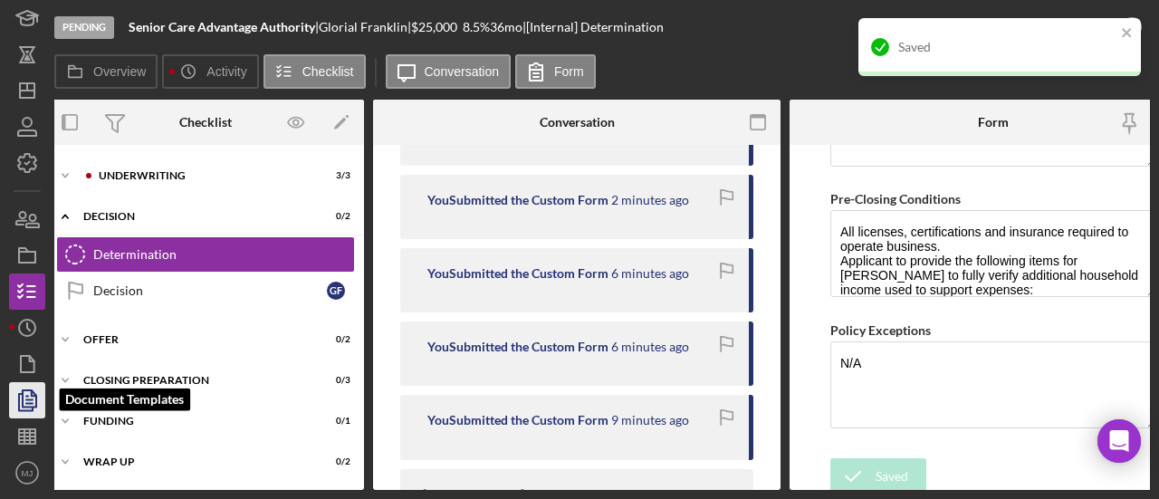
click at [33, 399] on icon "button" at bounding box center [29, 400] width 6 height 7
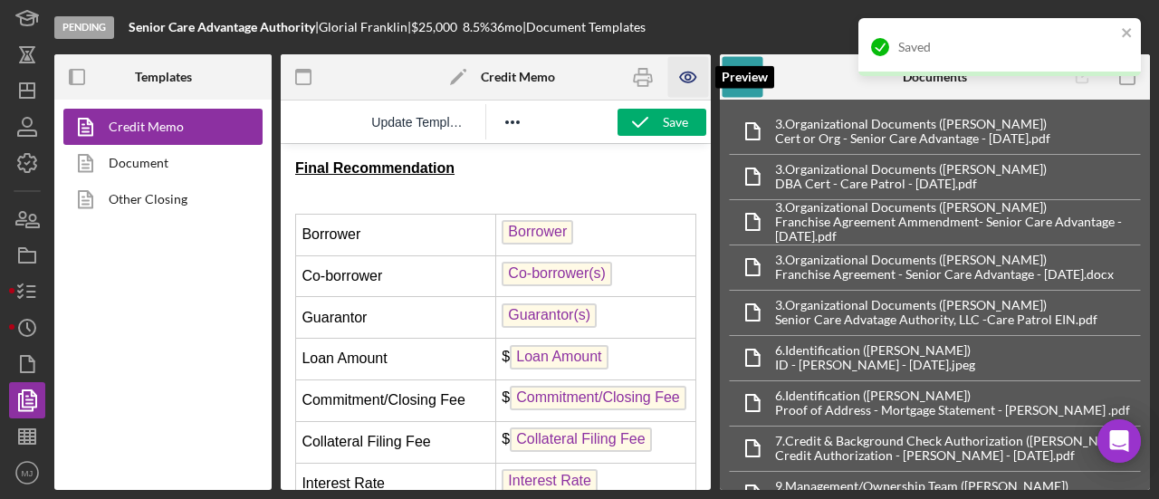
click at [688, 87] on icon "button" at bounding box center [688, 77] width 41 height 41
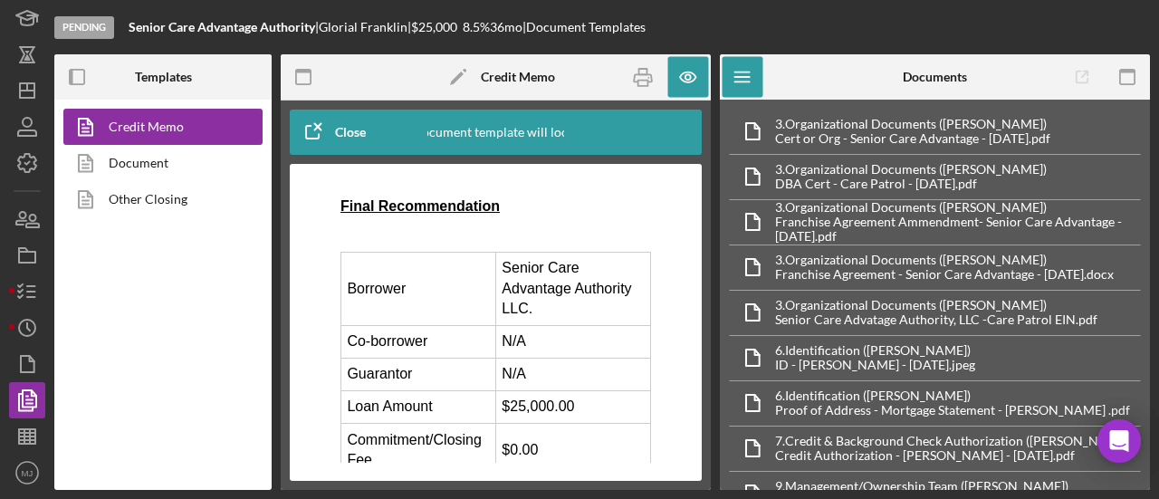
click at [342, 255] on td "Borrower" at bounding box center [418, 288] width 155 height 73
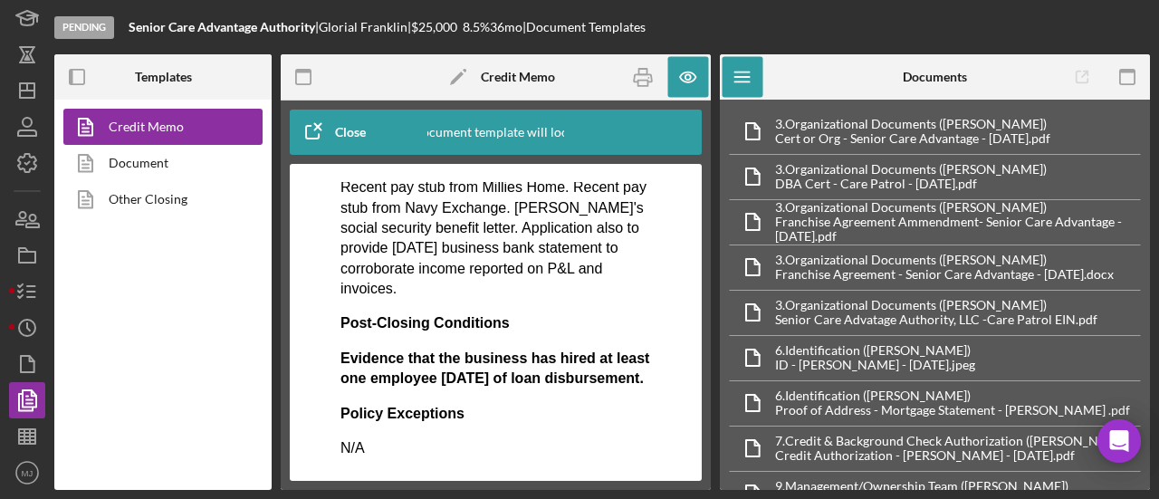
scroll to position [927, 0]
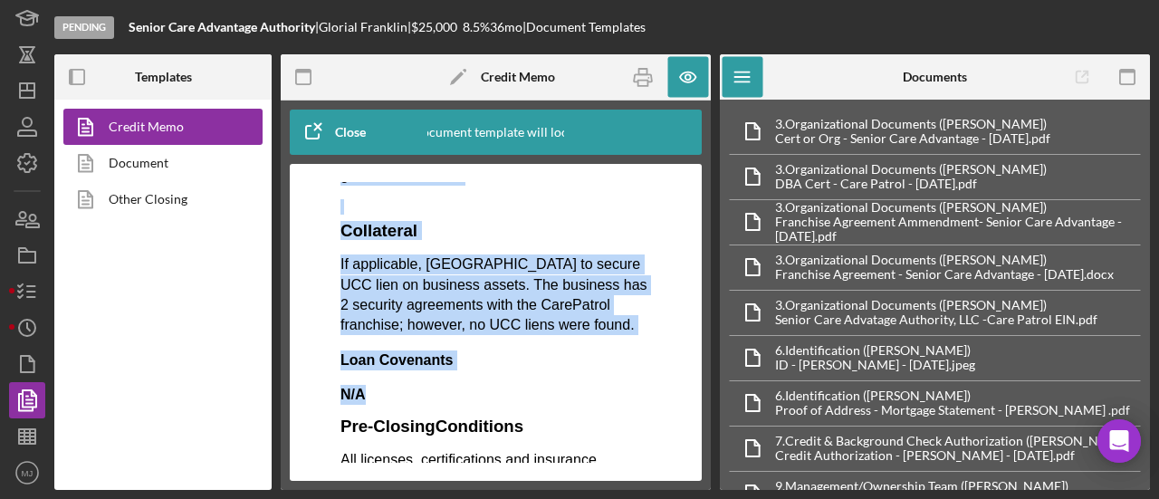
drag, startPoint x: 346, startPoint y: 263, endPoint x: 579, endPoint y: 359, distance: 251.8
copy body "Borrower Senior Care Advantage Authority LLC. Co-borrower N/A Guarantor N/A Loa…"
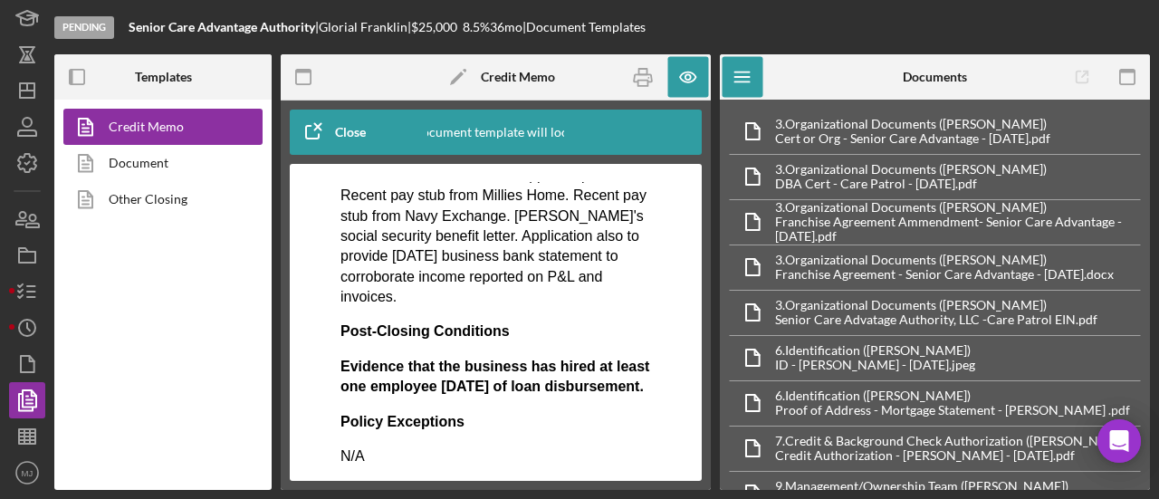
scroll to position [1289, 0]
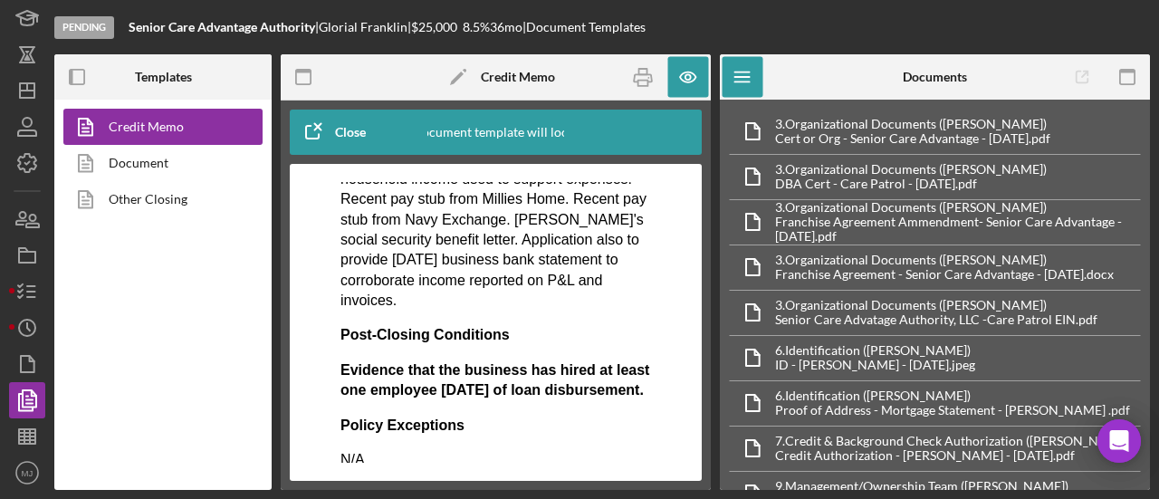
click at [391, 450] on p "N/A" at bounding box center [496, 460] width 311 height 20
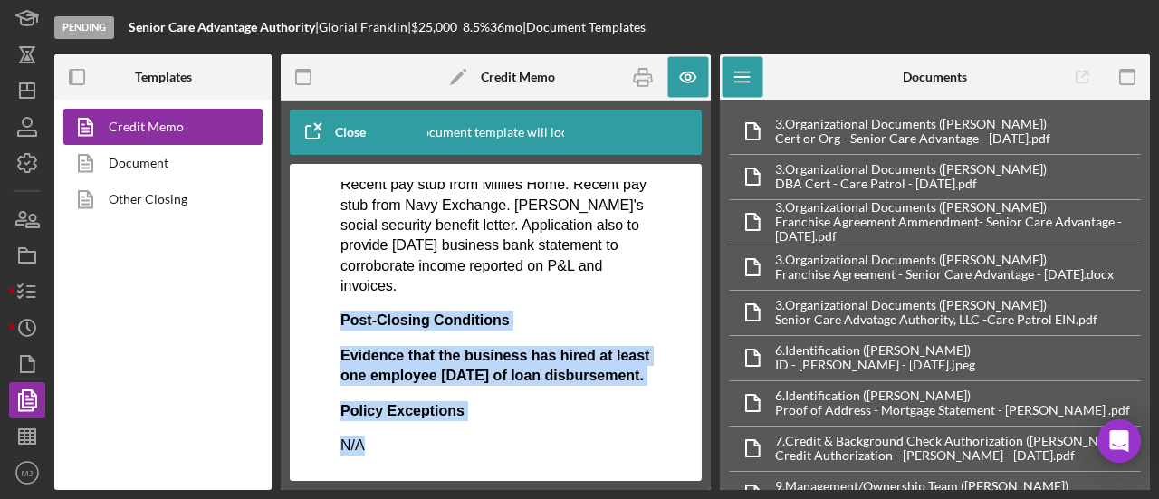
drag, startPoint x: 362, startPoint y: 455, endPoint x: 318, endPoint y: 296, distance: 164.6
copy body "Post-Closing Conditions Evidence that the business has hired at least one emplo…"
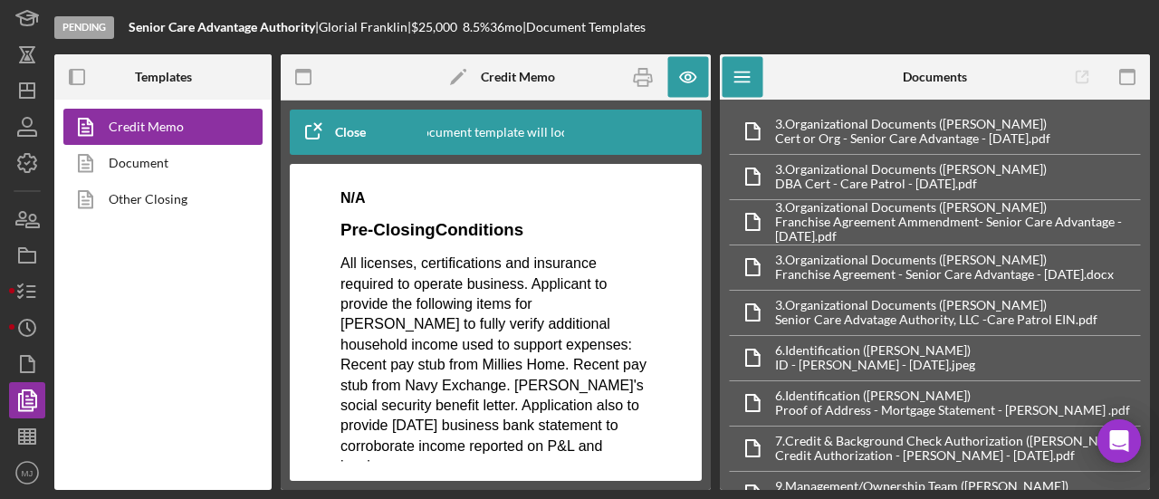
scroll to position [1122, 0]
drag, startPoint x: 344, startPoint y: 211, endPoint x: 418, endPoint y: 440, distance: 240.9
copy body "Pre-Closing Conditions All licenses, certifications and insurance required to o…"
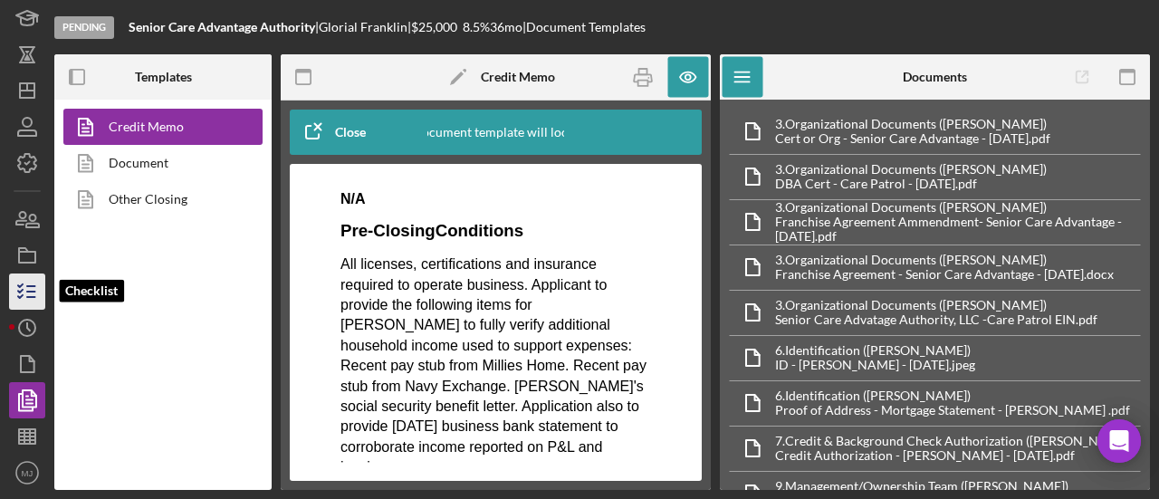
click at [32, 292] on line "button" at bounding box center [31, 292] width 8 height 0
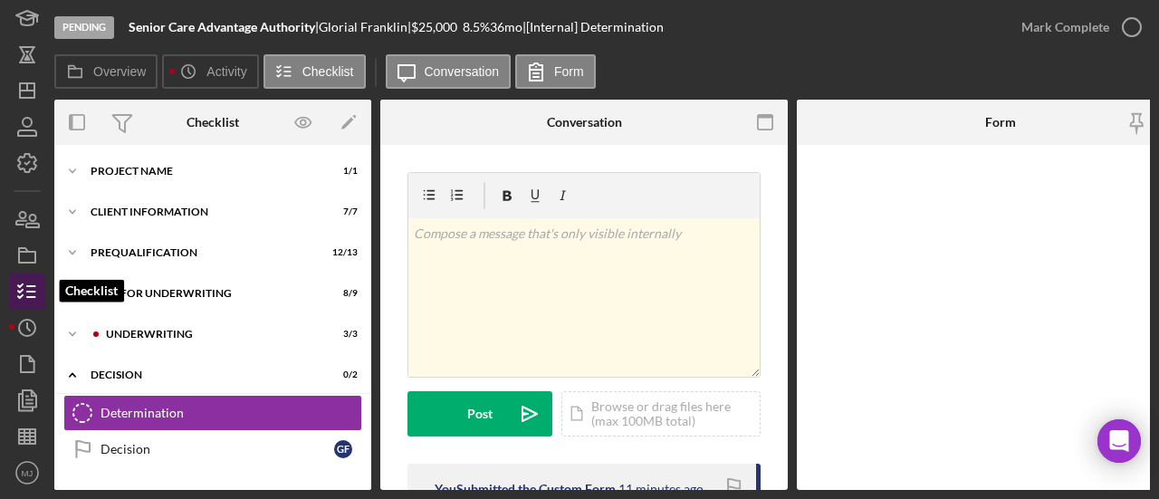
scroll to position [94, 0]
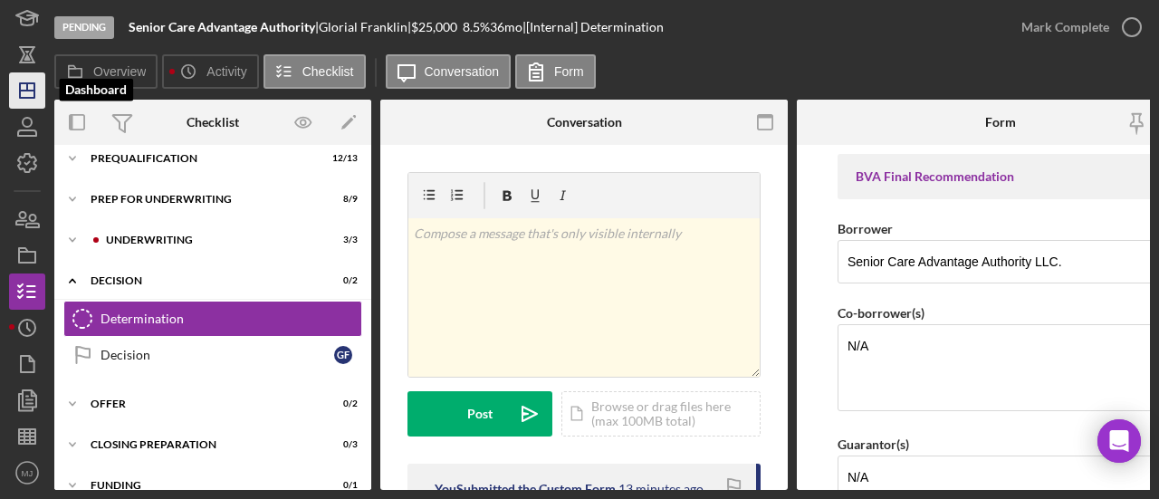
click at [18, 82] on icon "Icon/Dashboard" at bounding box center [27, 90] width 45 height 45
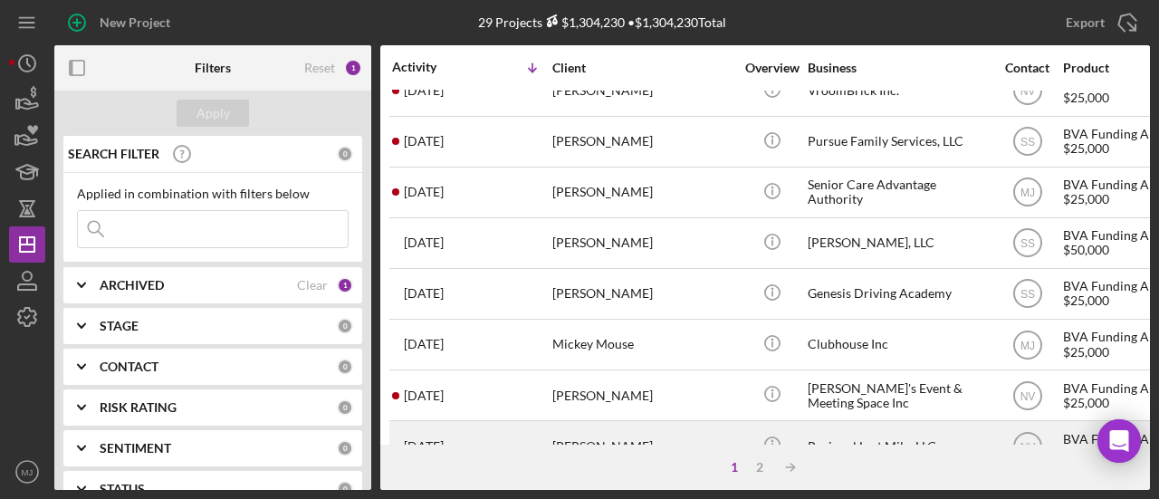
scroll to position [91, 0]
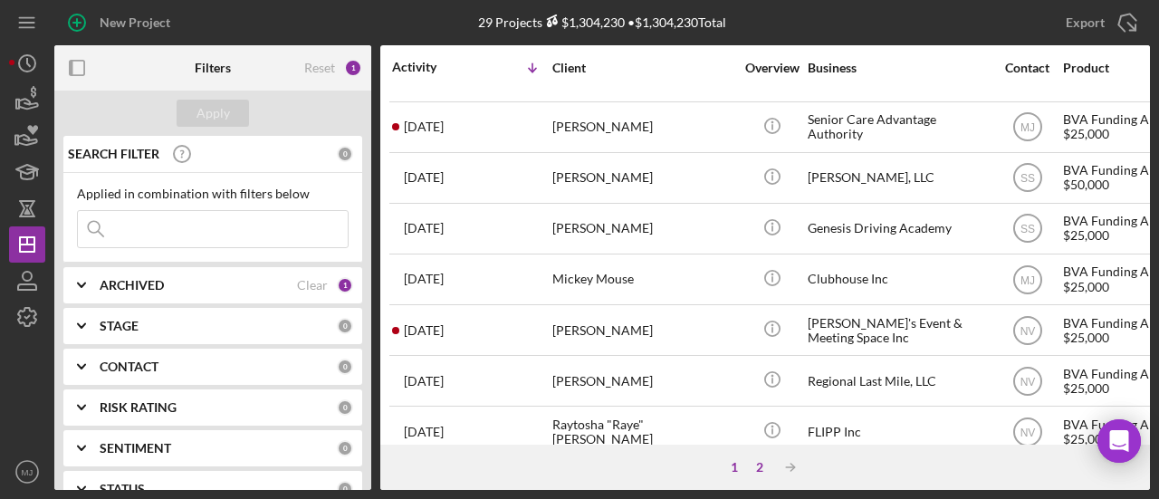
click at [769, 470] on div "2" at bounding box center [759, 467] width 25 height 14
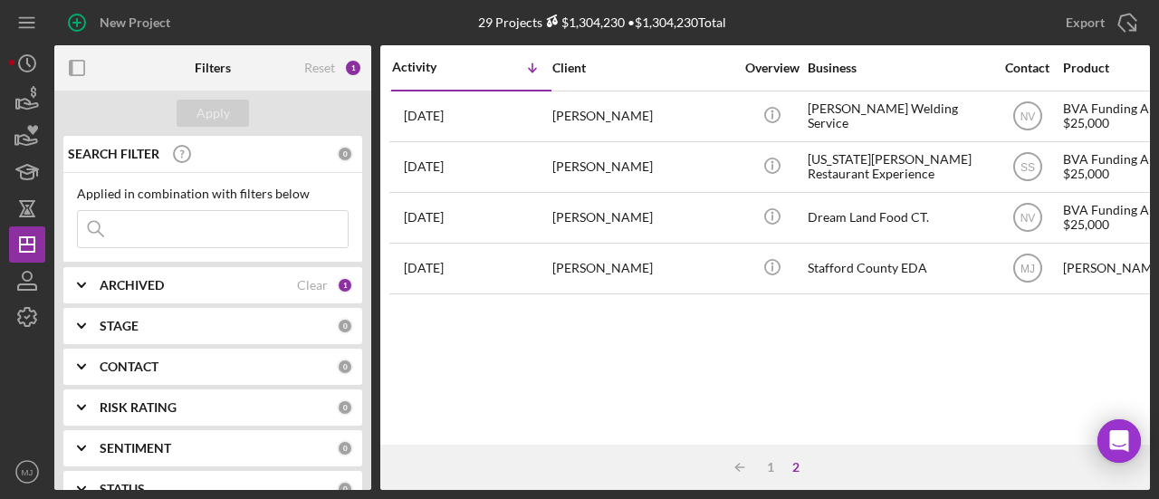
scroll to position [0, 0]
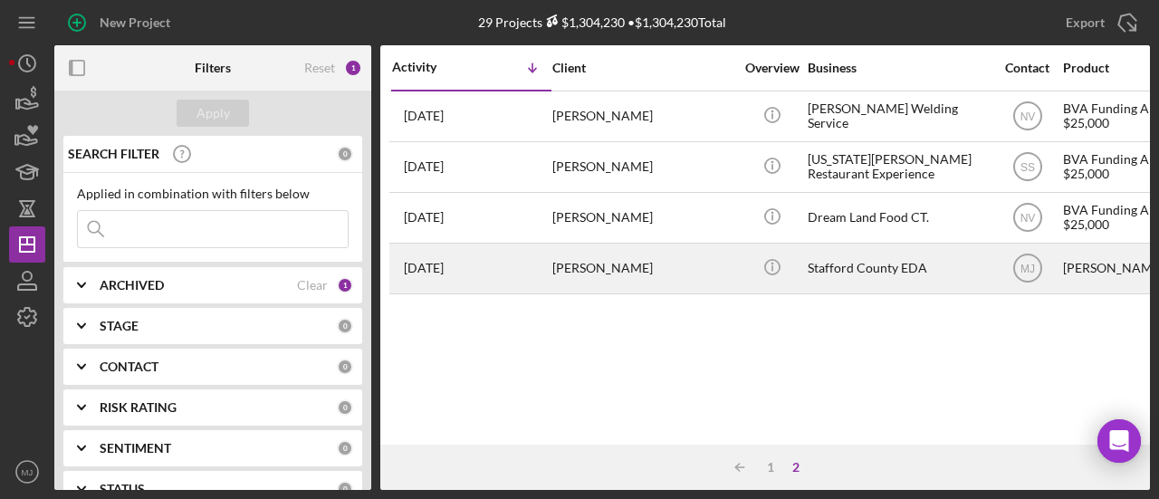
click at [605, 262] on div "[PERSON_NAME]" at bounding box center [643, 269] width 181 height 48
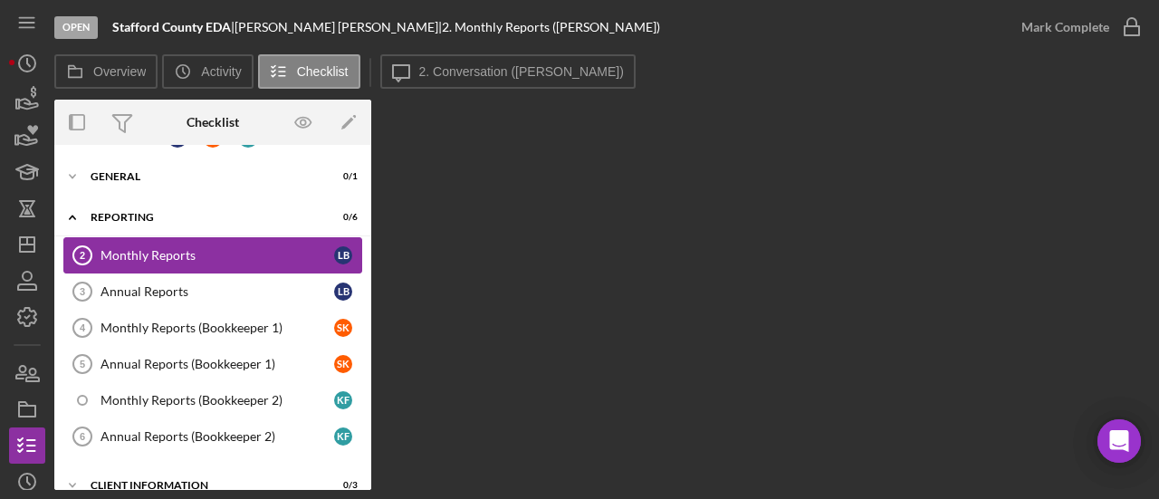
scroll to position [53, 0]
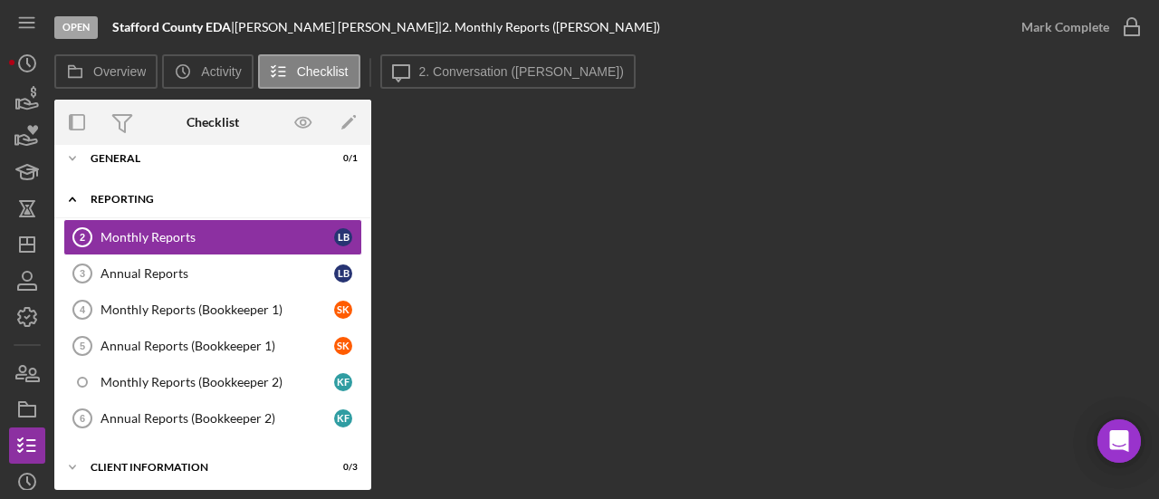
click at [92, 199] on div "Reporting" at bounding box center [220, 199] width 258 height 11
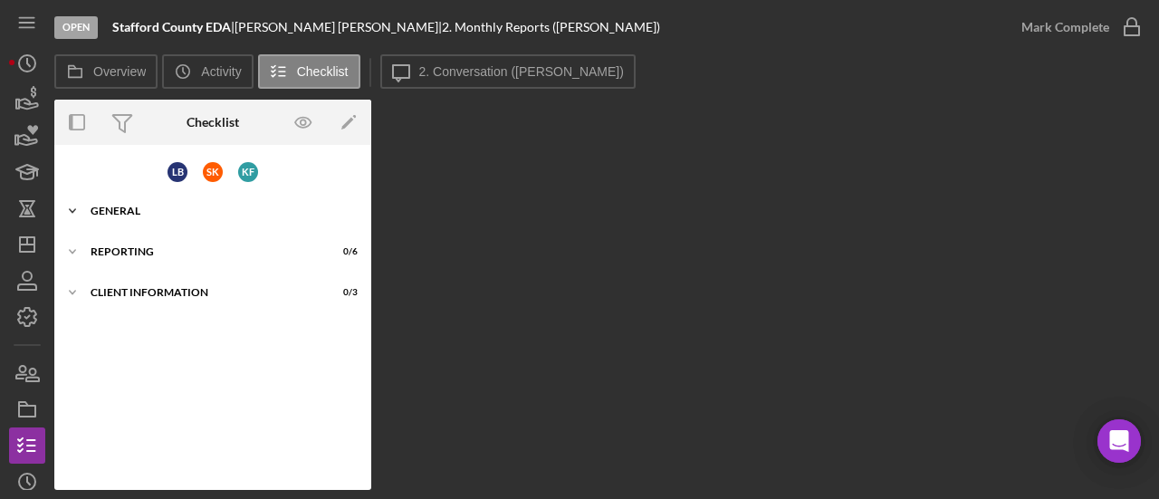
click at [124, 215] on div "General" at bounding box center [220, 211] width 258 height 11
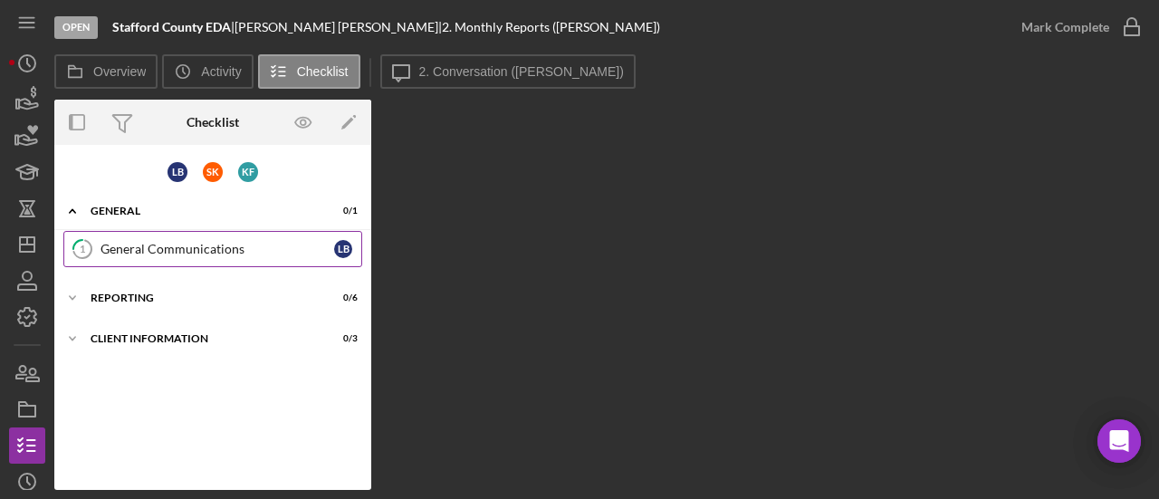
click at [159, 249] on div "General Communications" at bounding box center [218, 249] width 234 height 14
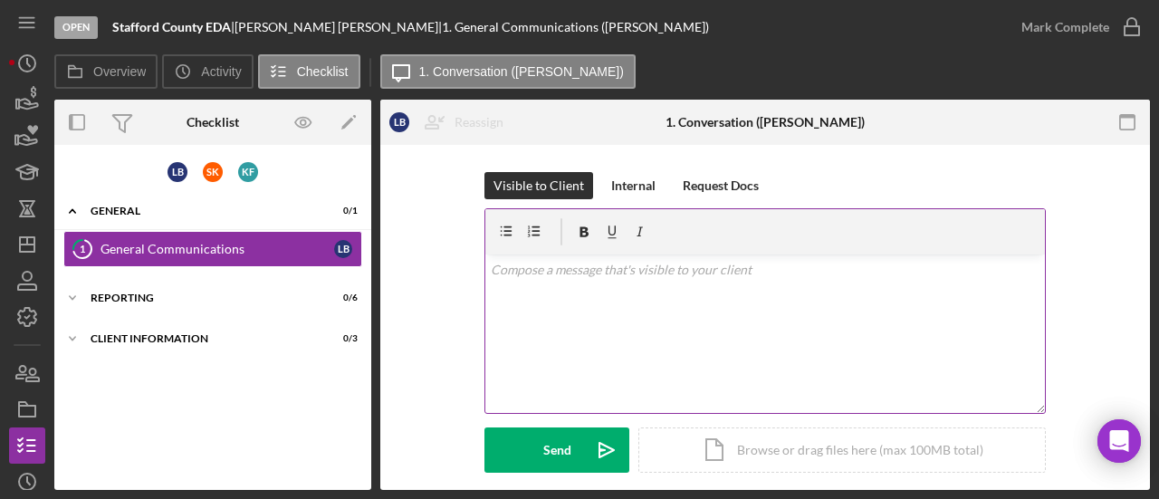
click at [611, 321] on div "v Color teal Color pink Remove color Add row above Add row below Add column bef…" at bounding box center [766, 334] width 560 height 159
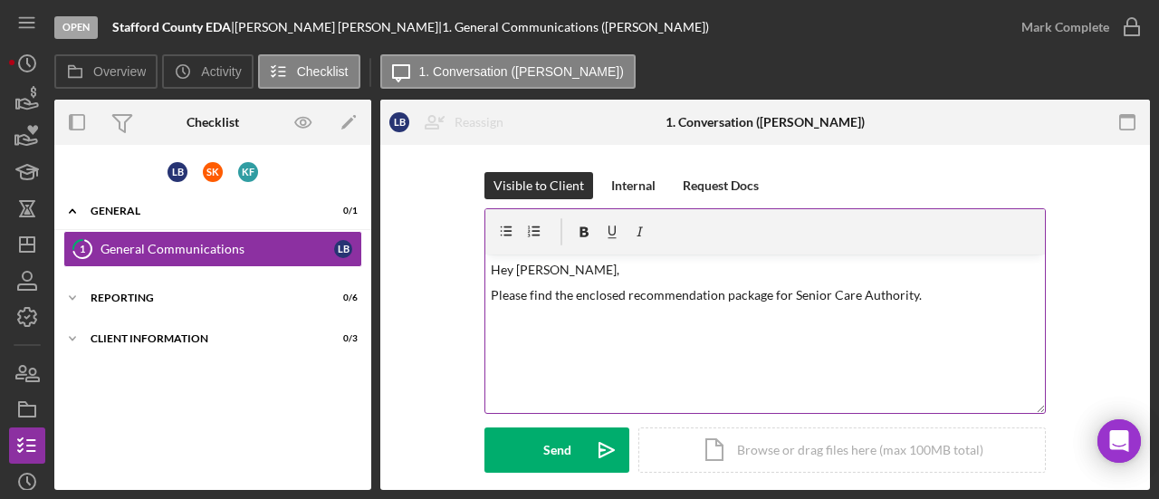
click at [523, 333] on div "v Color teal Color pink Remove color Add row above Add row below Add column bef…" at bounding box center [766, 334] width 560 height 159
click at [929, 318] on div "v Color teal Color pink Remove color Add row above Add row below Add column bef…" at bounding box center [766, 334] width 560 height 159
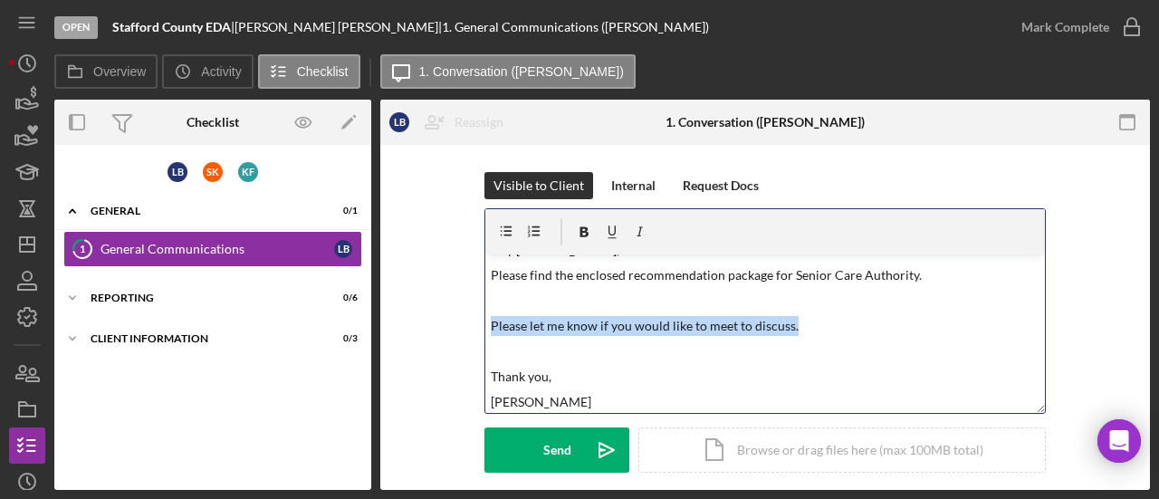
drag, startPoint x: 819, startPoint y: 325, endPoint x: 470, endPoint y: 324, distance: 348.7
click at [470, 324] on div "Visible to Client Internal Request Docs v Color teal Color pink Remove color Ad…" at bounding box center [766, 336] width 716 height 328
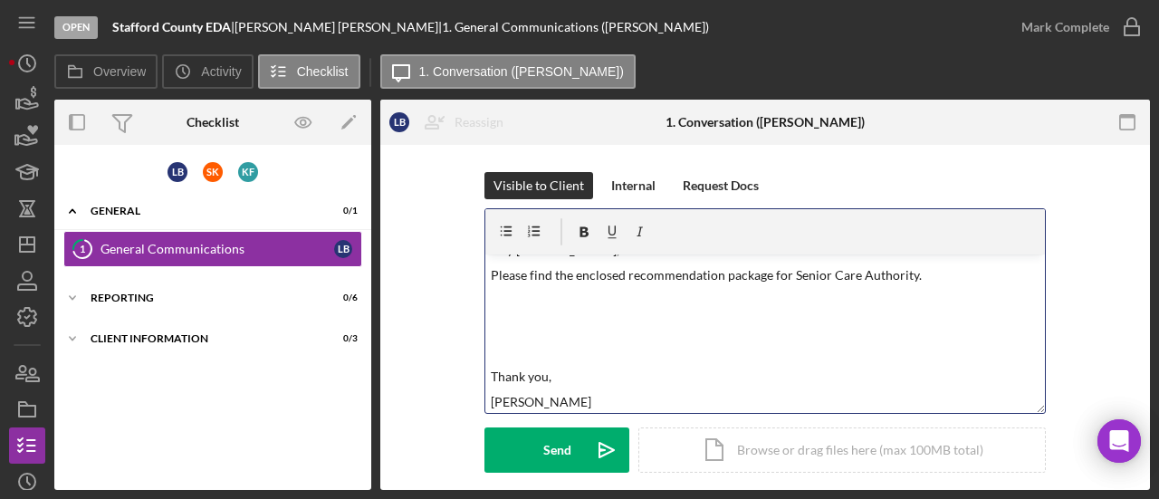
scroll to position [0, 0]
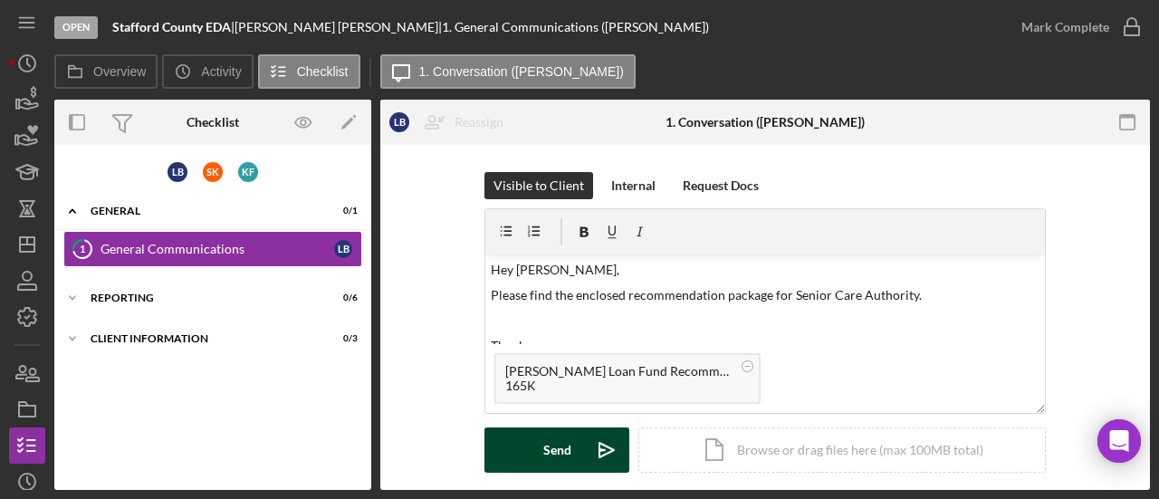
click at [560, 450] on div "Send" at bounding box center [557, 450] width 28 height 45
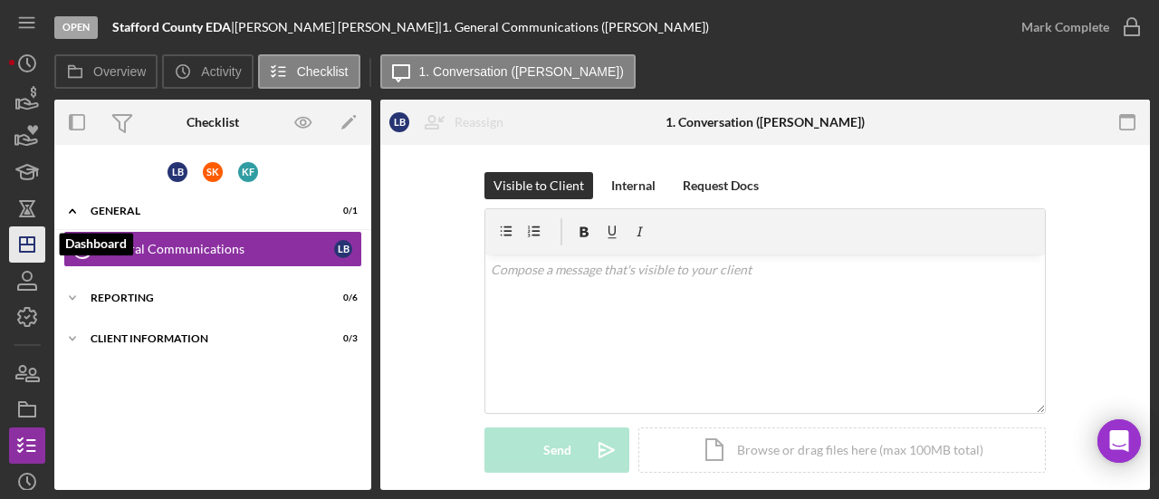
click at [41, 247] on icon "Icon/Dashboard" at bounding box center [27, 244] width 45 height 45
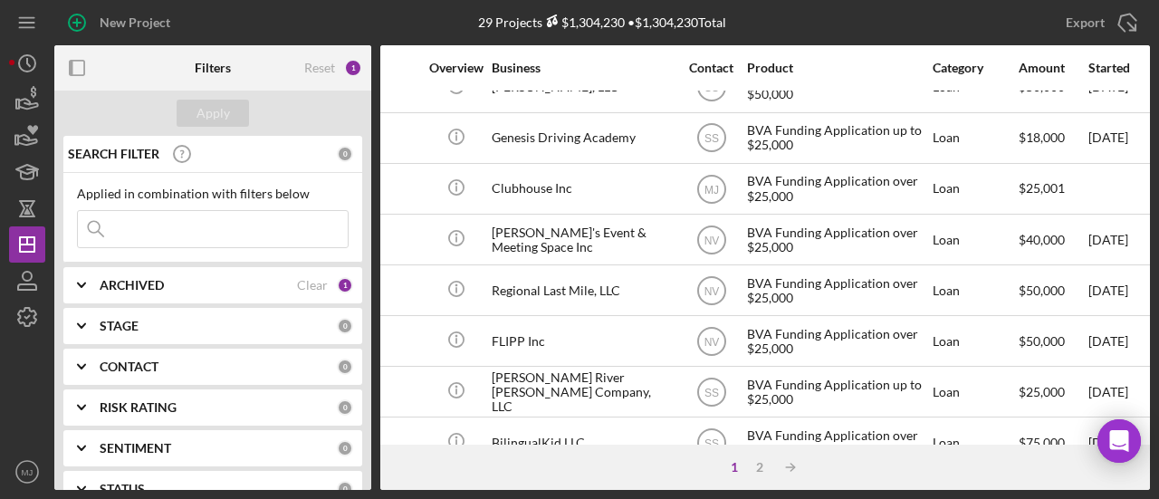
scroll to position [0, 316]
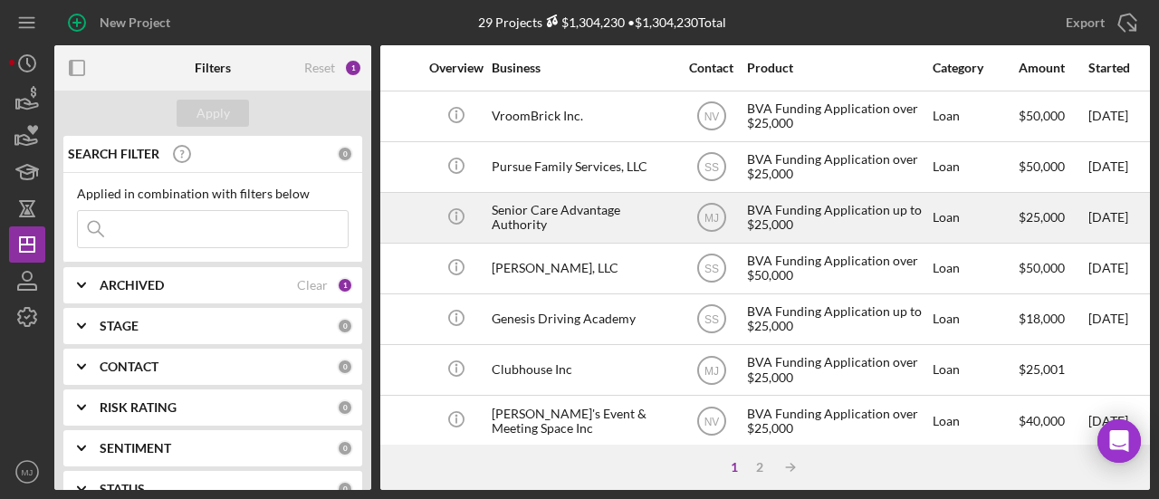
click at [601, 237] on div "Senior Care Advantage Authority" at bounding box center [582, 218] width 181 height 48
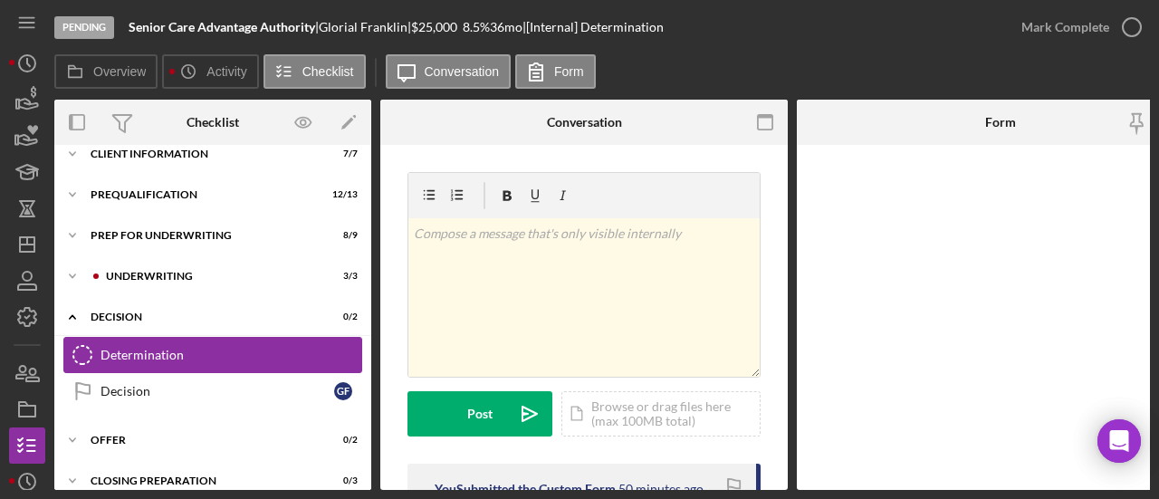
scroll to position [94, 0]
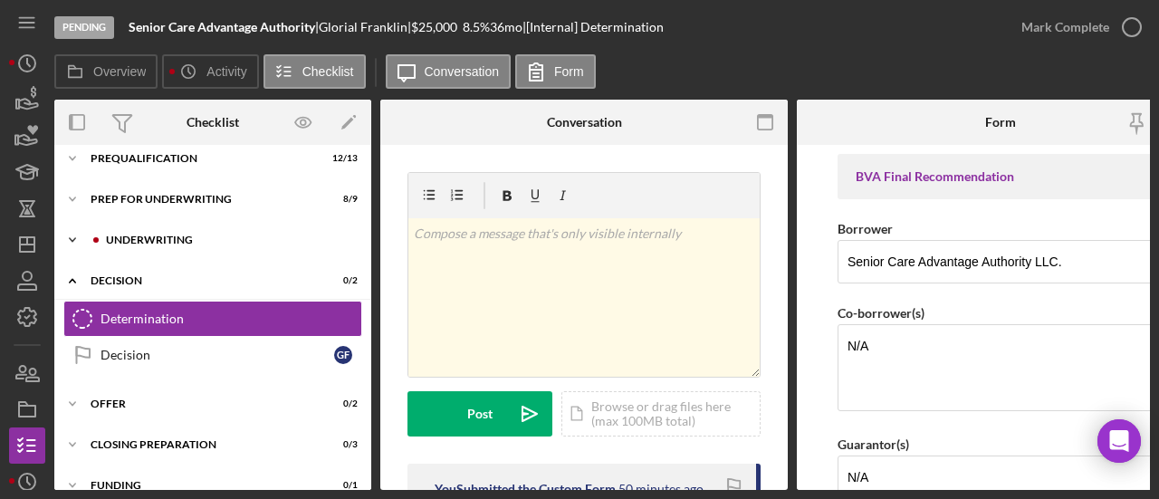
click at [137, 233] on div "Icon/Expander Underwriting 3 / 3" at bounding box center [212, 240] width 317 height 36
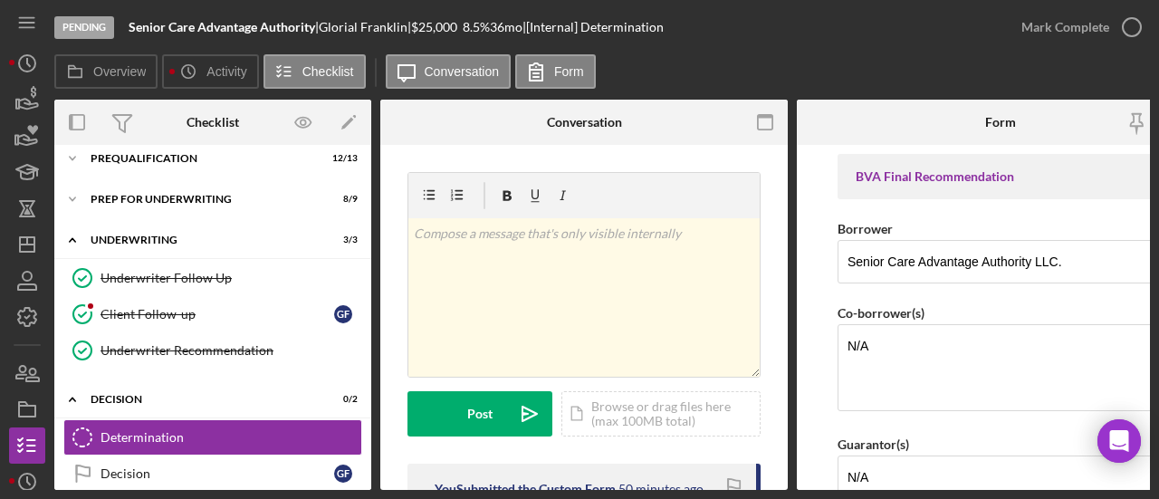
drag, startPoint x: 138, startPoint y: 311, endPoint x: 390, endPoint y: 294, distance: 253.2
click at [138, 311] on div "Client Follow-up" at bounding box center [218, 314] width 234 height 14
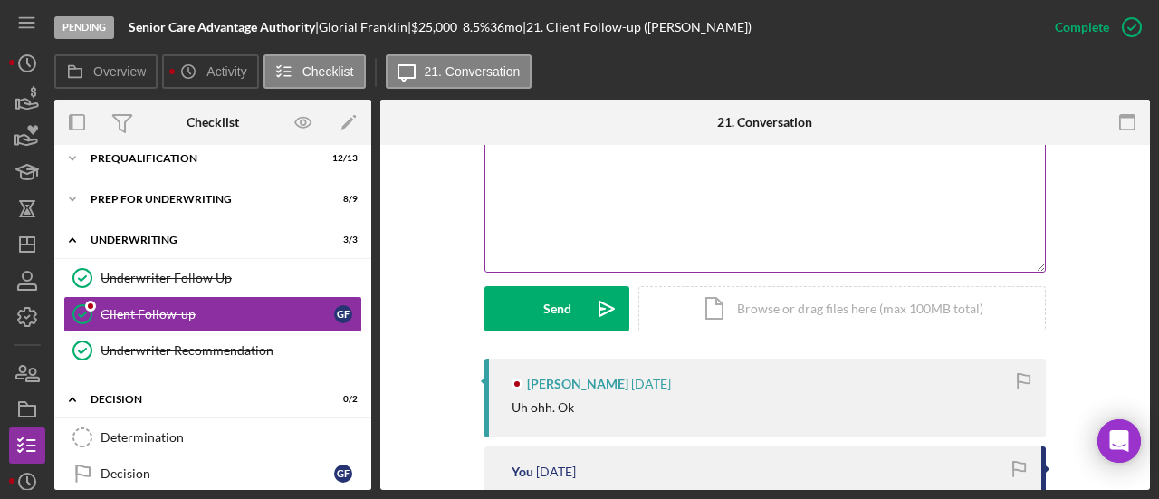
scroll to position [272, 0]
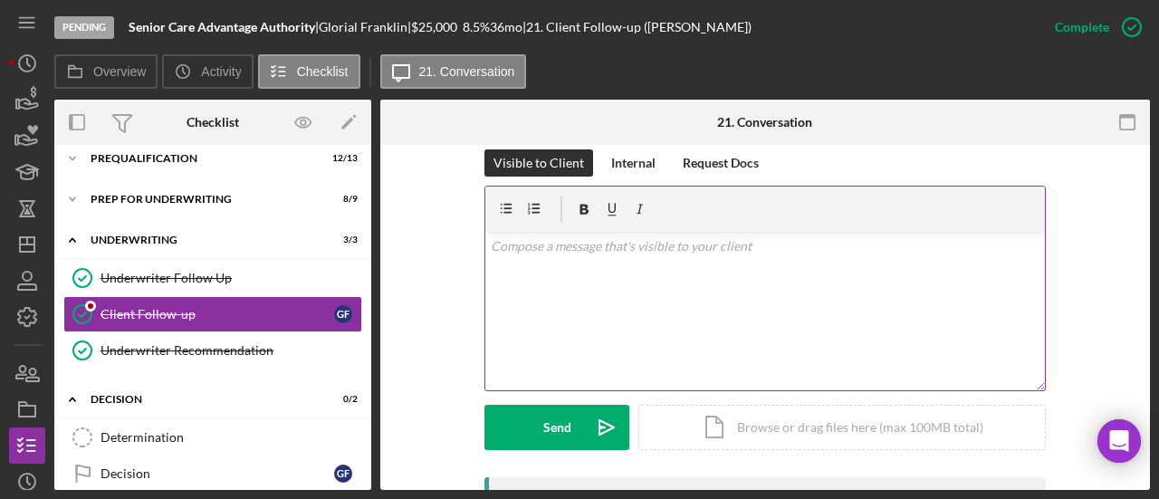
click at [601, 267] on div "v Color teal Color pink Remove color Add row above Add row below Add column bef…" at bounding box center [766, 311] width 560 height 159
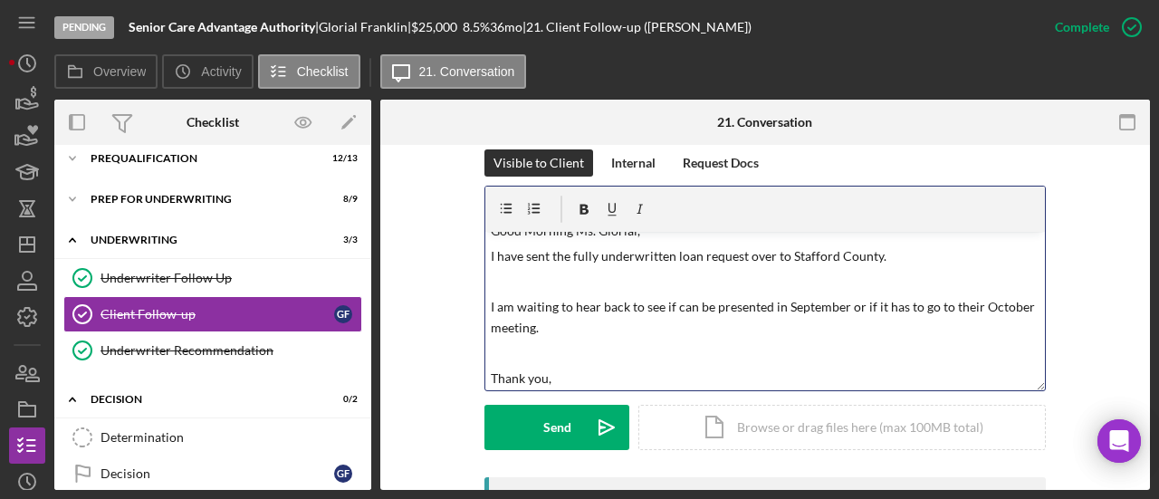
scroll to position [41, 0]
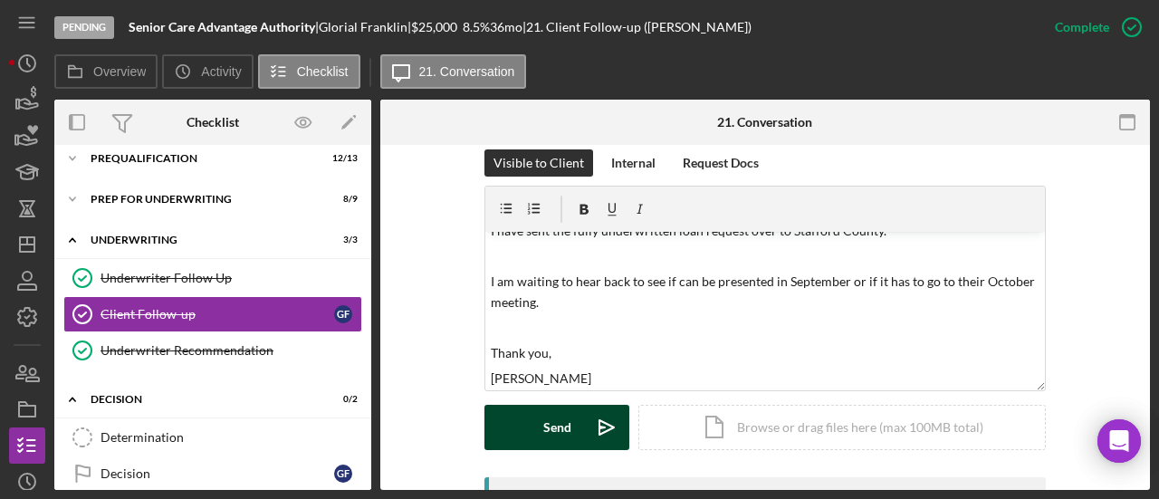
click at [602, 419] on icon "Icon/icon-invite-send" at bounding box center [606, 427] width 45 height 45
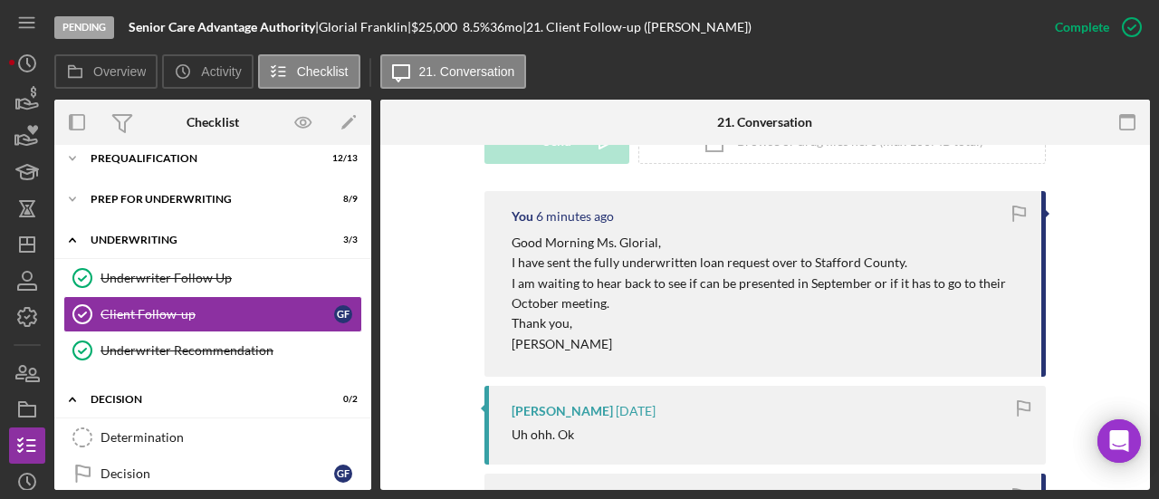
scroll to position [453, 0]
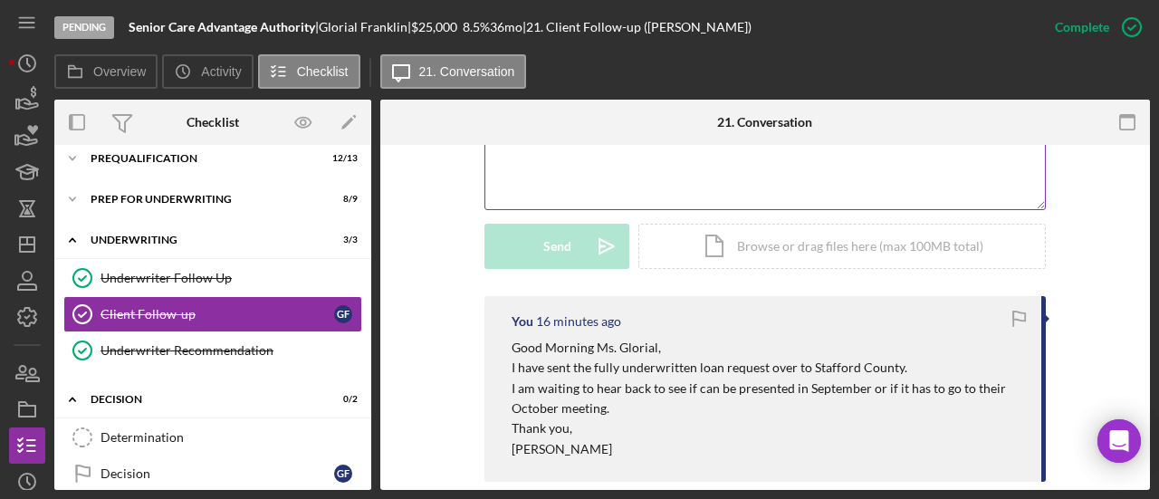
click at [626, 174] on div "v Color teal Color pink Remove color Add row above Add row below Add column bef…" at bounding box center [766, 130] width 560 height 159
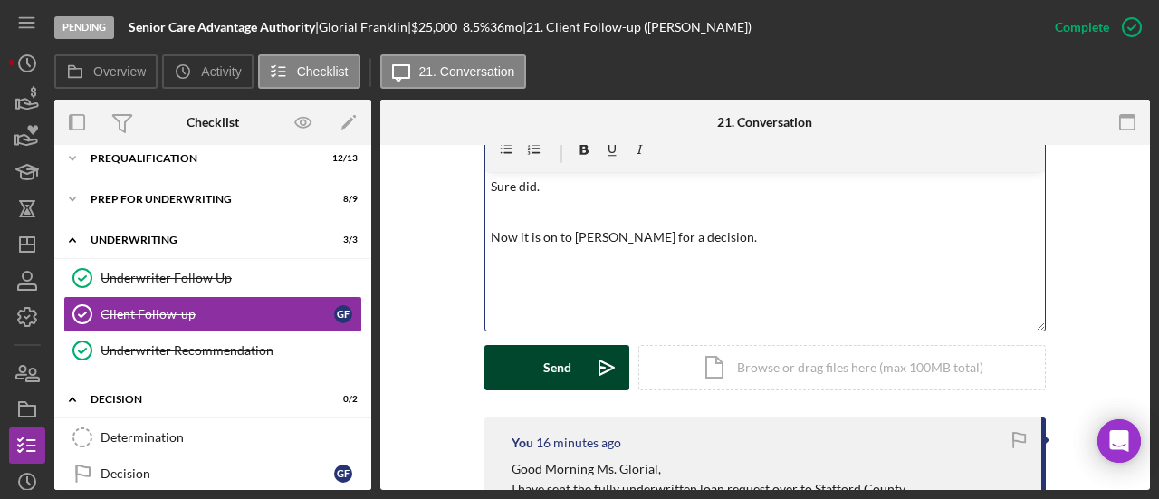
scroll to position [451, 0]
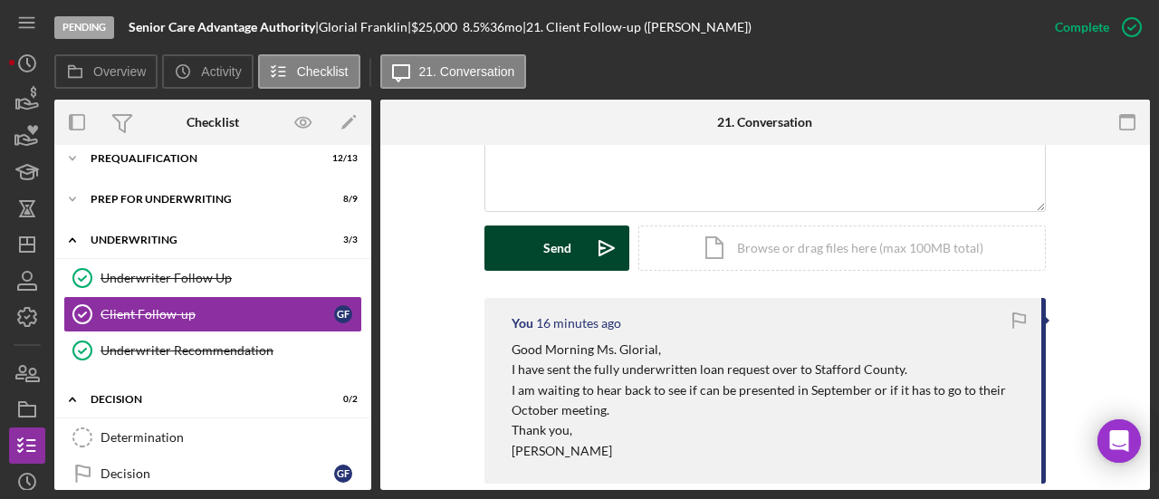
click at [556, 249] on div "Send" at bounding box center [557, 248] width 28 height 45
